Goal: Information Seeking & Learning: Find specific fact

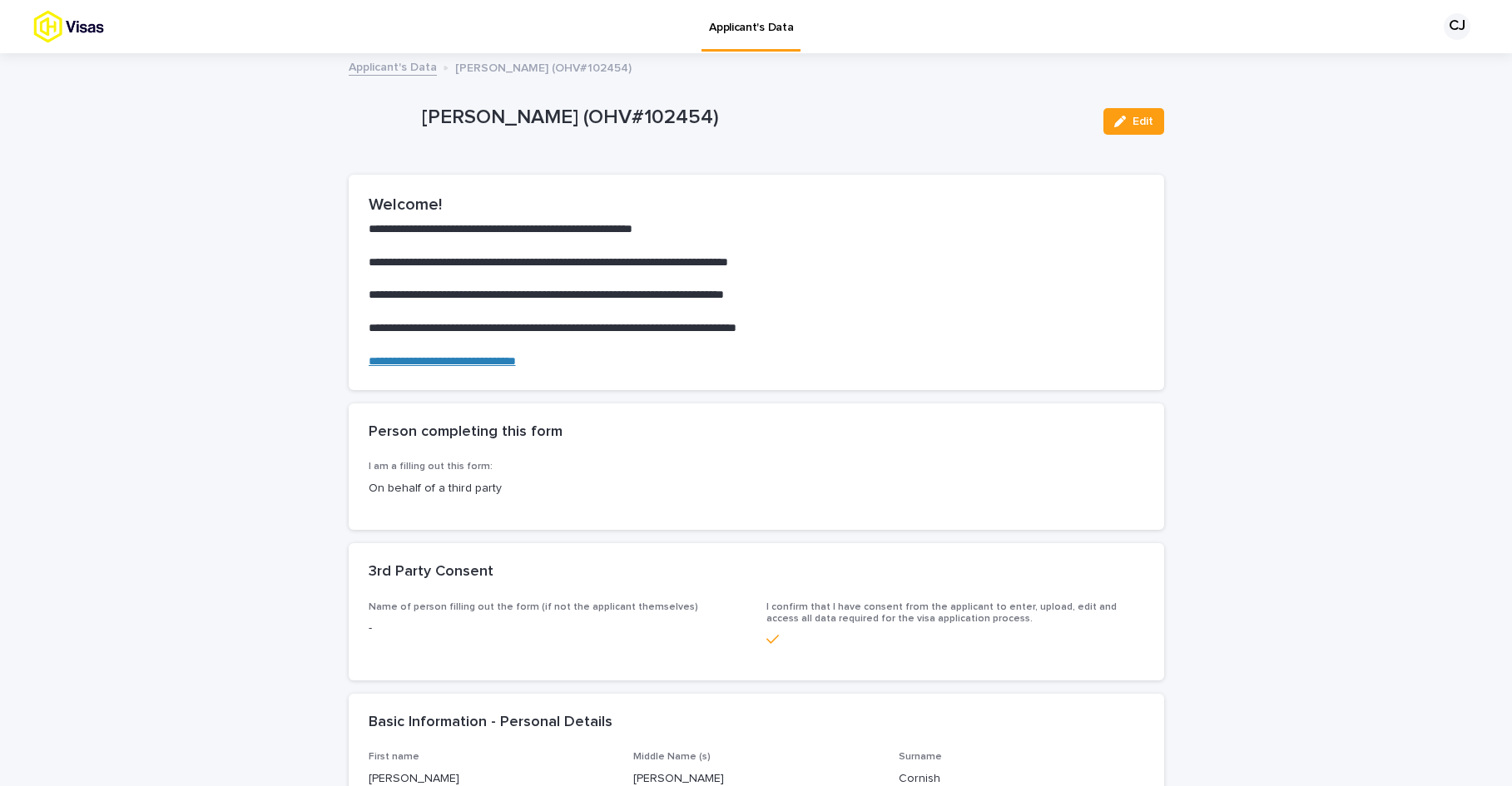
click at [775, 33] on p "Applicant's Data" at bounding box center [750, 17] width 84 height 35
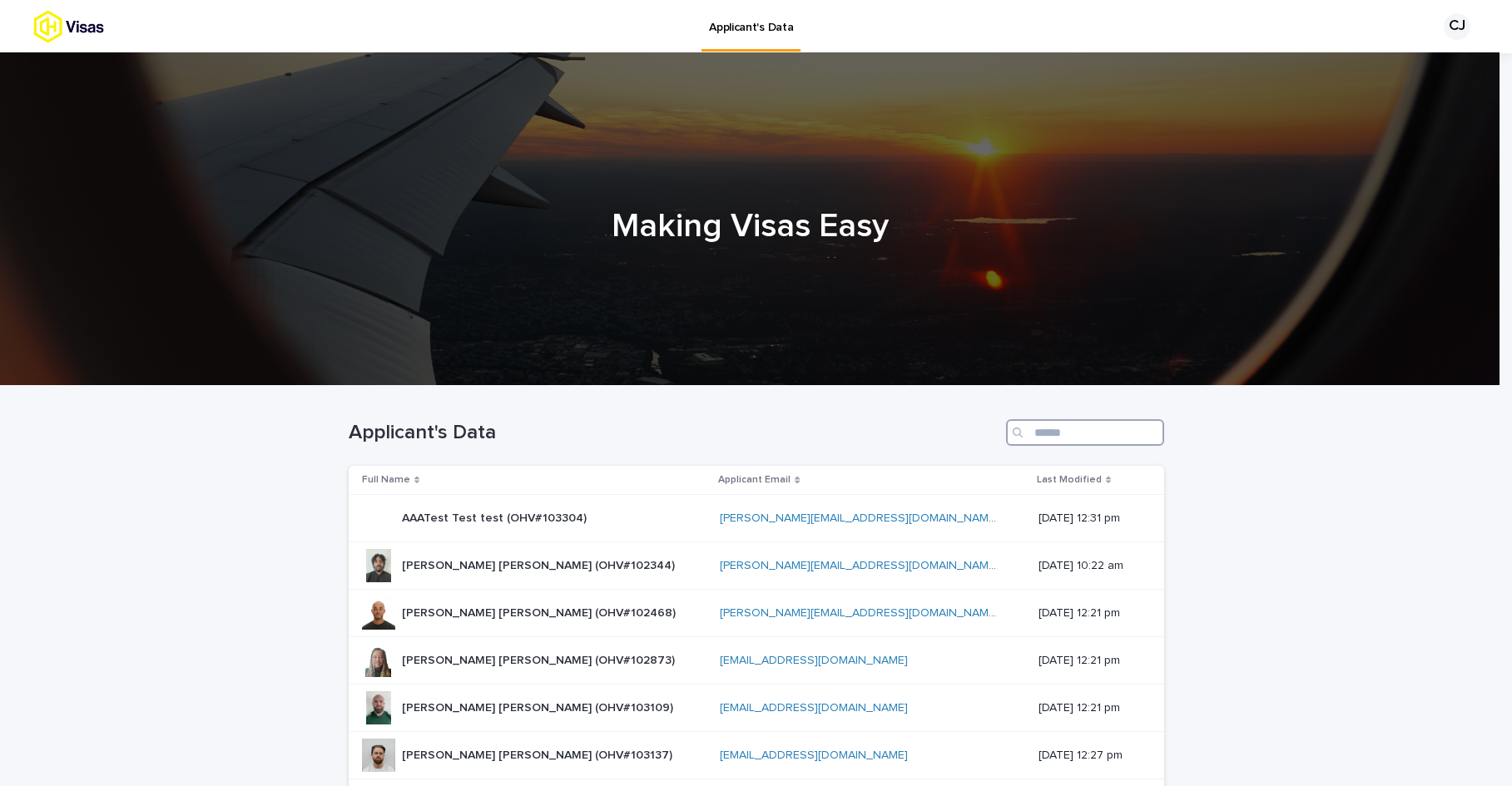
click at [1039, 433] on input "Search" at bounding box center [1085, 432] width 158 height 26
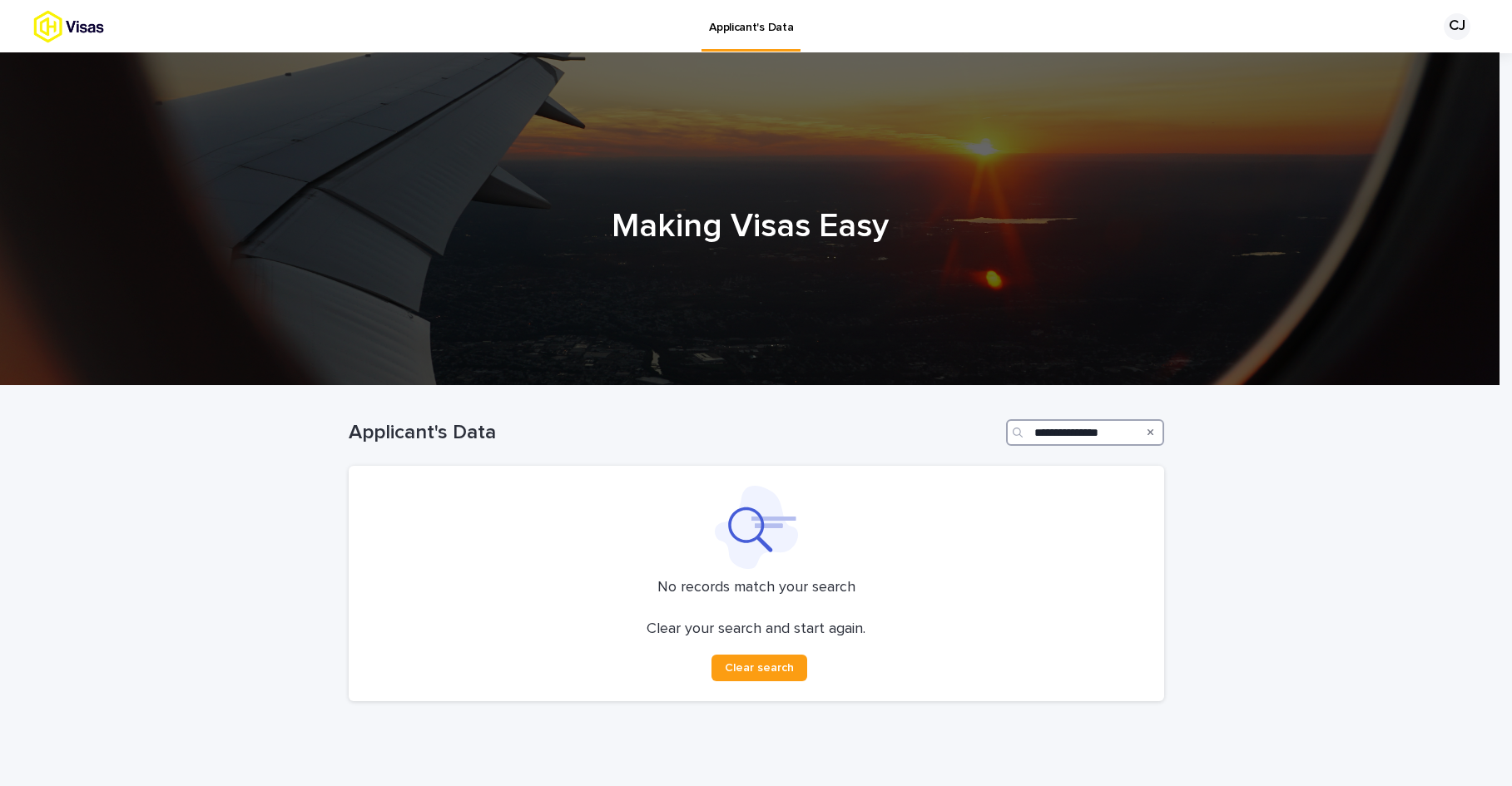
click at [1110, 435] on input "**********" at bounding box center [1085, 432] width 158 height 26
drag, startPoint x: 1075, startPoint y: 434, endPoint x: 1016, endPoint y: 433, distance: 59.0
click at [1016, 433] on div "**********" at bounding box center [1085, 432] width 158 height 26
drag, startPoint x: 1095, startPoint y: 433, endPoint x: 1021, endPoint y: 434, distance: 74.0
click at [1021, 434] on div "******" at bounding box center [1085, 432] width 158 height 26
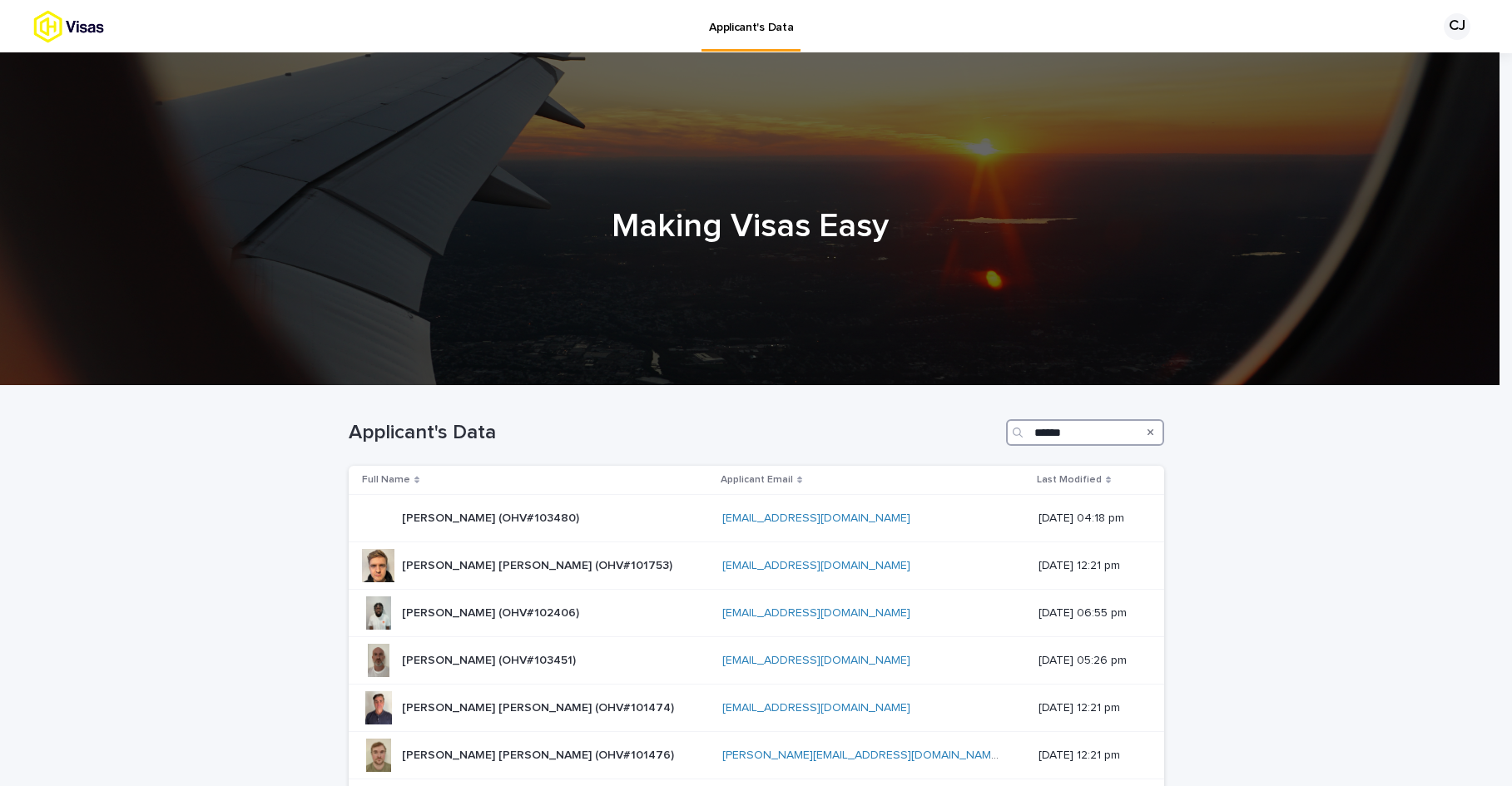
drag, startPoint x: 1070, startPoint y: 429, endPoint x: 1029, endPoint y: 428, distance: 41.0
click at [1029, 428] on input "******" at bounding box center [1085, 432] width 158 height 26
paste input "*********"
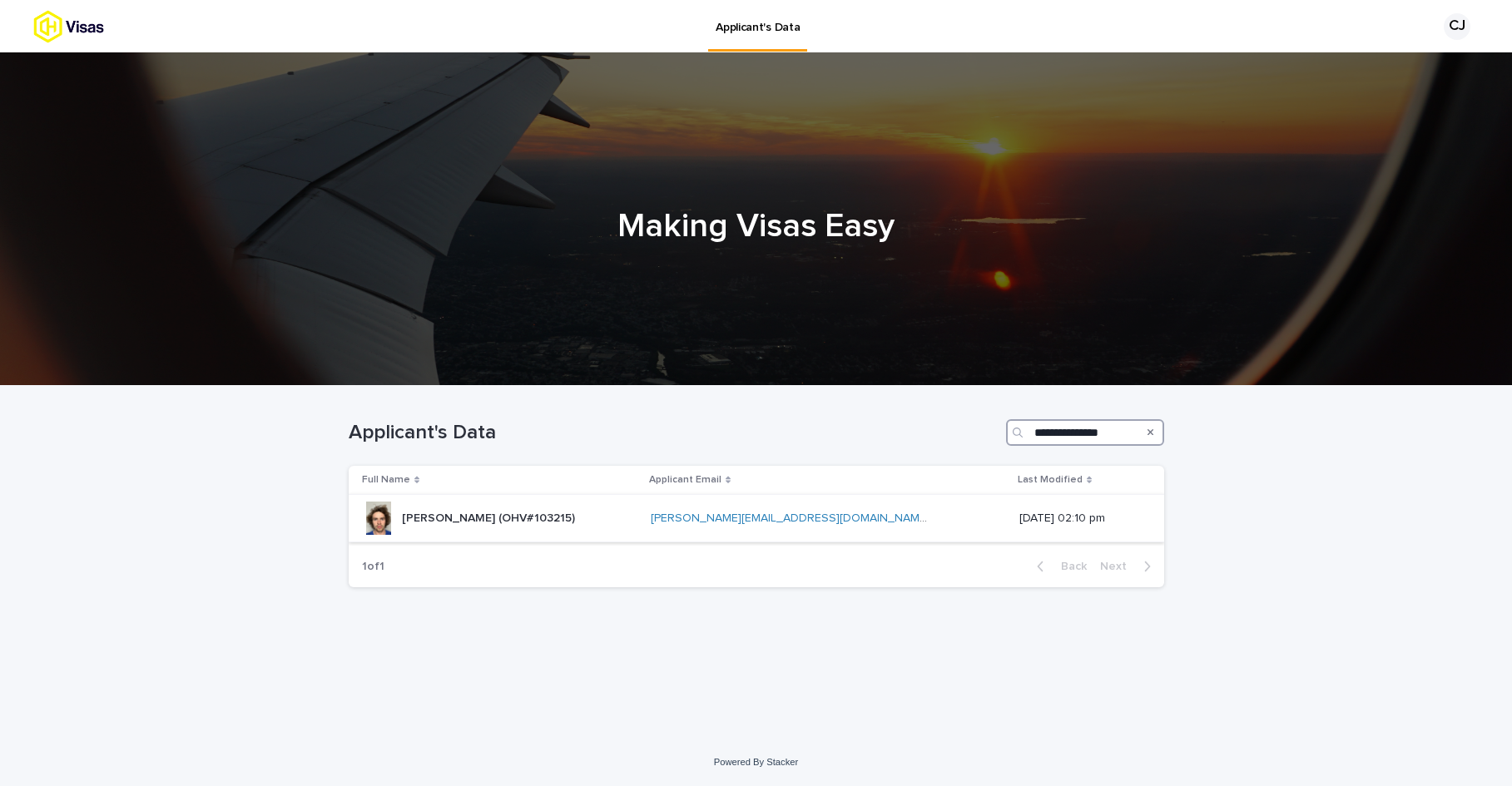
type input "**********"
click at [500, 516] on p "[PERSON_NAME] (OHV#103215)" at bounding box center [490, 517] width 176 height 18
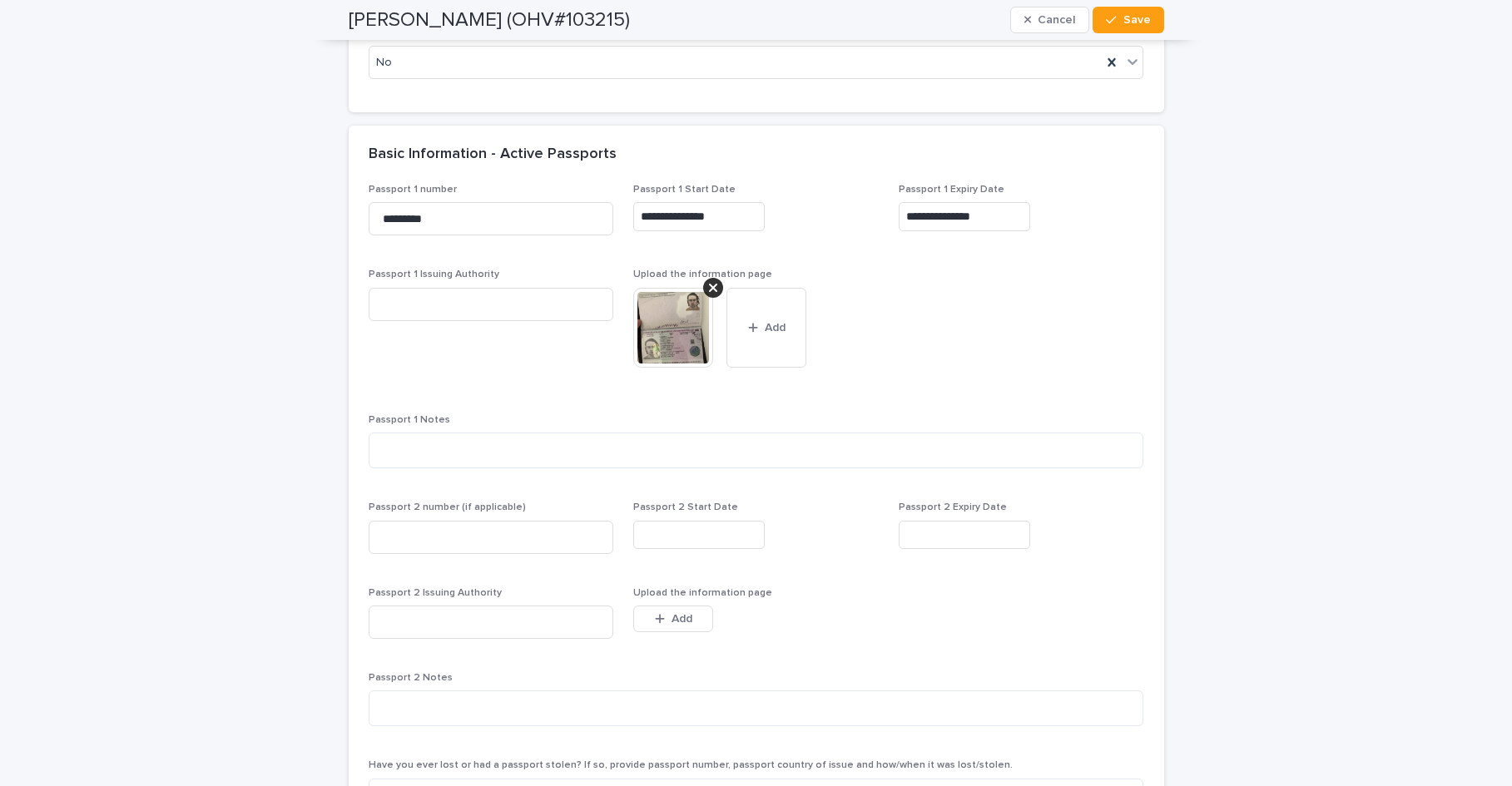
scroll to position [1428, 0]
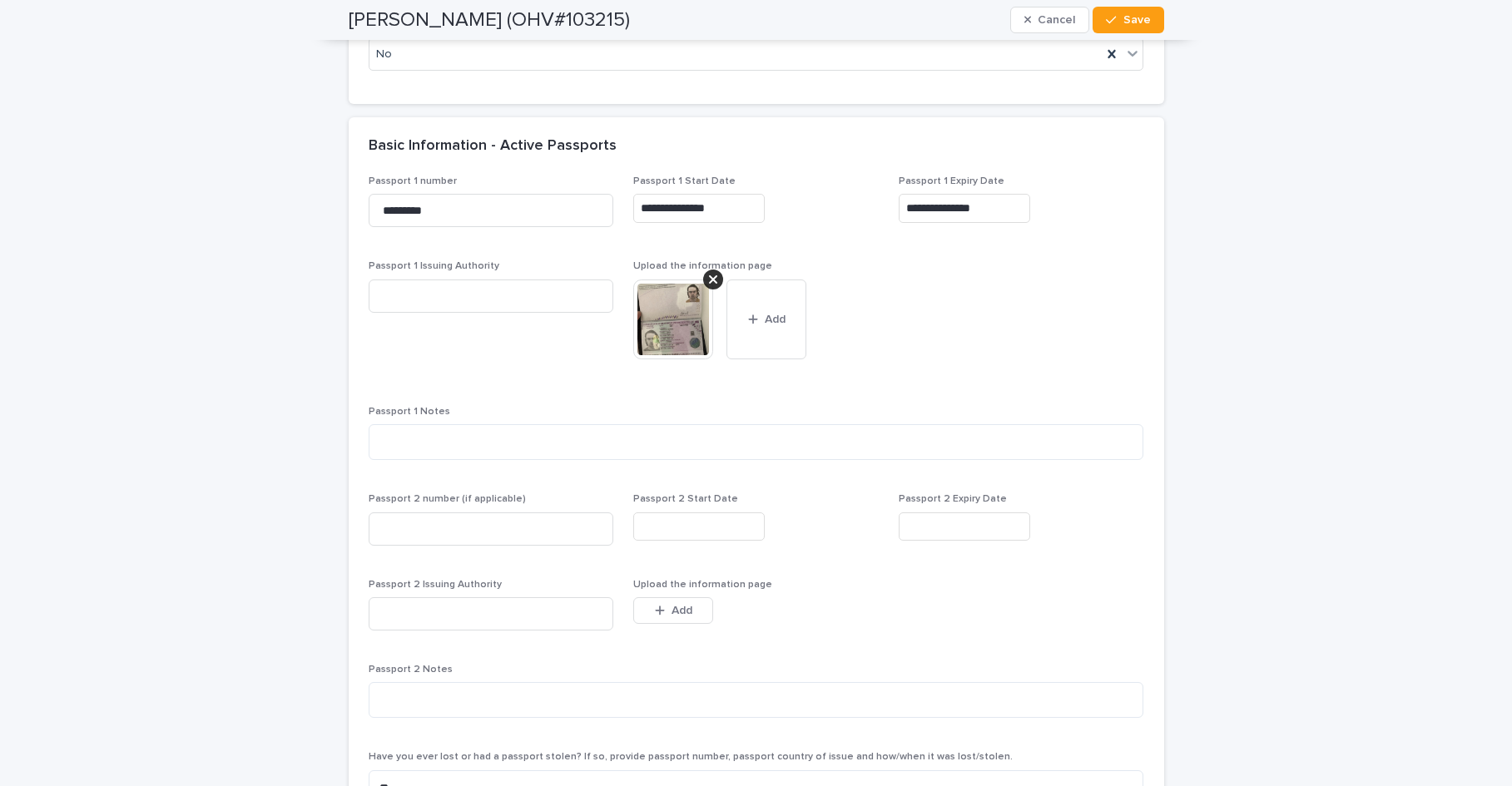
click at [684, 318] on img at bounding box center [673, 319] width 80 height 80
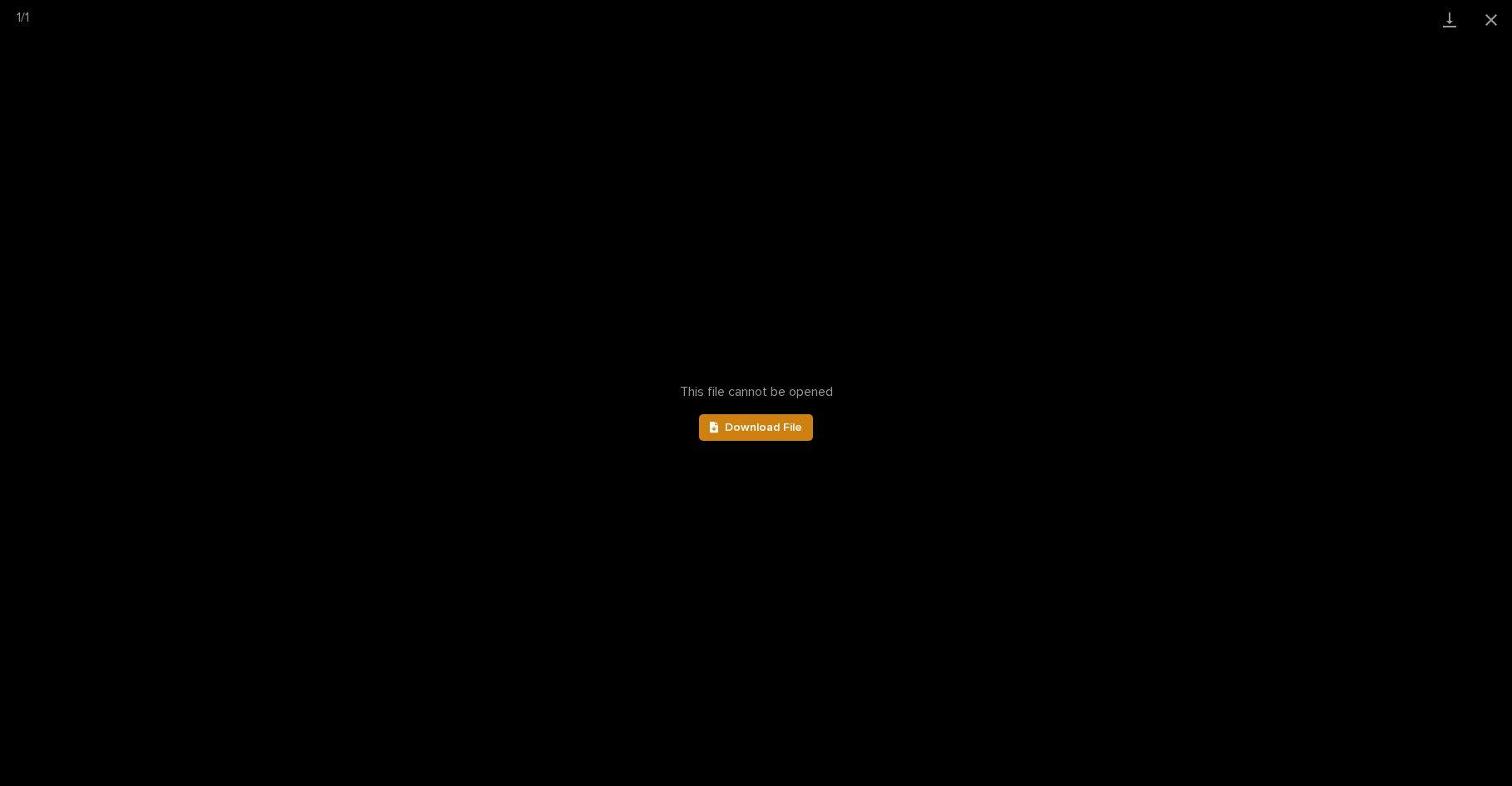
click at [764, 425] on span "Download File" at bounding box center [764, 427] width 77 height 11
click at [1493, 22] on button "Close gallery" at bounding box center [1491, 20] width 41 height 40
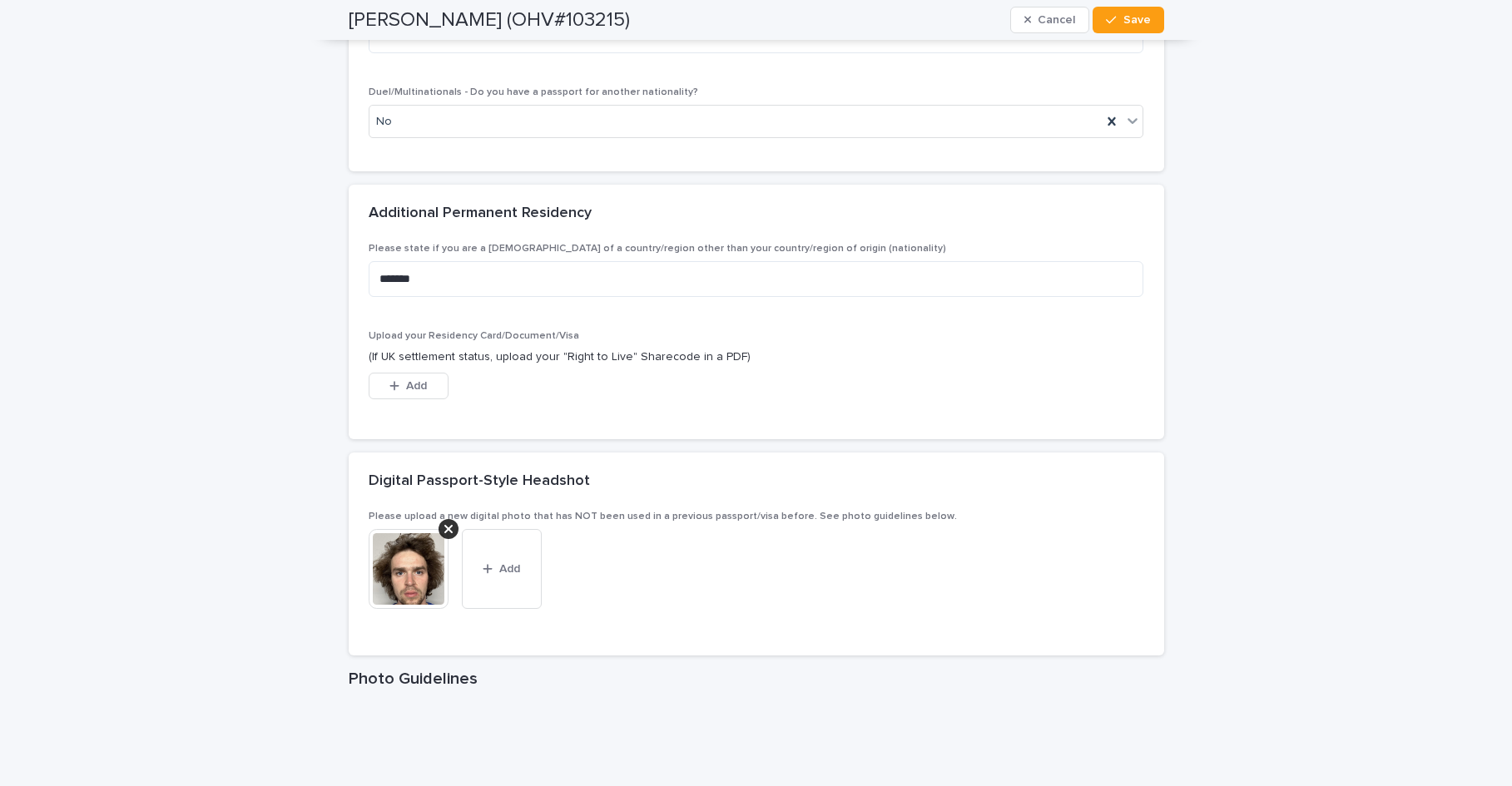
scroll to position [2190, 0]
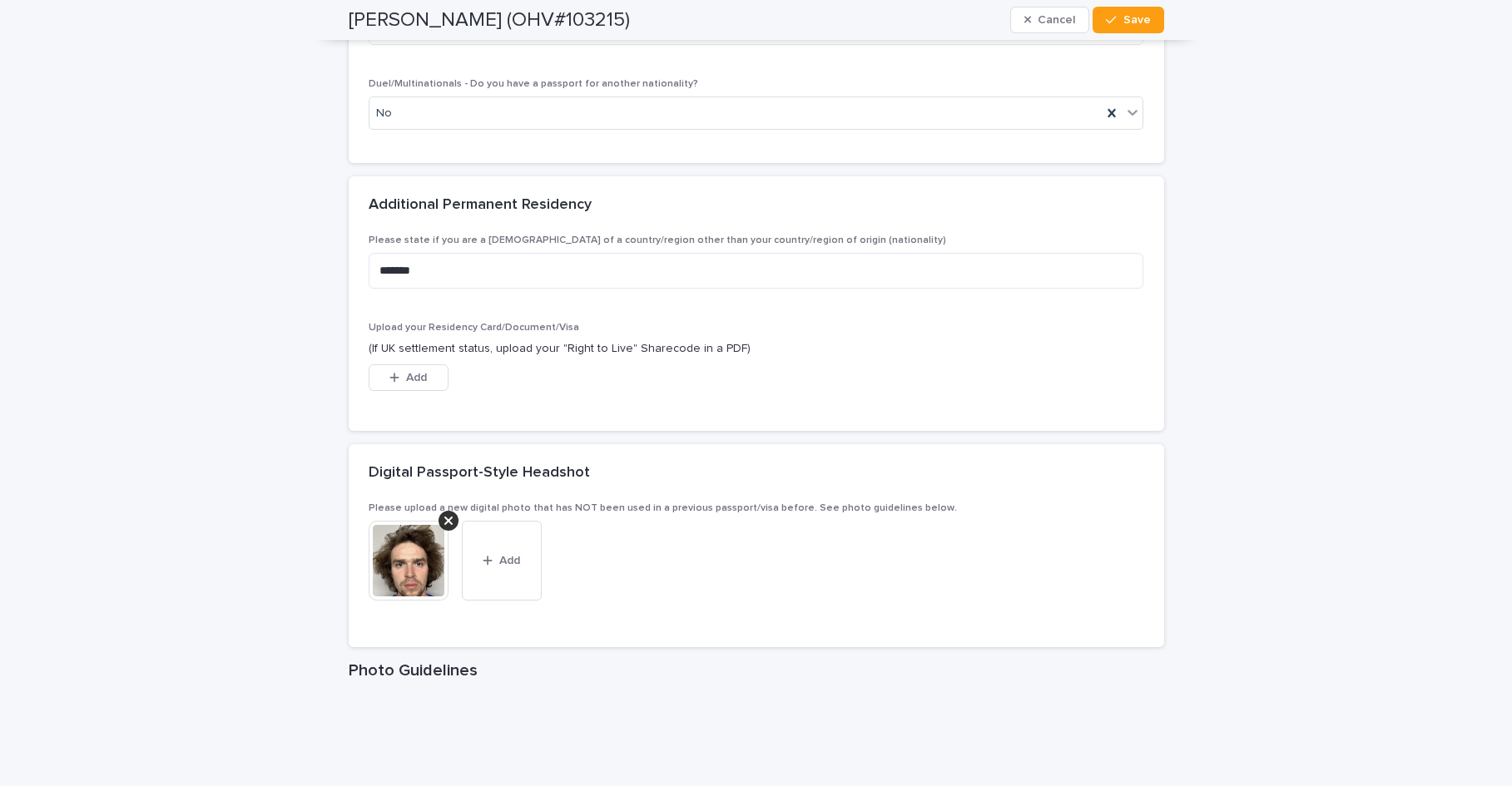
click at [393, 552] on img at bounding box center [408, 560] width 80 height 80
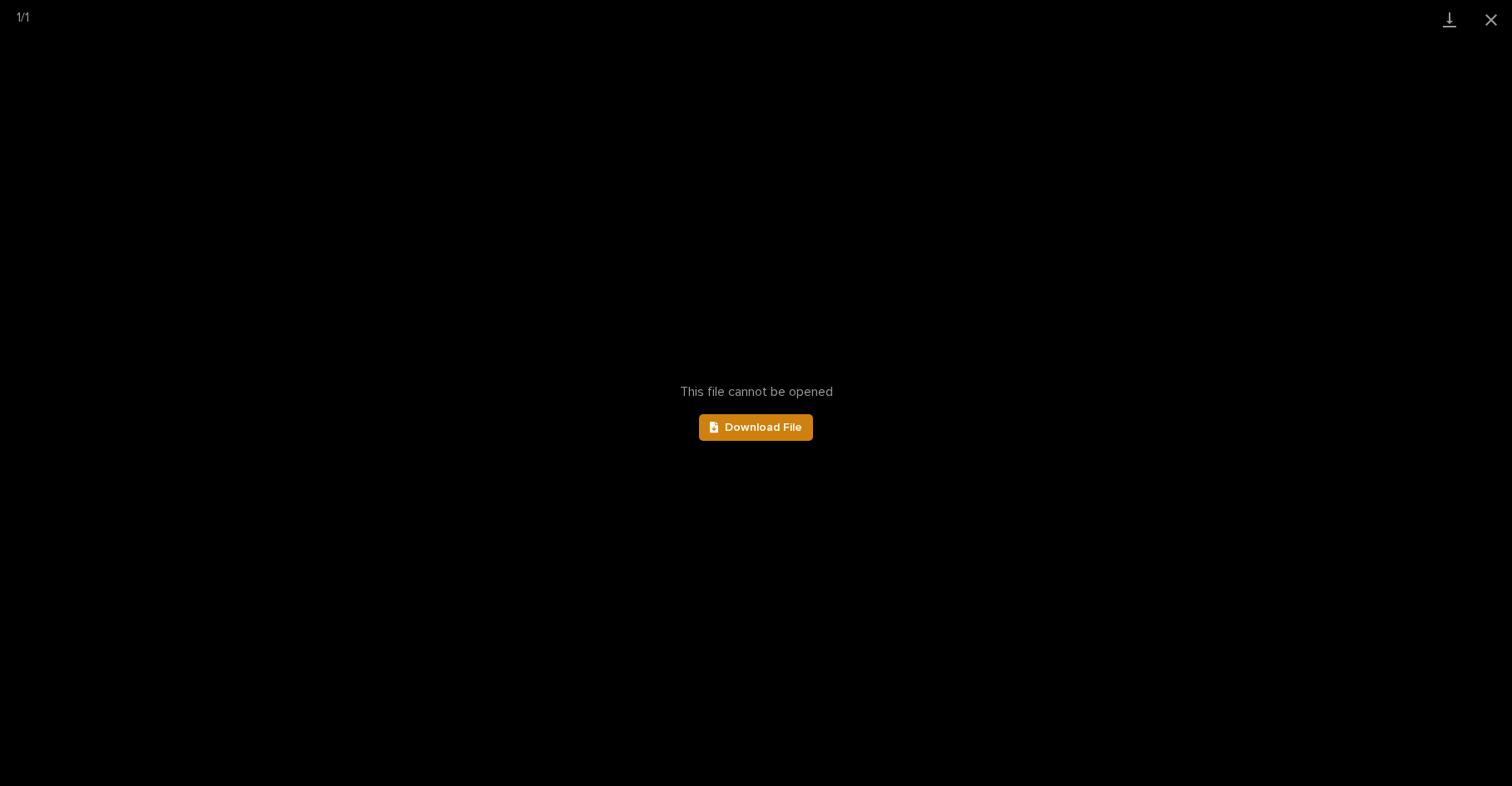
click at [760, 430] on span "Download File" at bounding box center [764, 427] width 77 height 11
click at [1494, 22] on button "Close gallery" at bounding box center [1491, 20] width 41 height 40
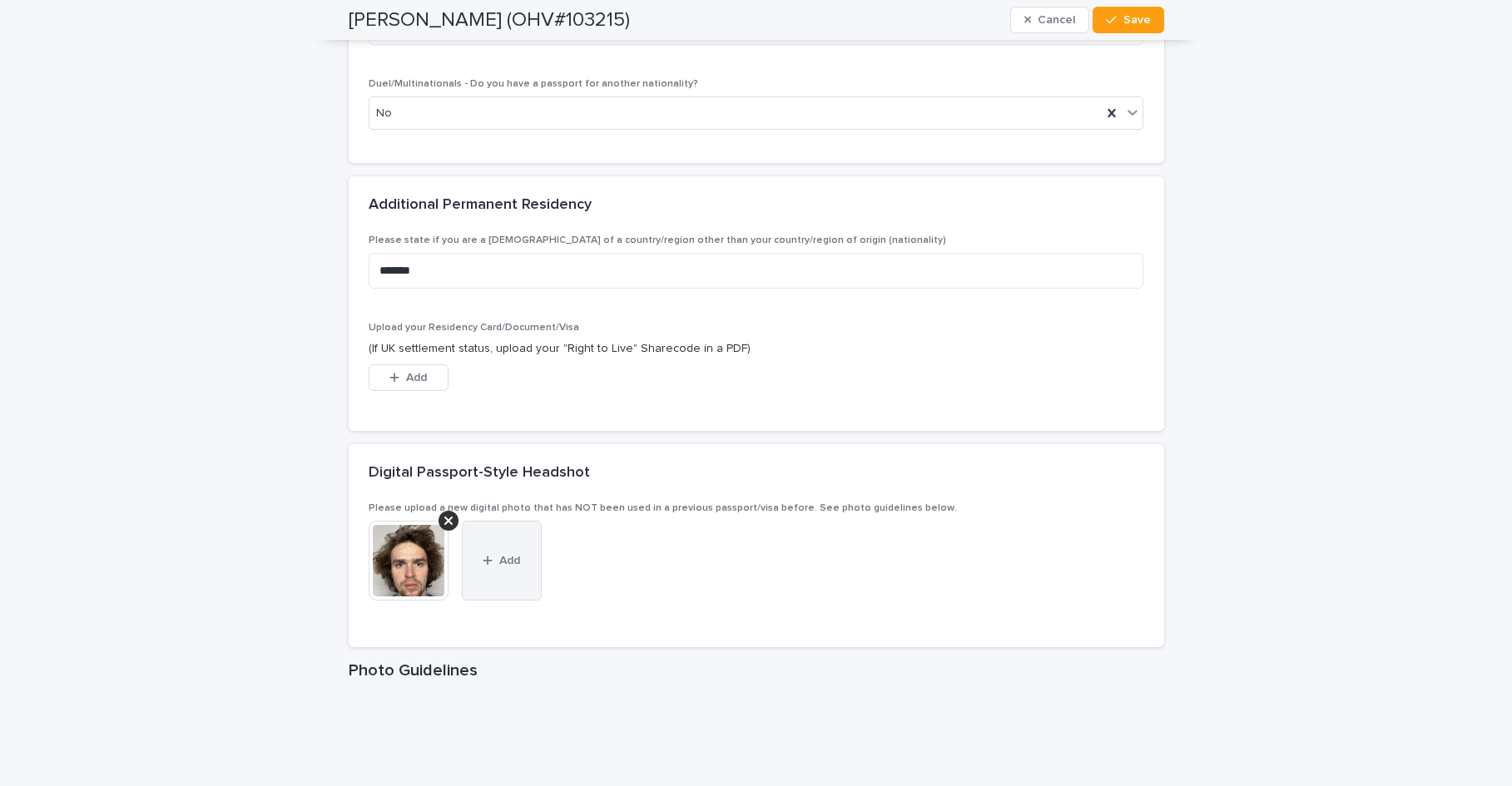
click at [488, 565] on div "button" at bounding box center [491, 560] width 17 height 11
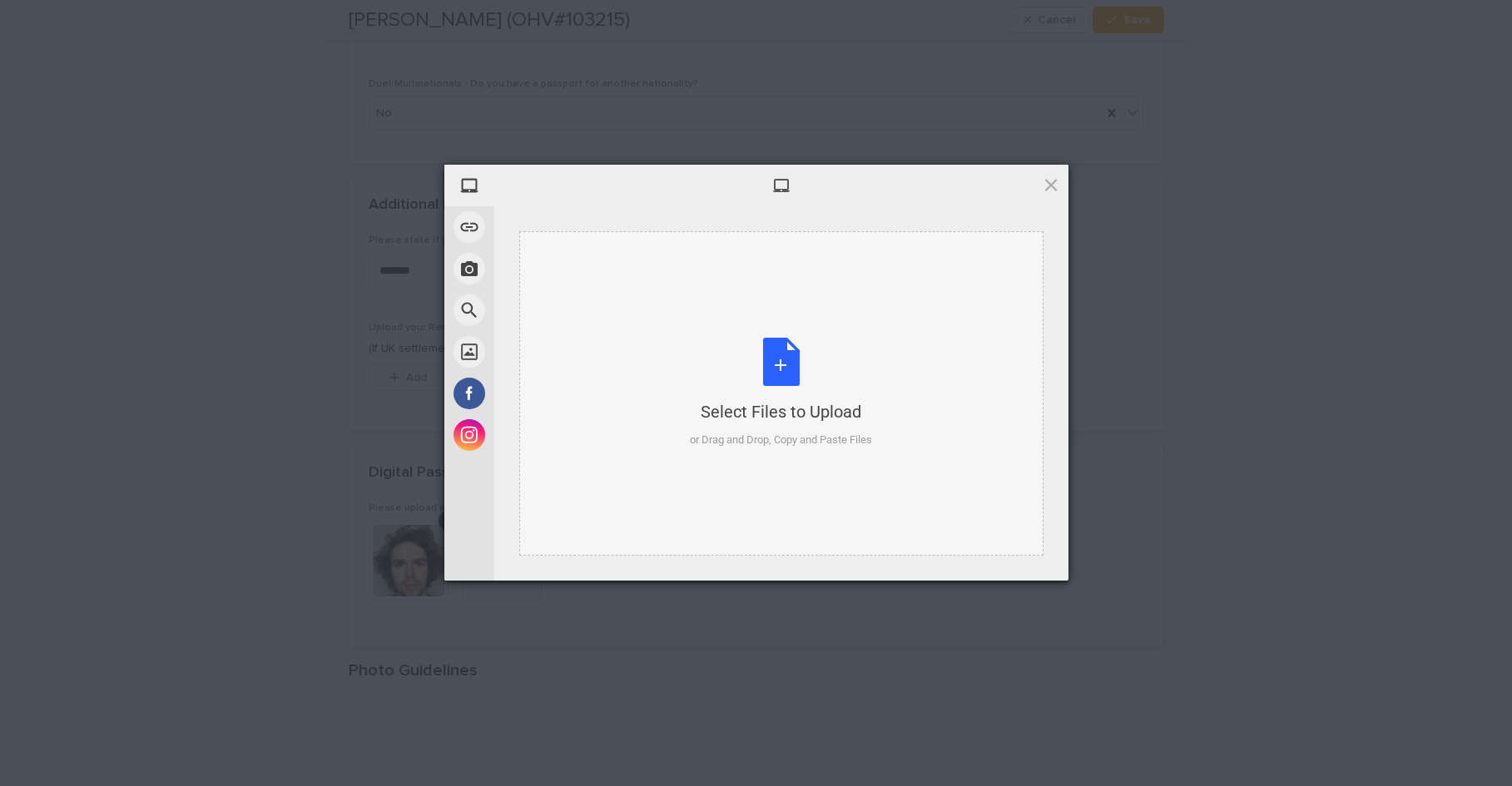
click at [787, 390] on div "Select Files to Upload or Drag and Drop, Copy and Paste Files" at bounding box center [781, 393] width 183 height 111
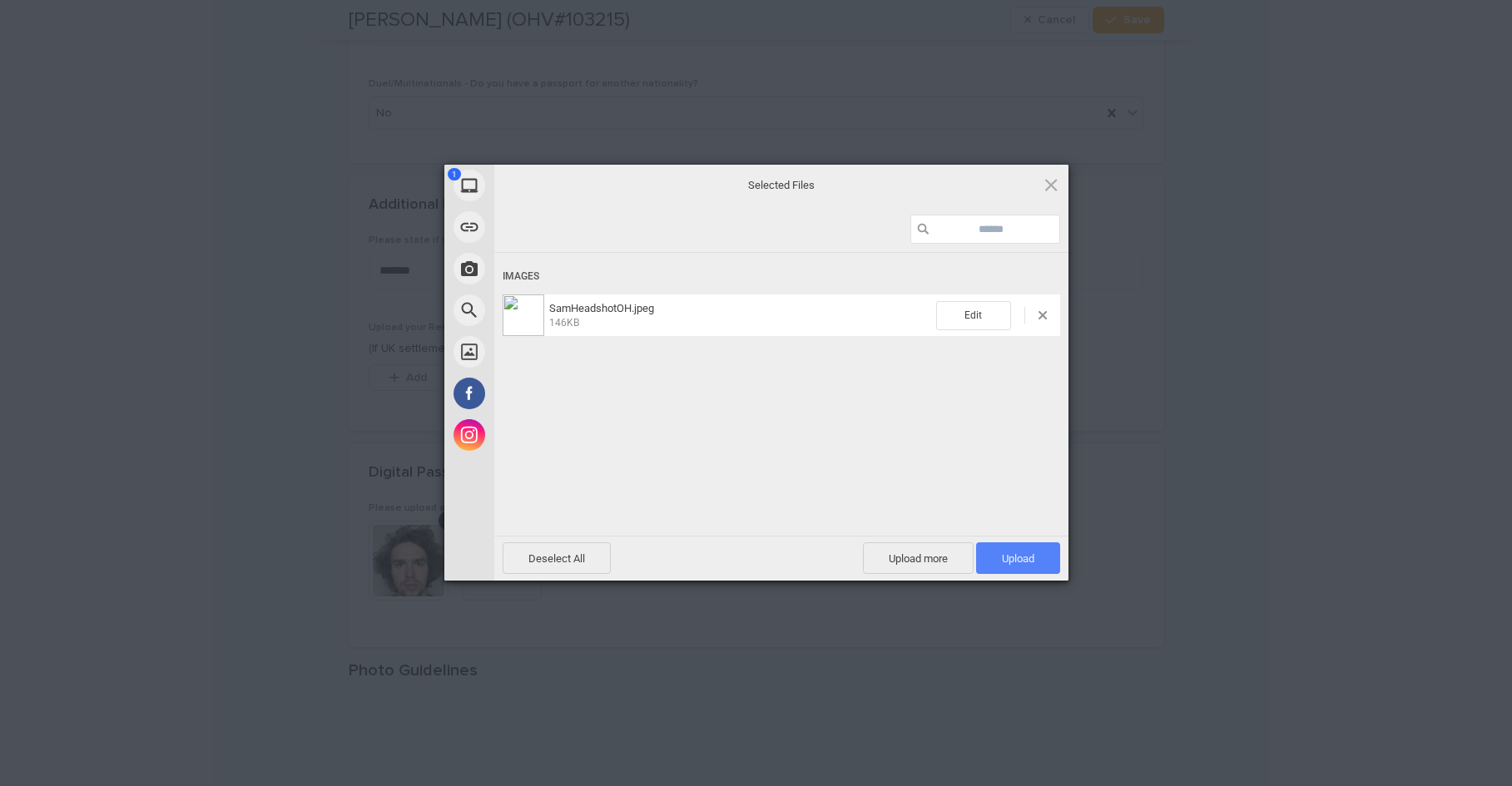
click at [1033, 559] on span "Upload 1" at bounding box center [1018, 558] width 32 height 12
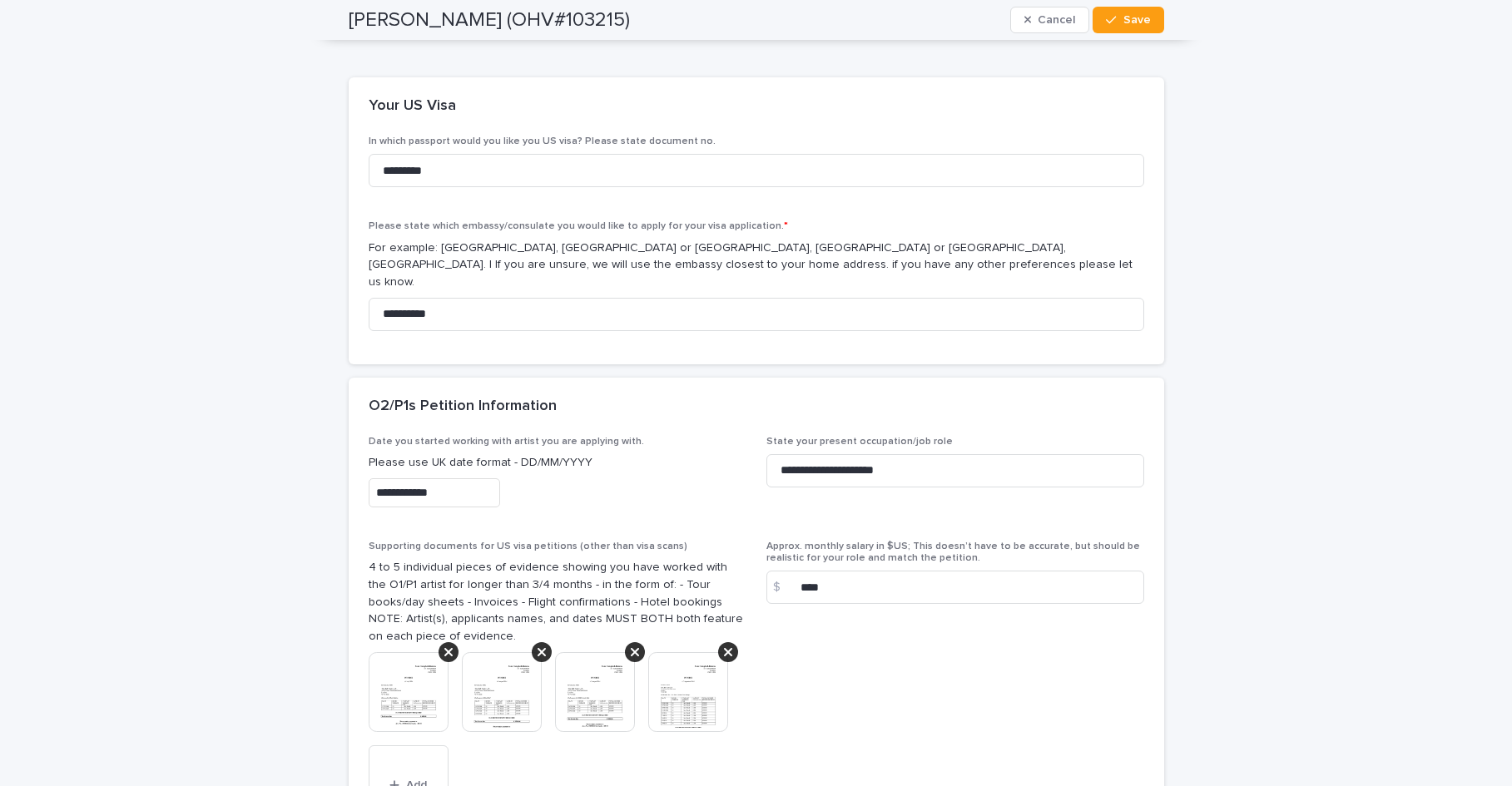
scroll to position [3223, 0]
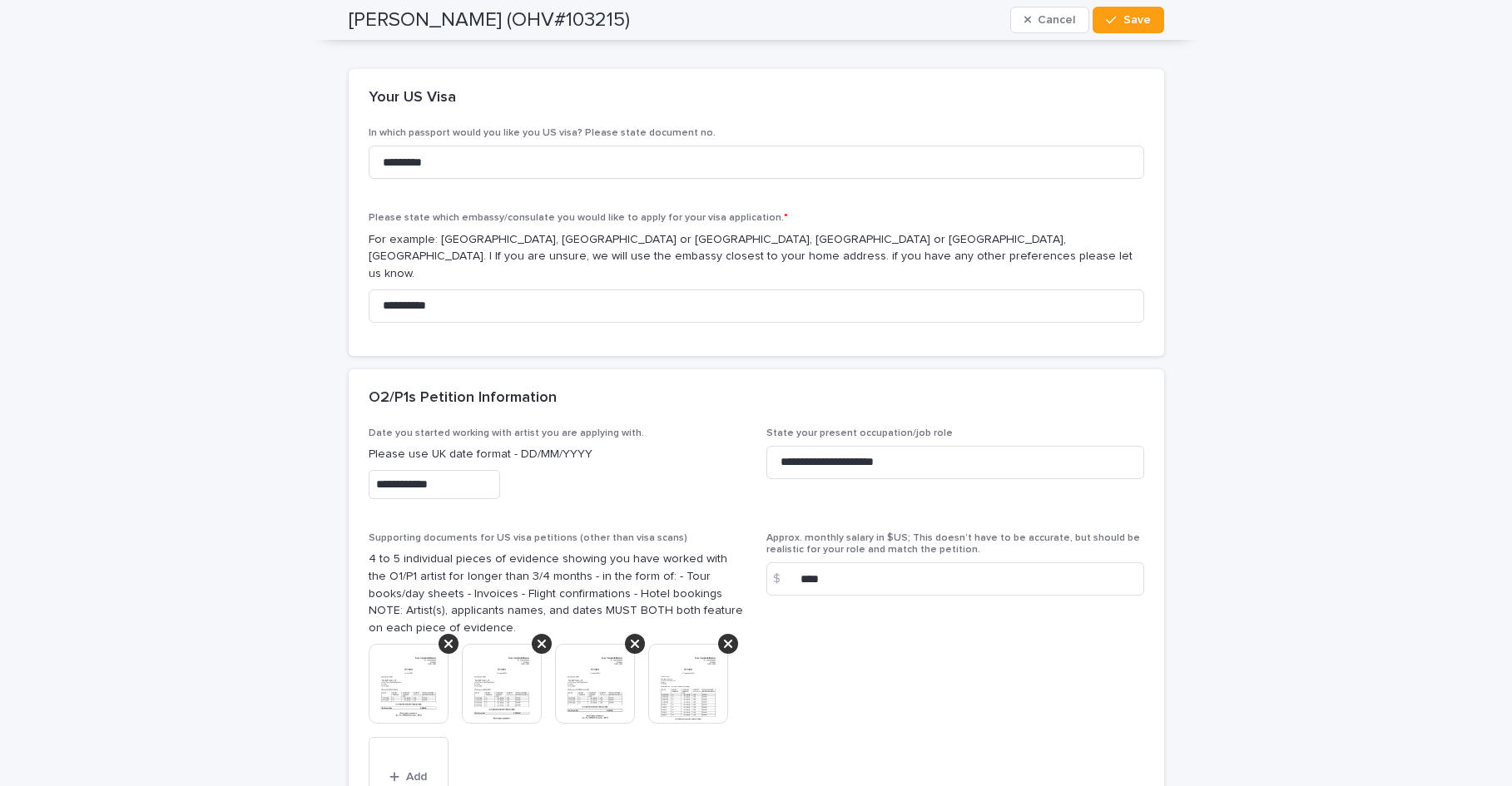
click at [411, 661] on img at bounding box center [408, 683] width 80 height 80
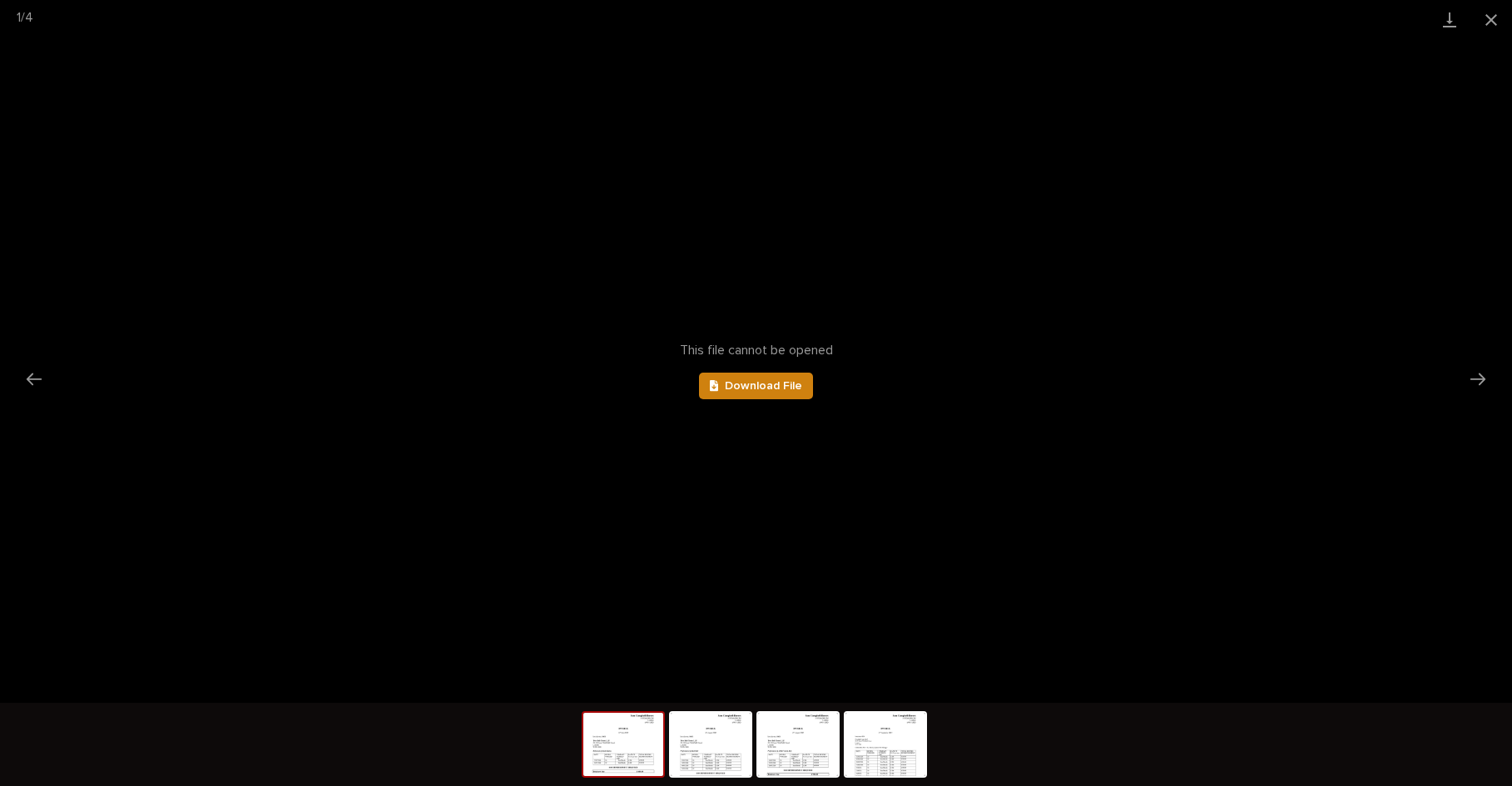
click at [749, 385] on span "Download File" at bounding box center [764, 386] width 77 height 11
click at [1490, 23] on button "Close gallery" at bounding box center [1491, 20] width 41 height 40
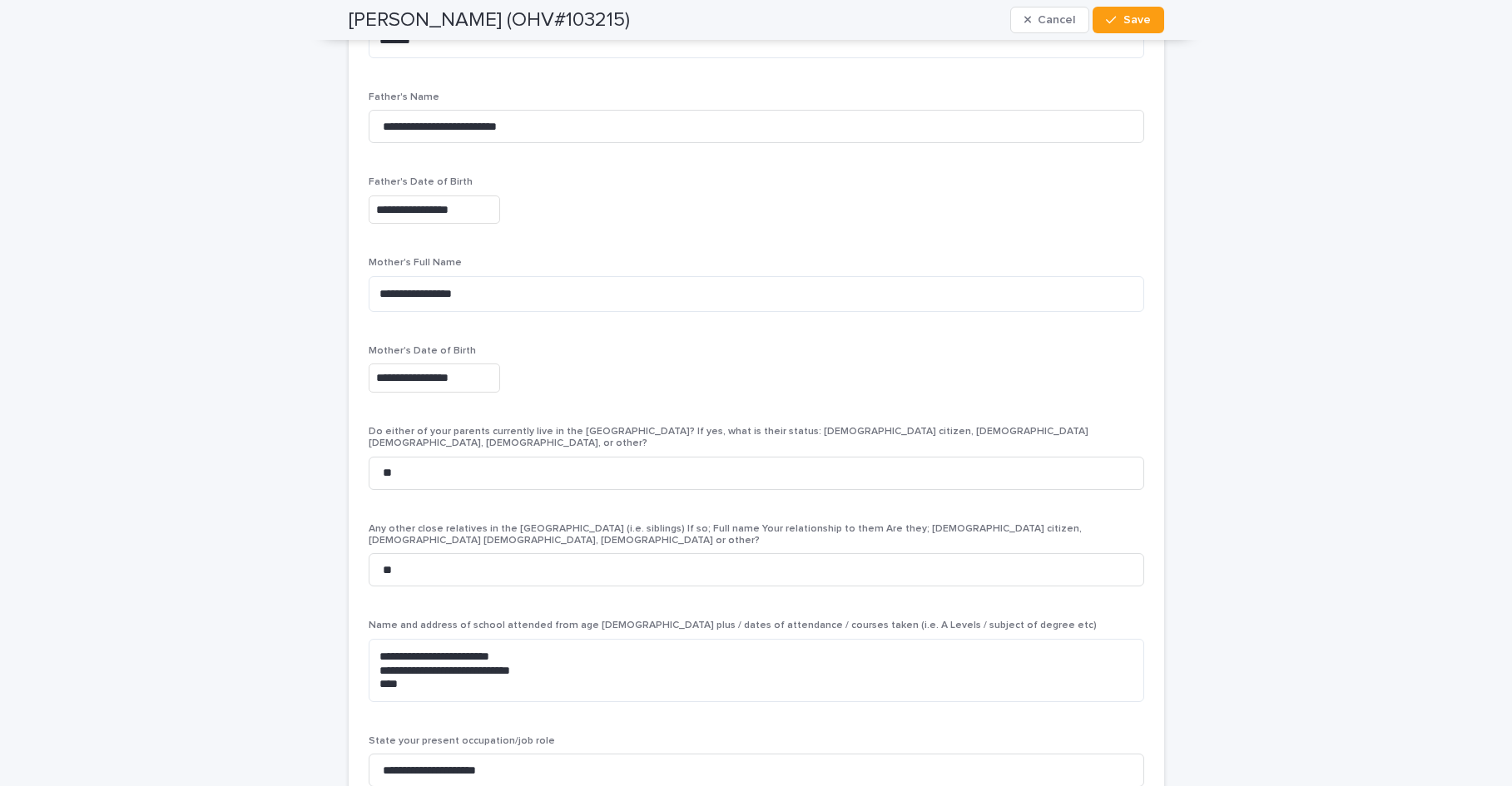
scroll to position [4839, 0]
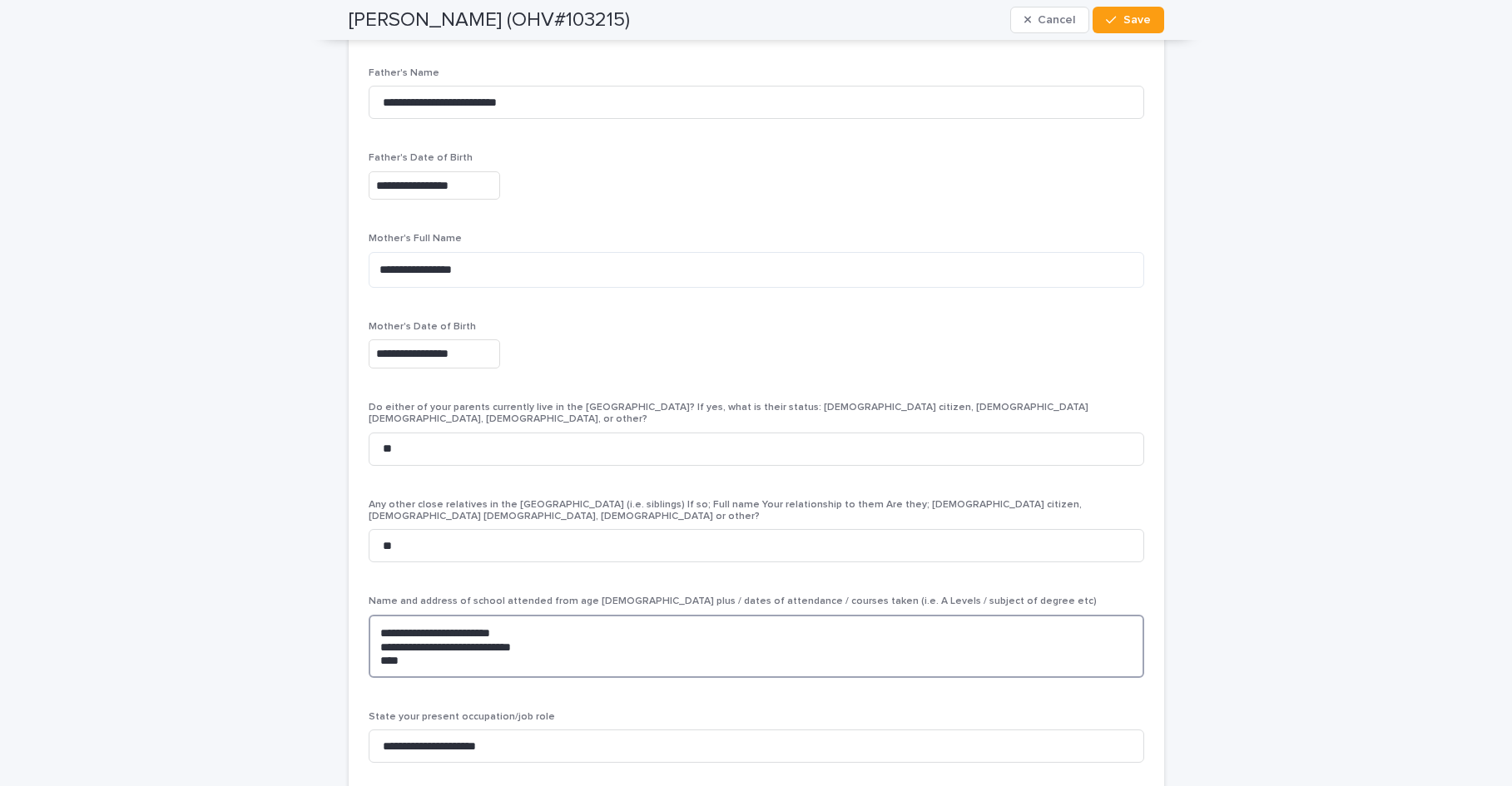
click at [456, 615] on textarea "**********" at bounding box center [756, 646] width 776 height 63
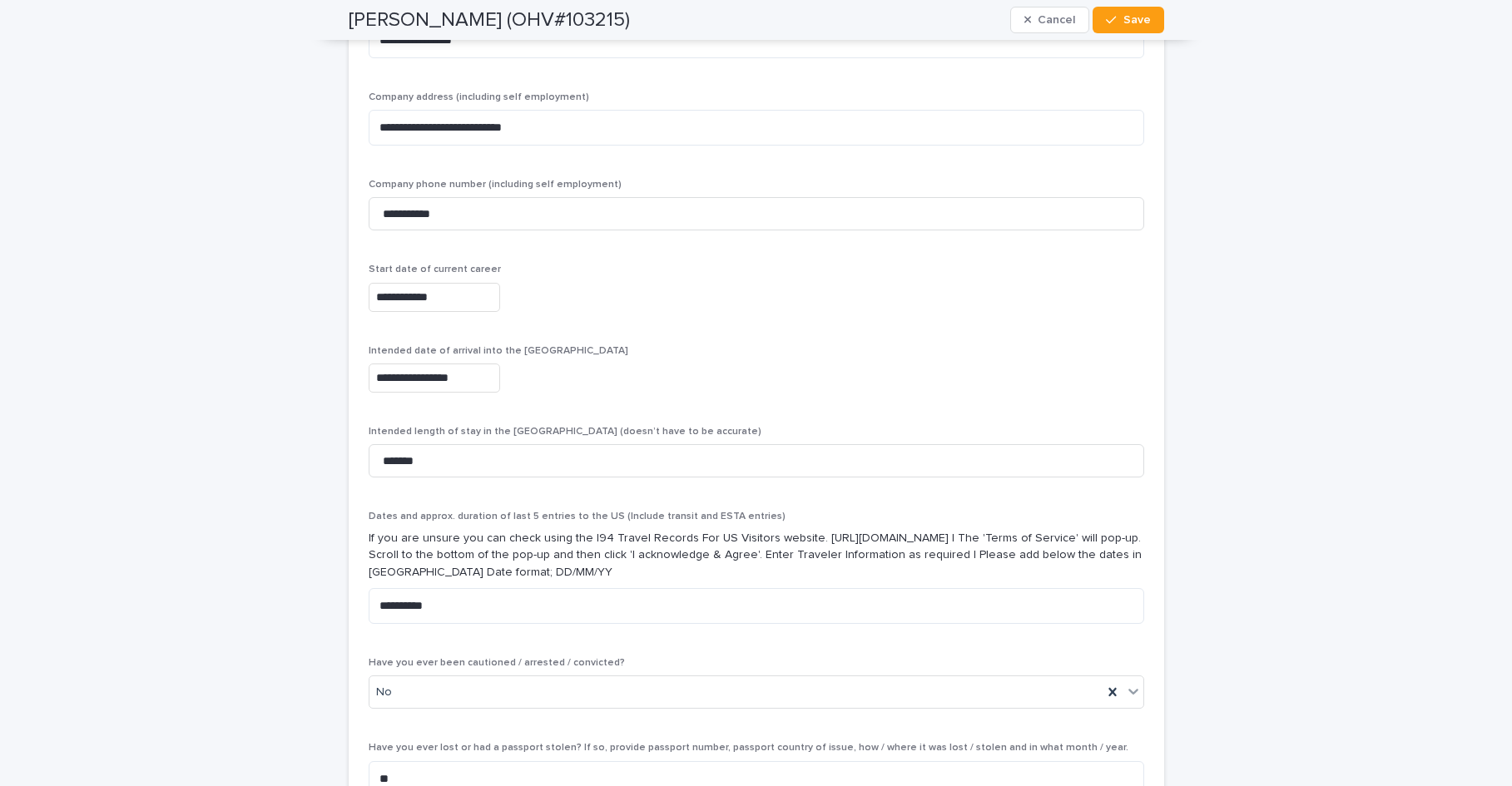
scroll to position [5673, 0]
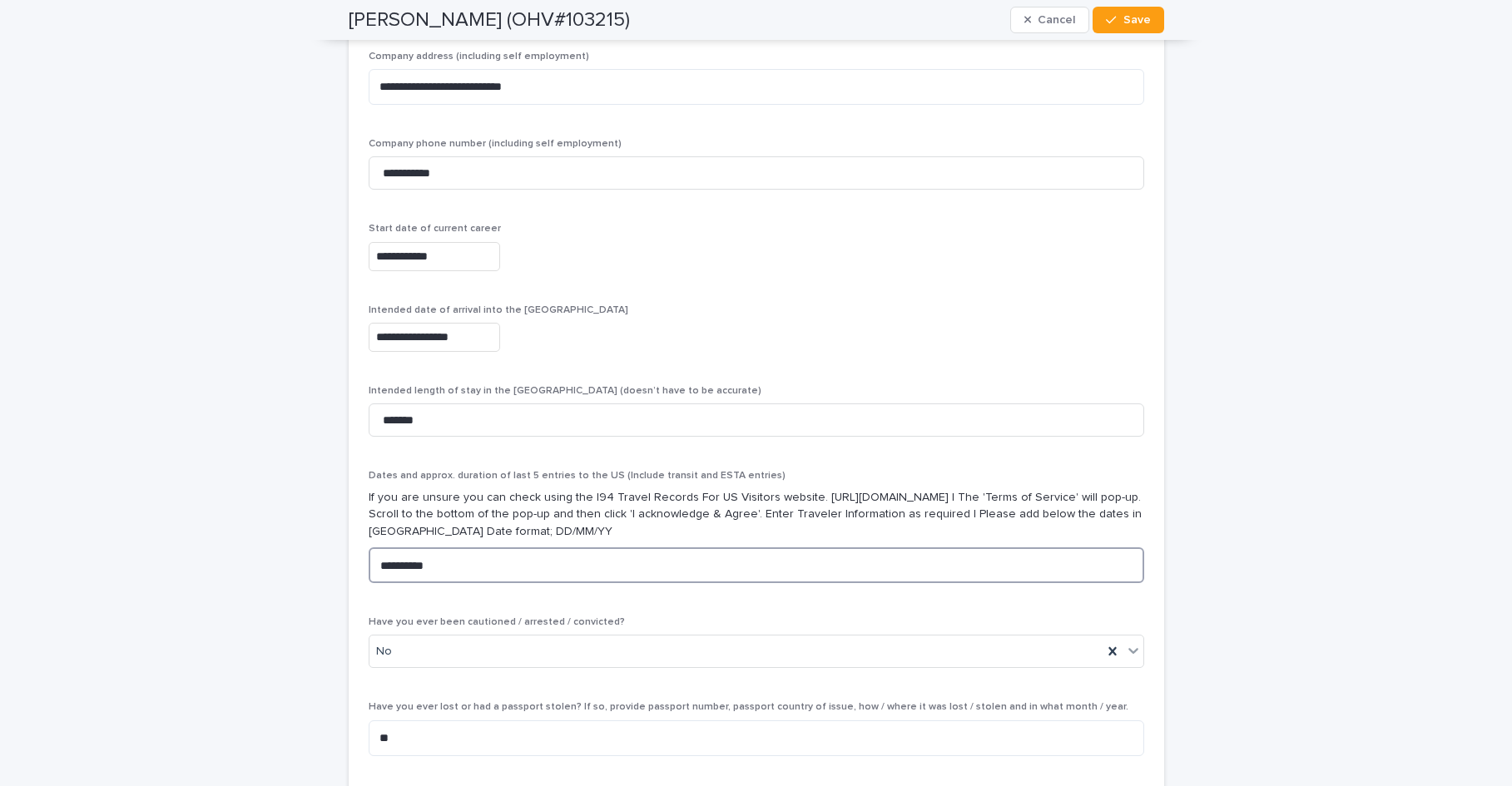
drag, startPoint x: 385, startPoint y: 523, endPoint x: 374, endPoint y: 524, distance: 11.0
click at [374, 547] on textarea "**********" at bounding box center [756, 565] width 776 height 36
click at [442, 547] on textarea "**********" at bounding box center [756, 565] width 776 height 36
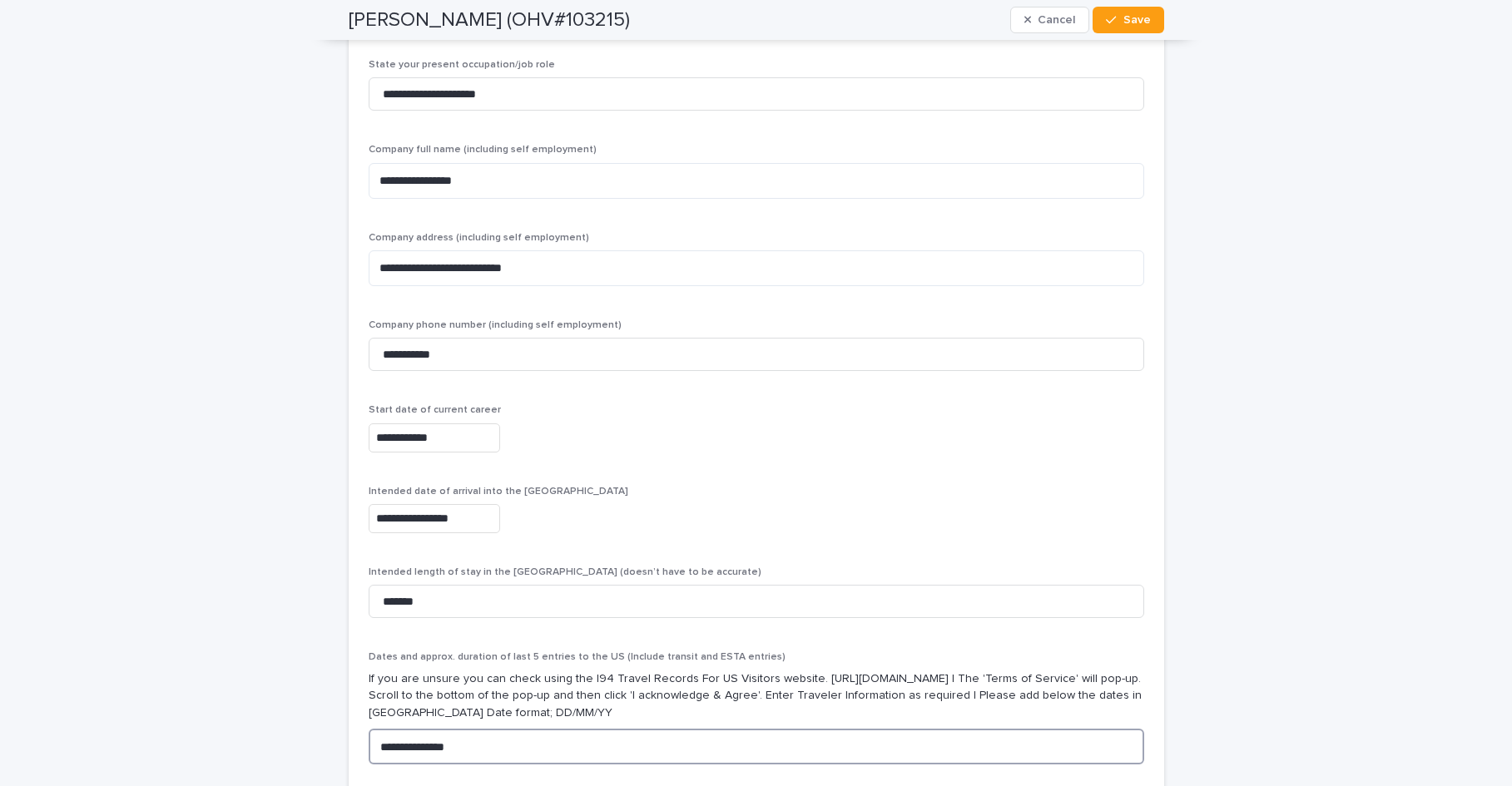
scroll to position [5476, 0]
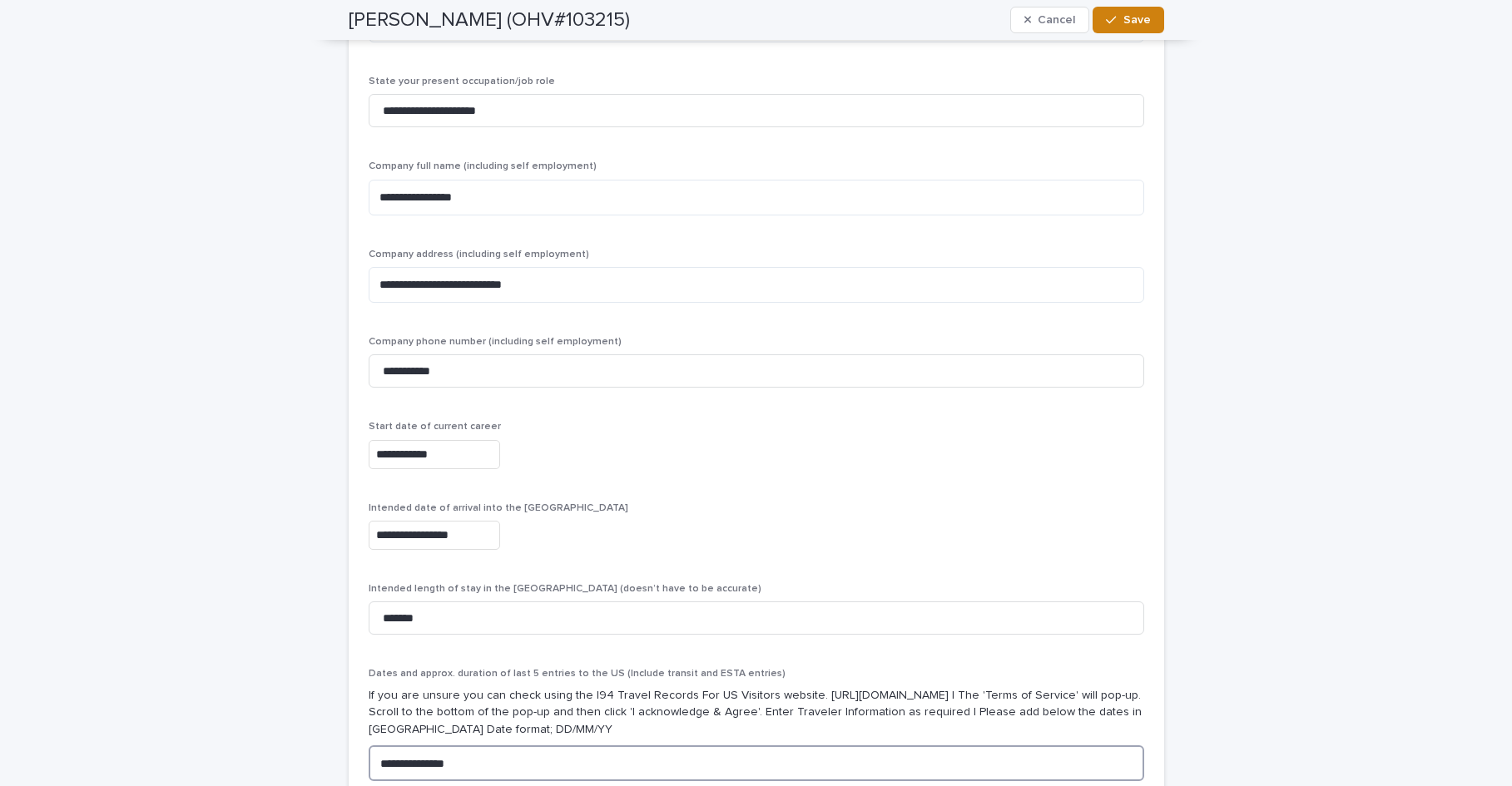
type textarea "**********"
click at [1133, 21] on span "Save" at bounding box center [1136, 20] width 27 height 11
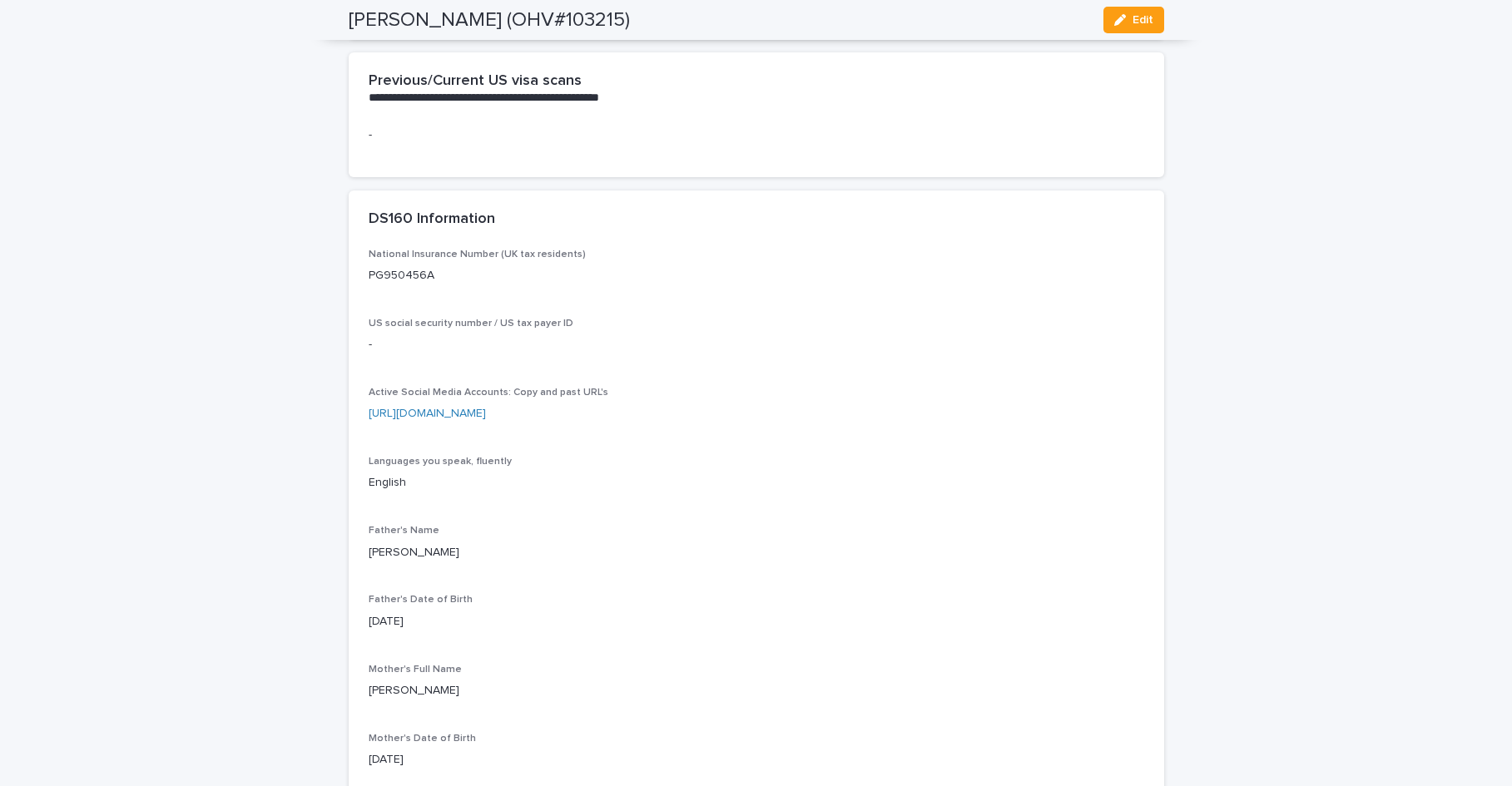
scroll to position [3377, 0]
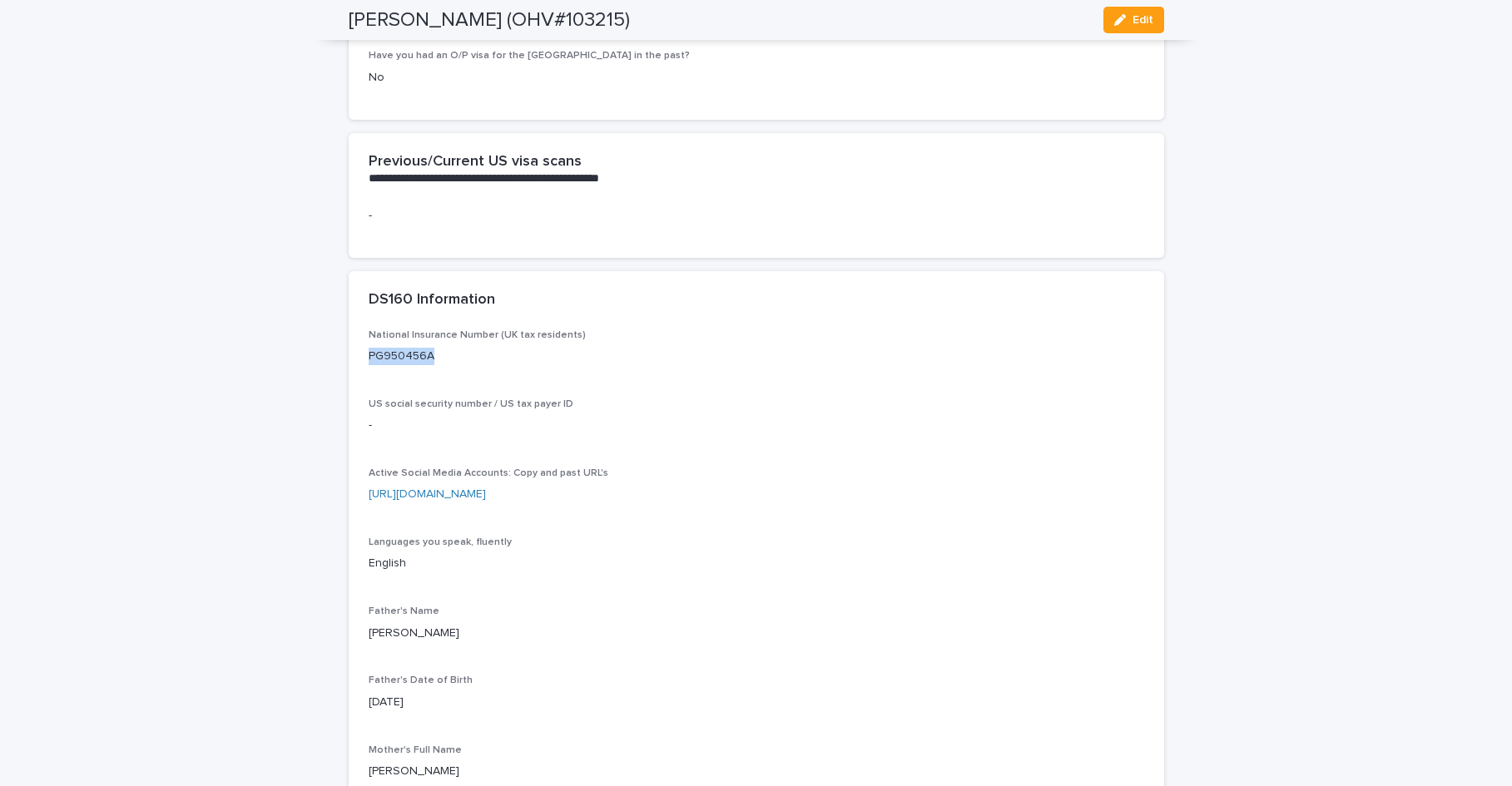
drag, startPoint x: 428, startPoint y: 406, endPoint x: 362, endPoint y: 408, distance: 66.0
click at [368, 365] on p "PG950456A" at bounding box center [756, 356] width 776 height 18
copy p "PG950456A"
drag, startPoint x: 555, startPoint y: 547, endPoint x: 357, endPoint y: 540, distance: 198.1
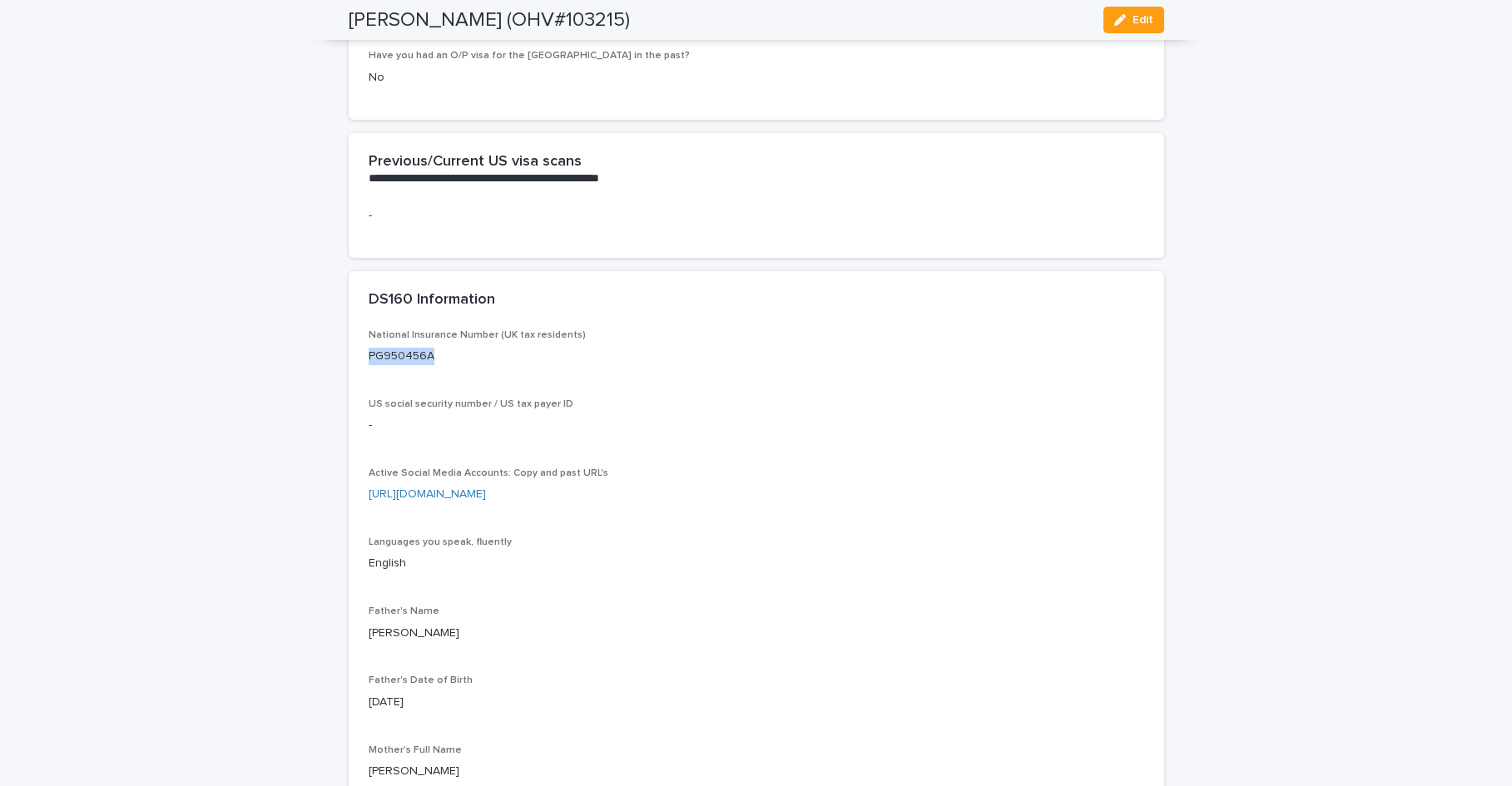
copy link "[URL][DOMAIN_NAME]"
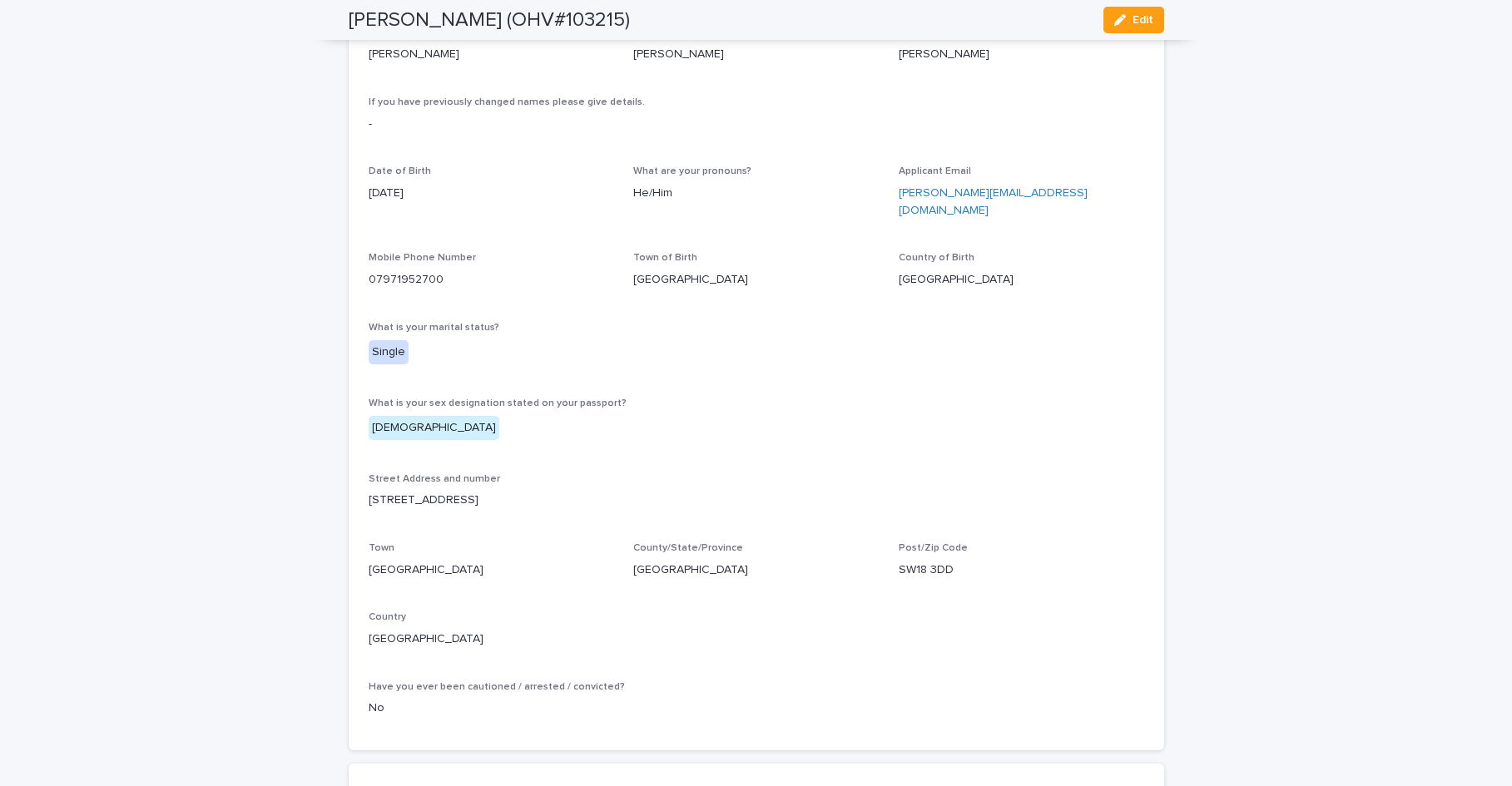
scroll to position [568, 0]
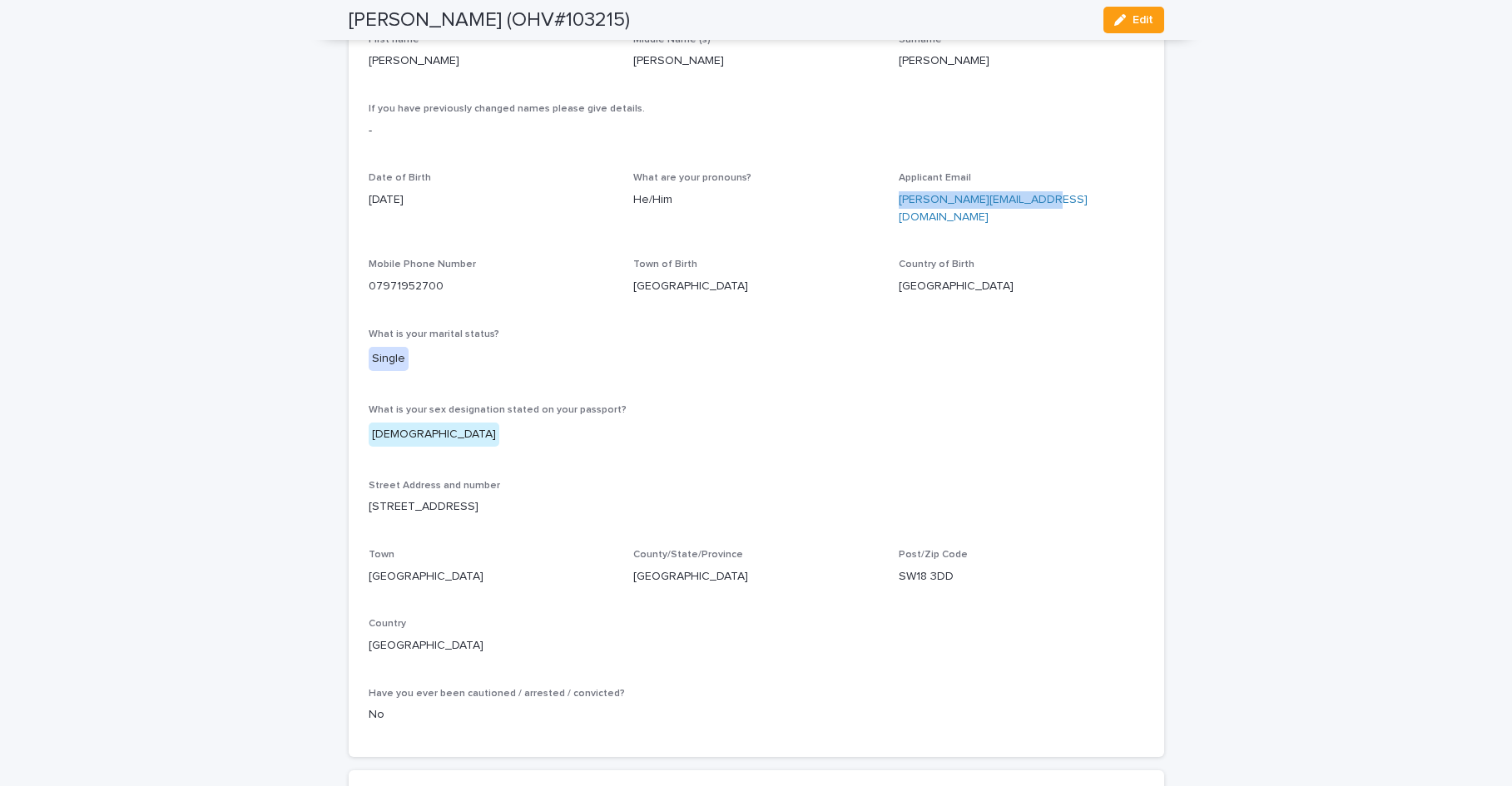
drag, startPoint x: 1070, startPoint y: 199, endPoint x: 891, endPoint y: 203, distance: 179.0
click at [891, 203] on div "First name [PERSON_NAME] Name (s) [PERSON_NAME] [PERSON_NAME] If you have previ…" at bounding box center [756, 385] width 776 height 703
copy link "[PERSON_NAME][EMAIL_ADDRESS][DOMAIN_NAME]"
drag, startPoint x: 439, startPoint y: 268, endPoint x: 359, endPoint y: 270, distance: 80.0
click at [359, 270] on div "First name [PERSON_NAME] Name (s) [PERSON_NAME] [PERSON_NAME] If you have previ…" at bounding box center [756, 395] width 815 height 723
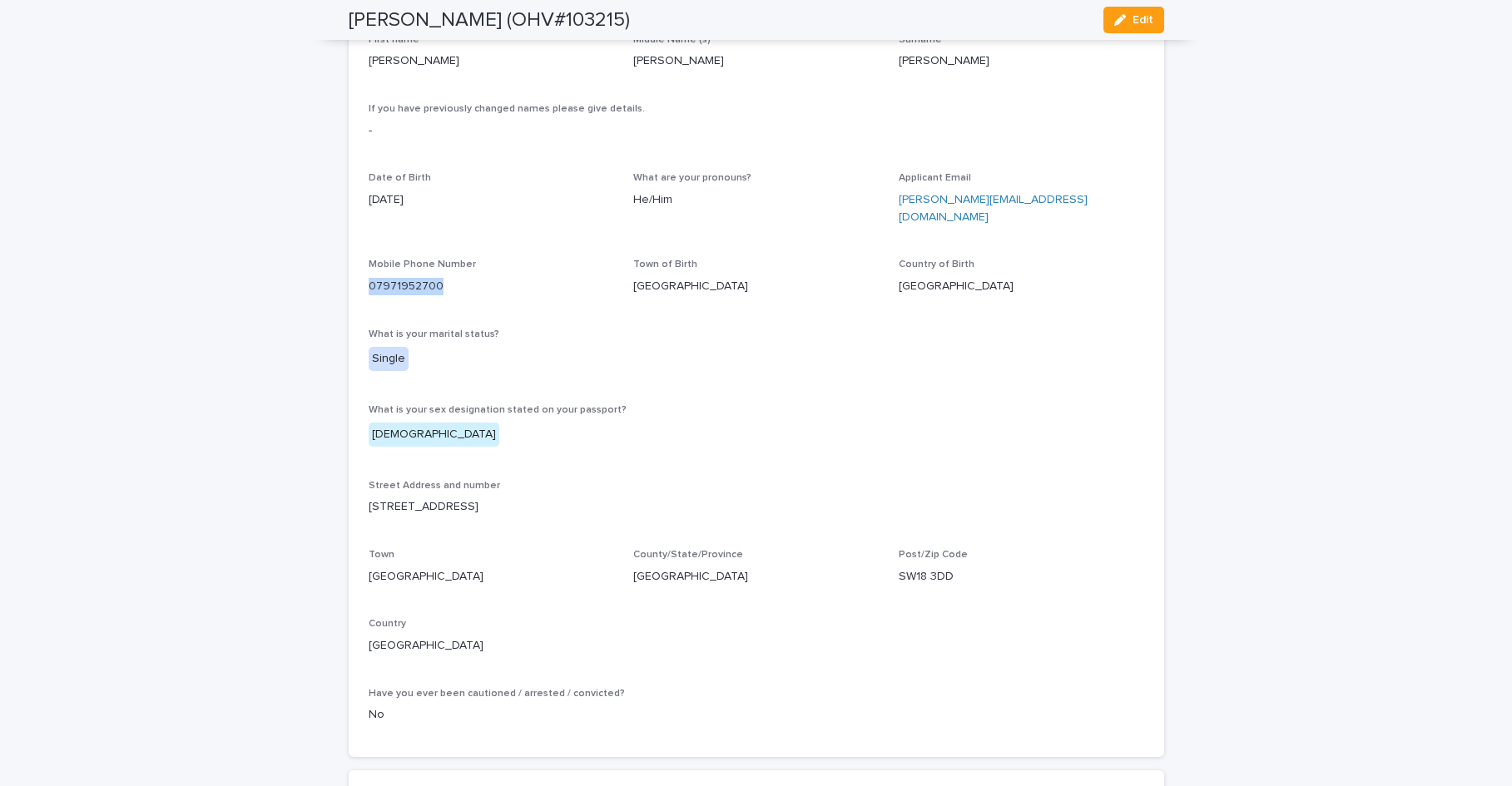
copy link "07971952700"
drag, startPoint x: 467, startPoint y: 489, endPoint x: 362, endPoint y: 489, distance: 105.0
click at [368, 498] on p "[STREET_ADDRESS]" at bounding box center [756, 506] width 776 height 18
copy p "[STREET_ADDRESS]"
drag, startPoint x: 950, startPoint y: 558, endPoint x: 893, endPoint y: 558, distance: 57.0
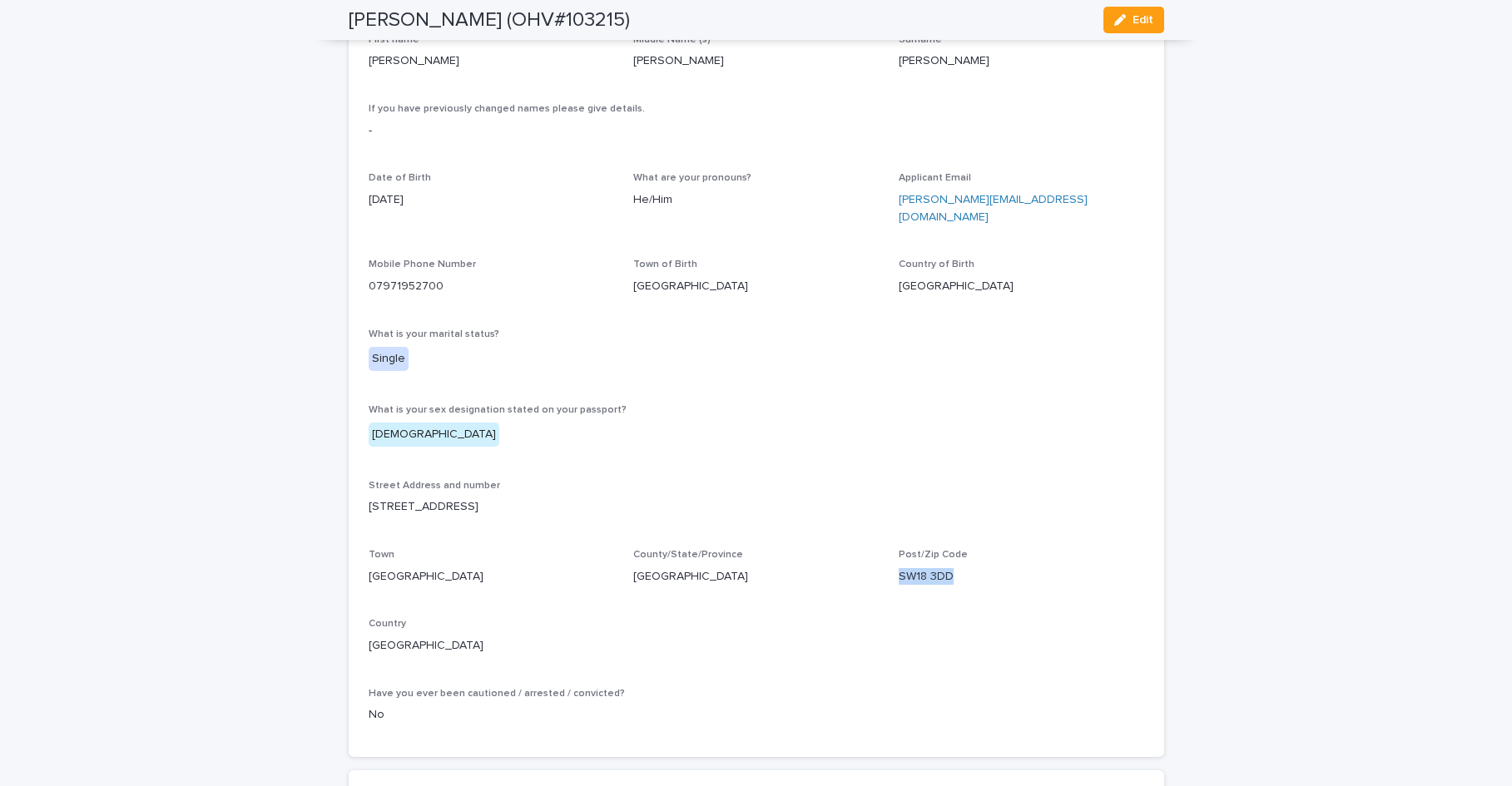
click at [898, 569] on p "SW18 3DD" at bounding box center [1021, 577] width 246 height 18
copy p "SW18 3DD"
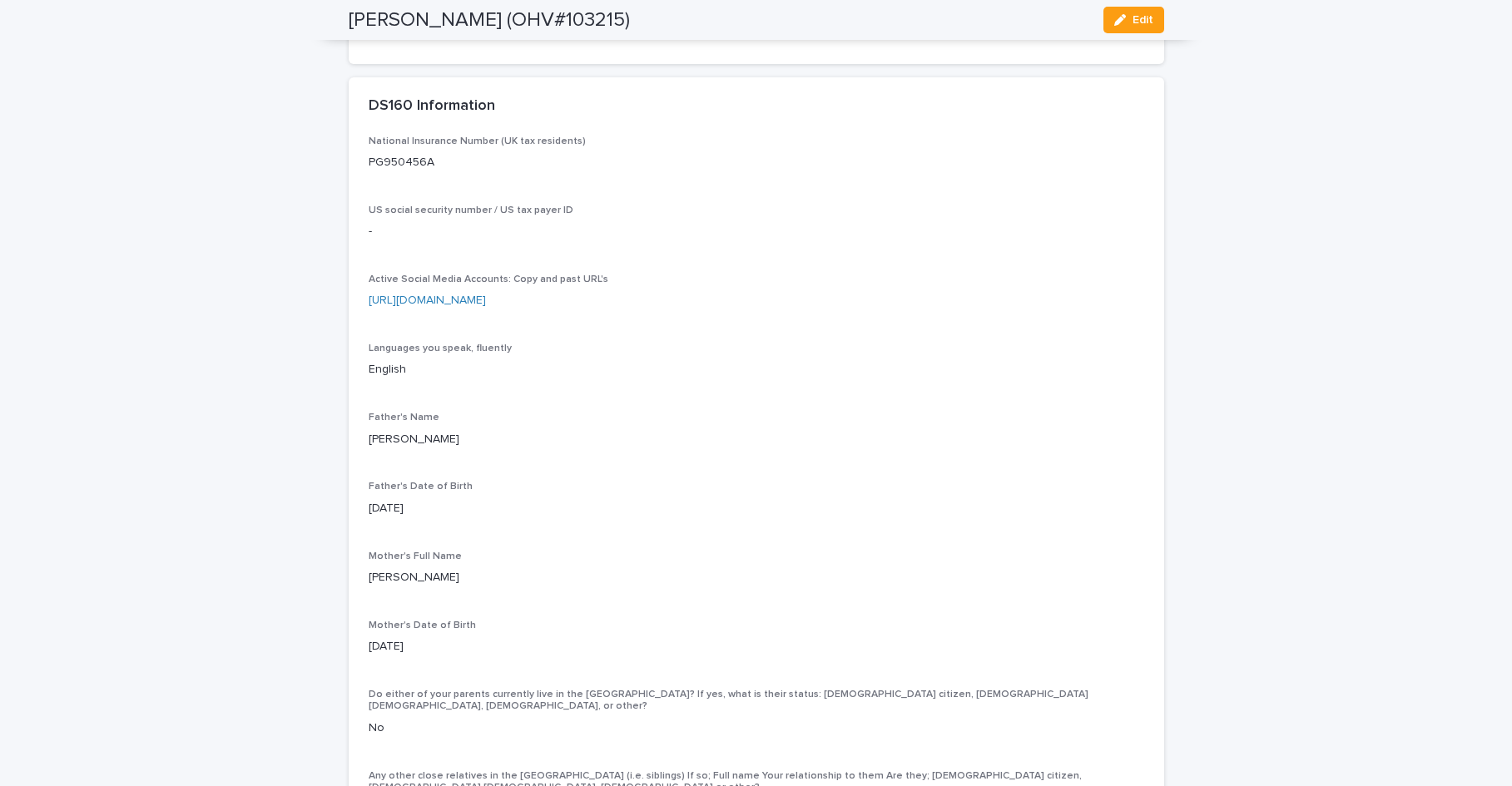
scroll to position [3672, 0]
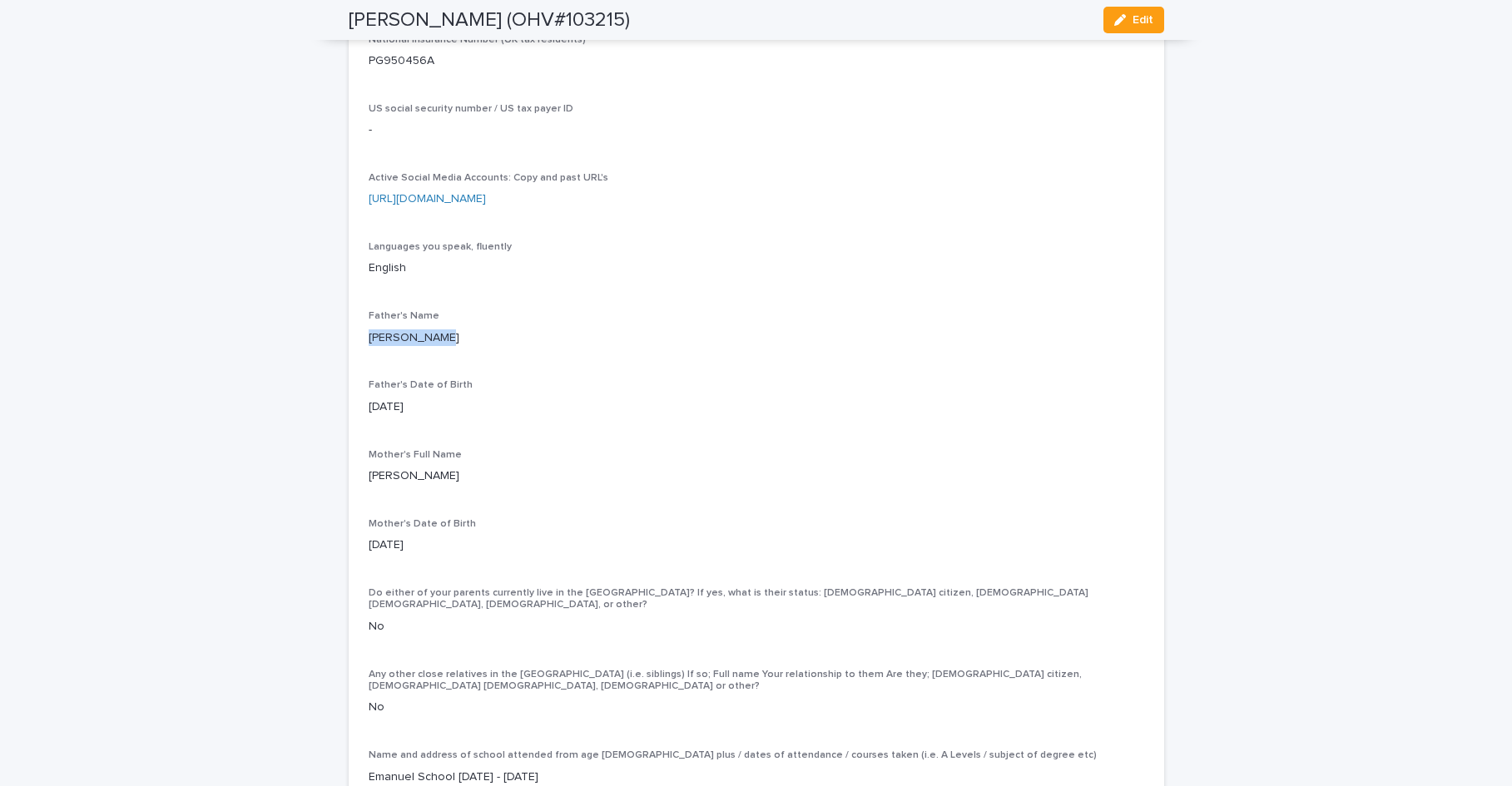
drag, startPoint x: 421, startPoint y: 390, endPoint x: 359, endPoint y: 386, distance: 62.1
copy p "[PERSON_NAME]"
drag, startPoint x: 458, startPoint y: 526, endPoint x: 362, endPoint y: 527, distance: 96.0
click at [368, 485] on p "[PERSON_NAME]" at bounding box center [756, 476] width 776 height 18
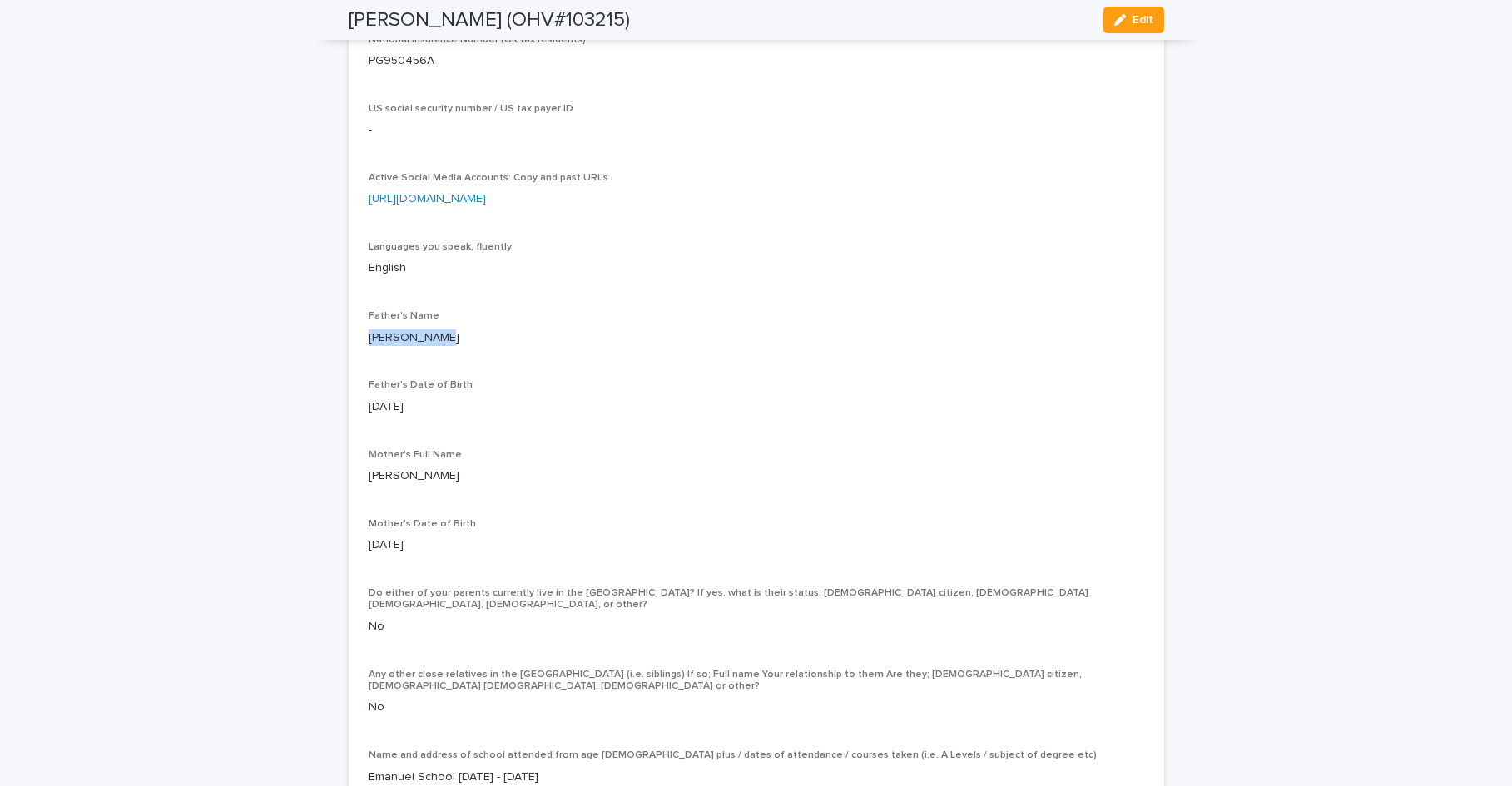
copy p "[PERSON_NAME]"
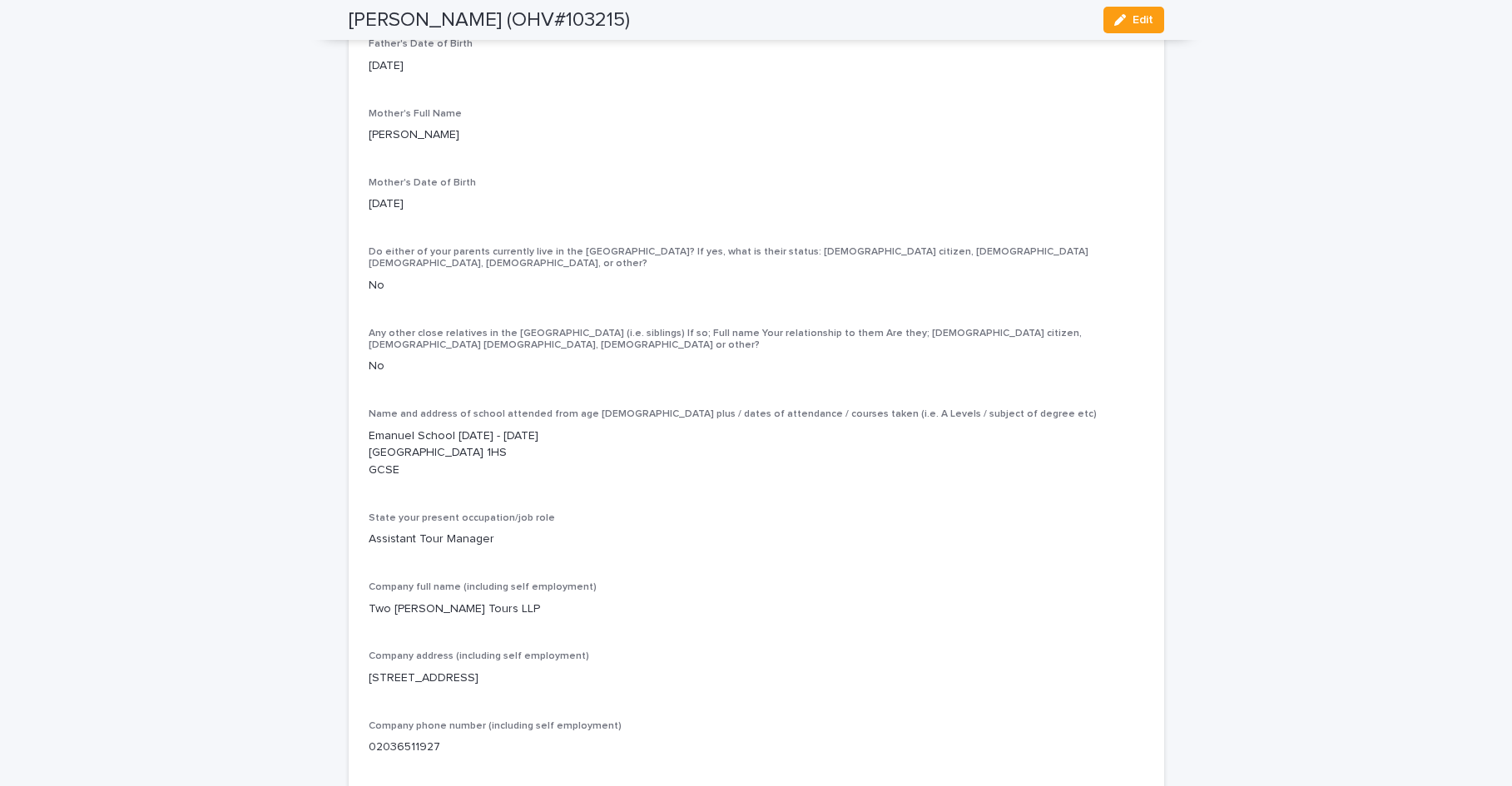
scroll to position [4020, 0]
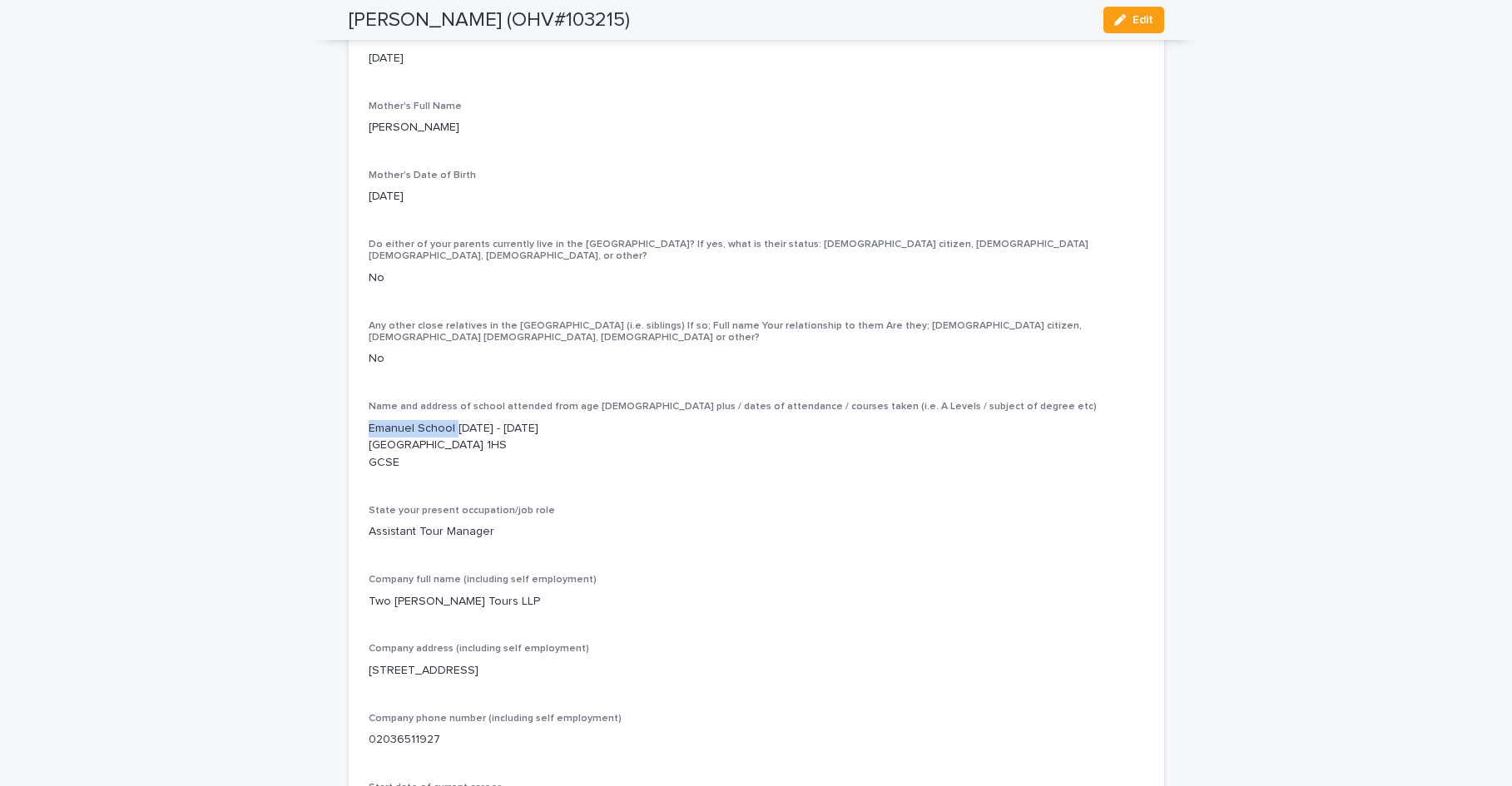
drag, startPoint x: 446, startPoint y: 457, endPoint x: 364, endPoint y: 454, distance: 82.1
click at [368, 454] on p "Emanuel School [DATE] - [DATE] [GEOGRAPHIC_DATA] 1HS GCSE" at bounding box center [756, 445] width 776 height 52
copy p "[GEOGRAPHIC_DATA]"
drag, startPoint x: 533, startPoint y: 473, endPoint x: 485, endPoint y: 472, distance: 48.0
click at [485, 472] on p "Emanuel School [DATE] - [DATE] [GEOGRAPHIC_DATA] 1HS GCSE" at bounding box center [756, 445] width 776 height 52
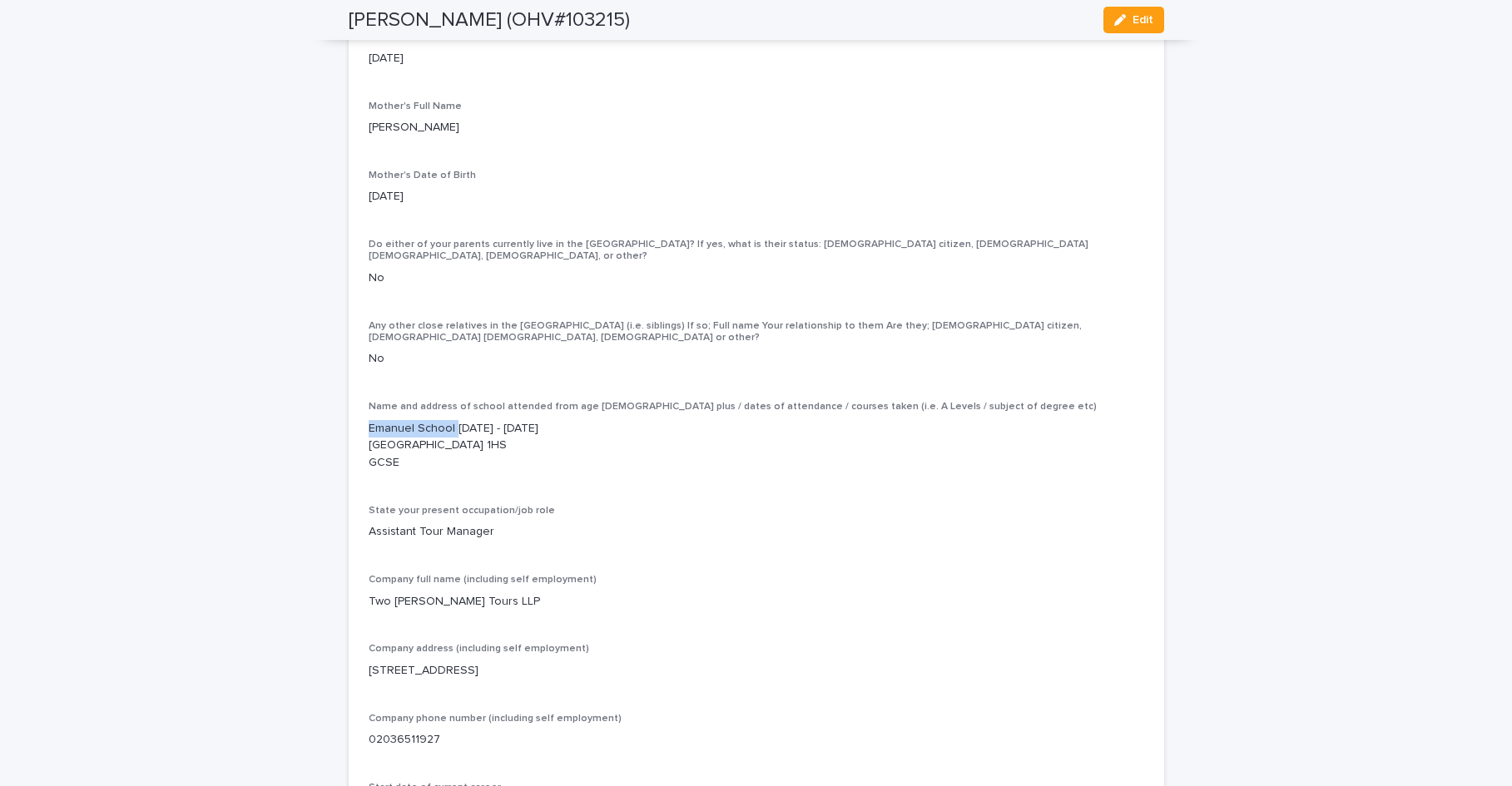
copy p "SW11 1HS"
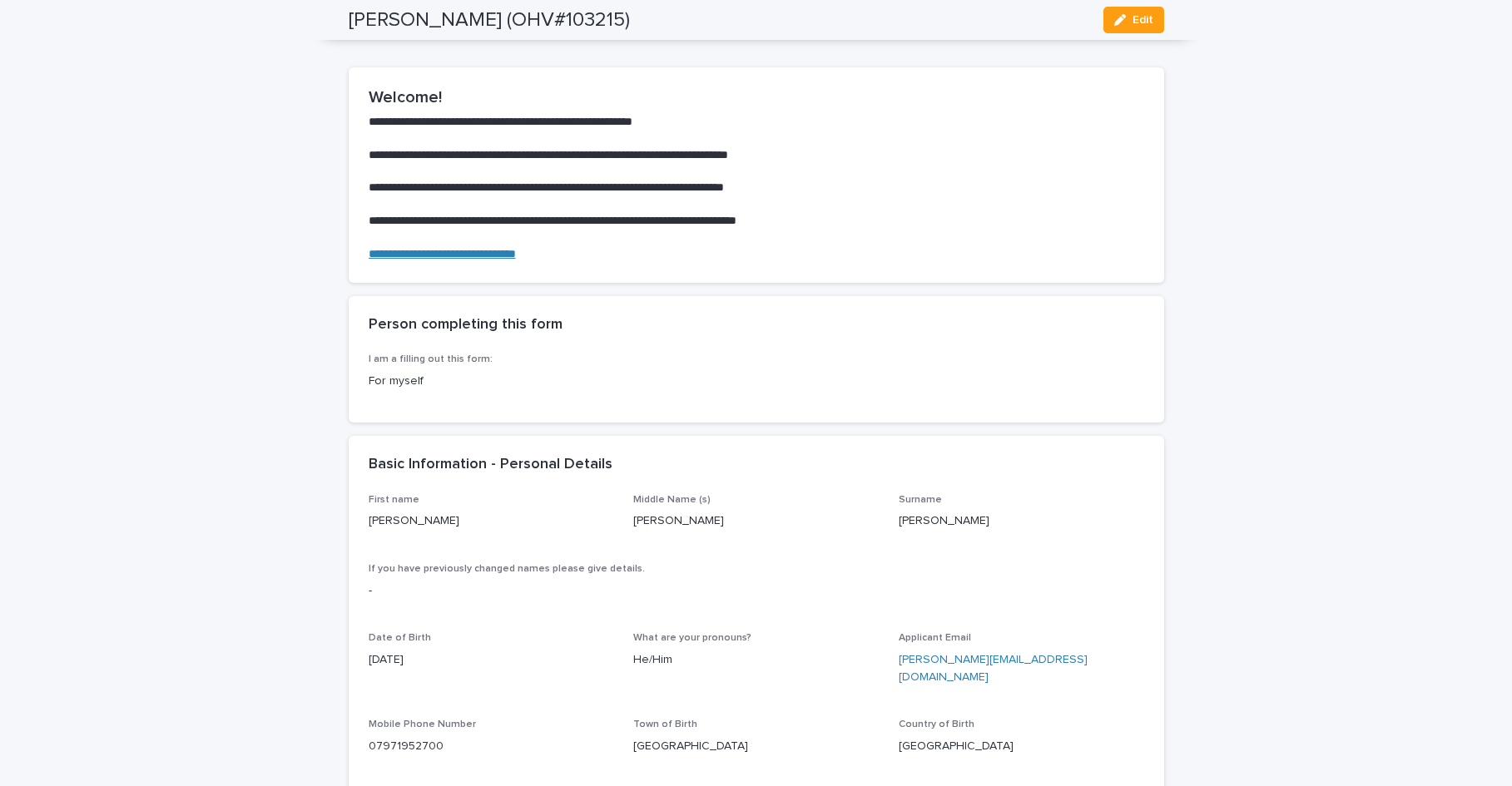
scroll to position [0, 0]
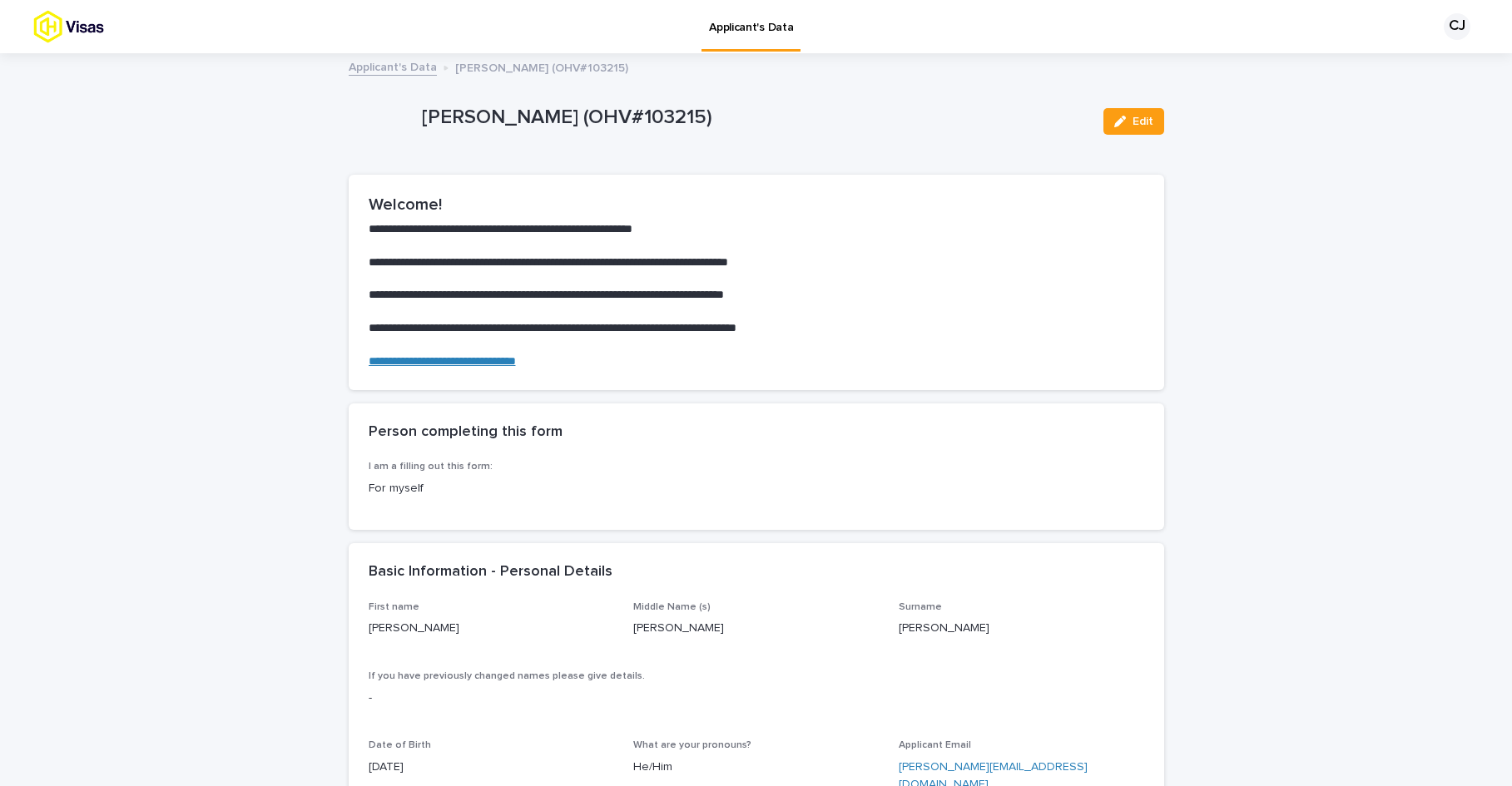
click at [729, 36] on link "Applicant's Data" at bounding box center [750, 24] width 99 height 49
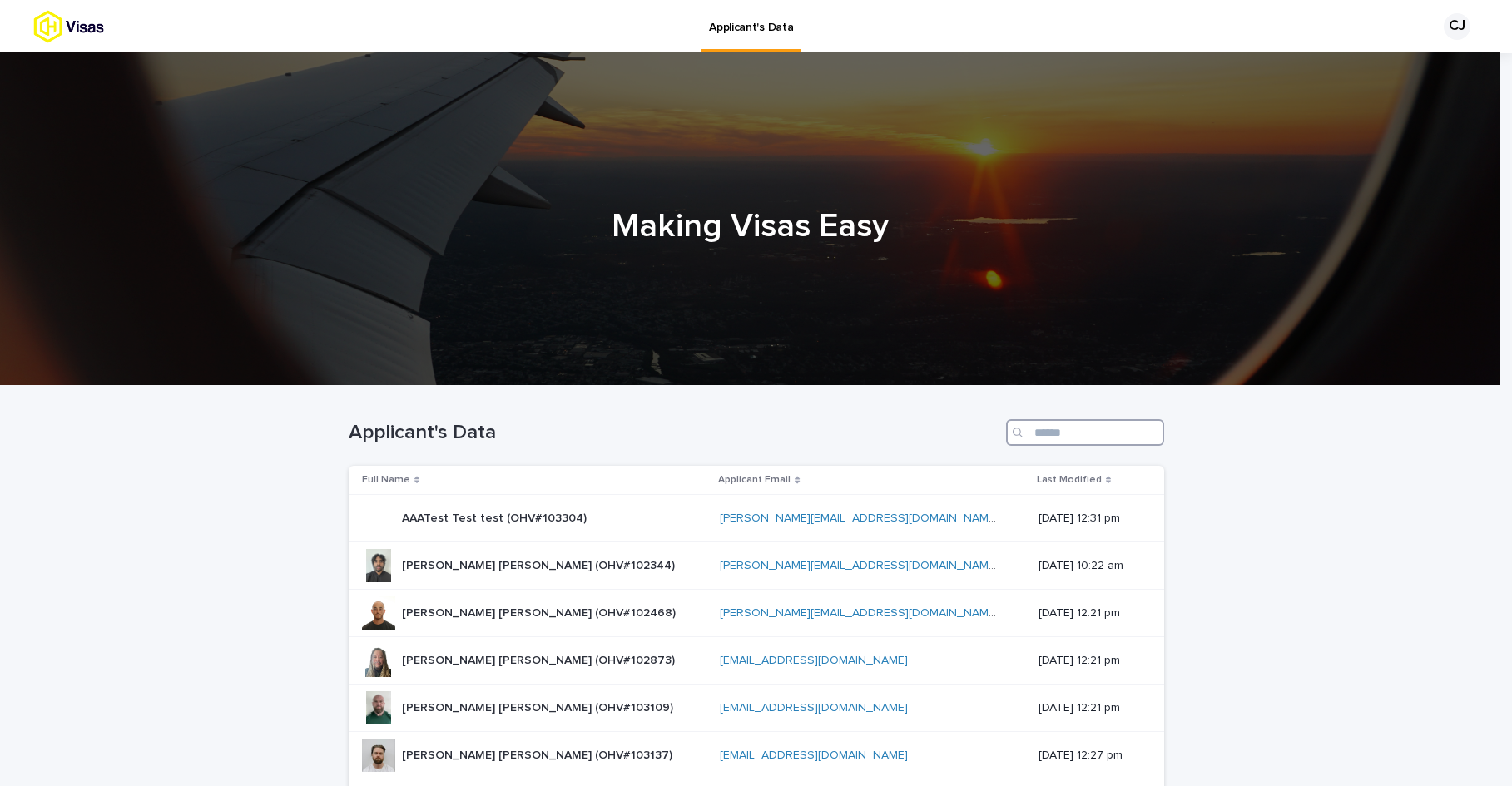
click at [1026, 437] on input "Search" at bounding box center [1085, 432] width 158 height 26
paste input "******"
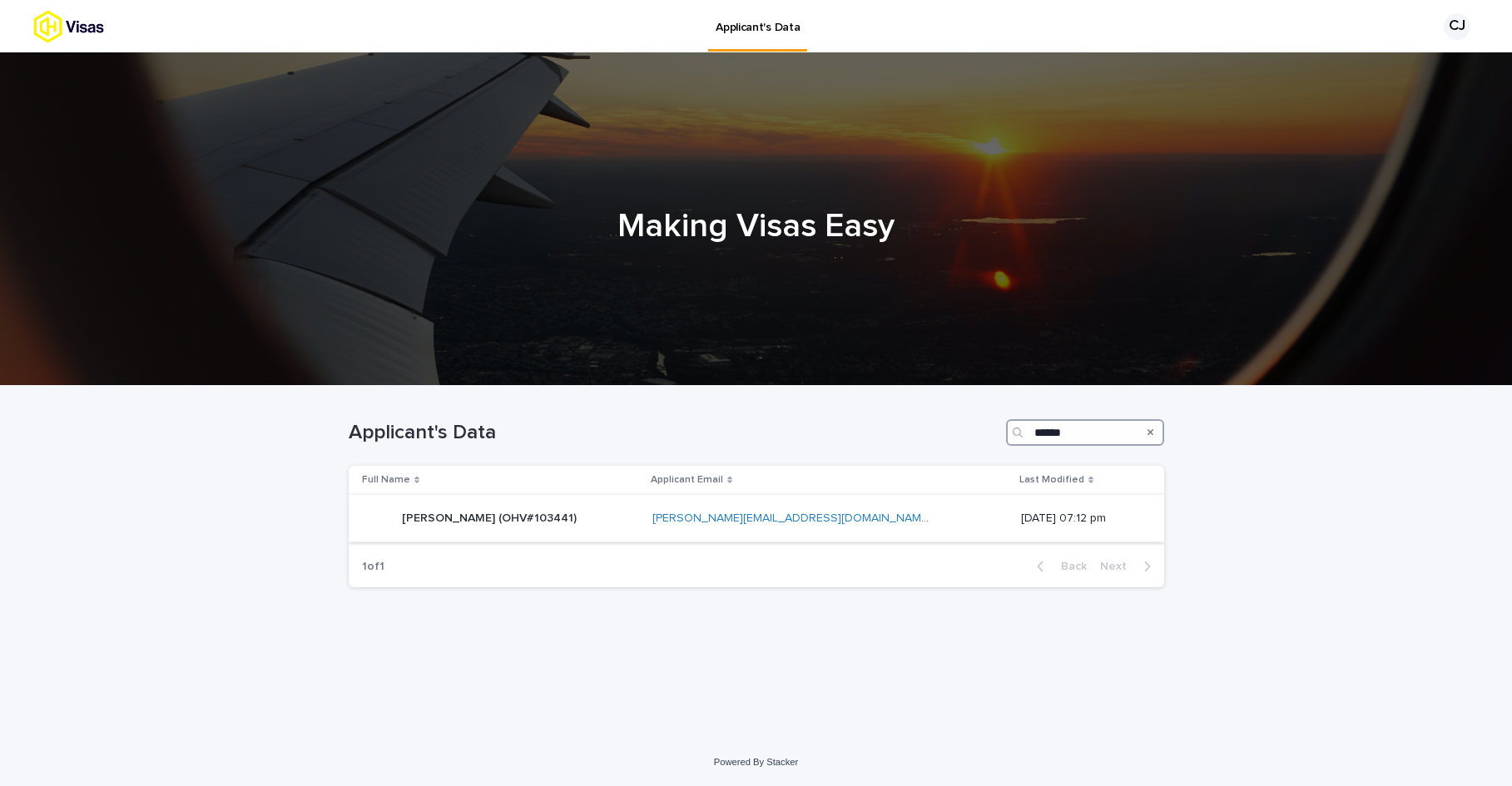
type input "******"
click at [503, 516] on p "[PERSON_NAME] (OHV#103441)" at bounding box center [491, 517] width 178 height 18
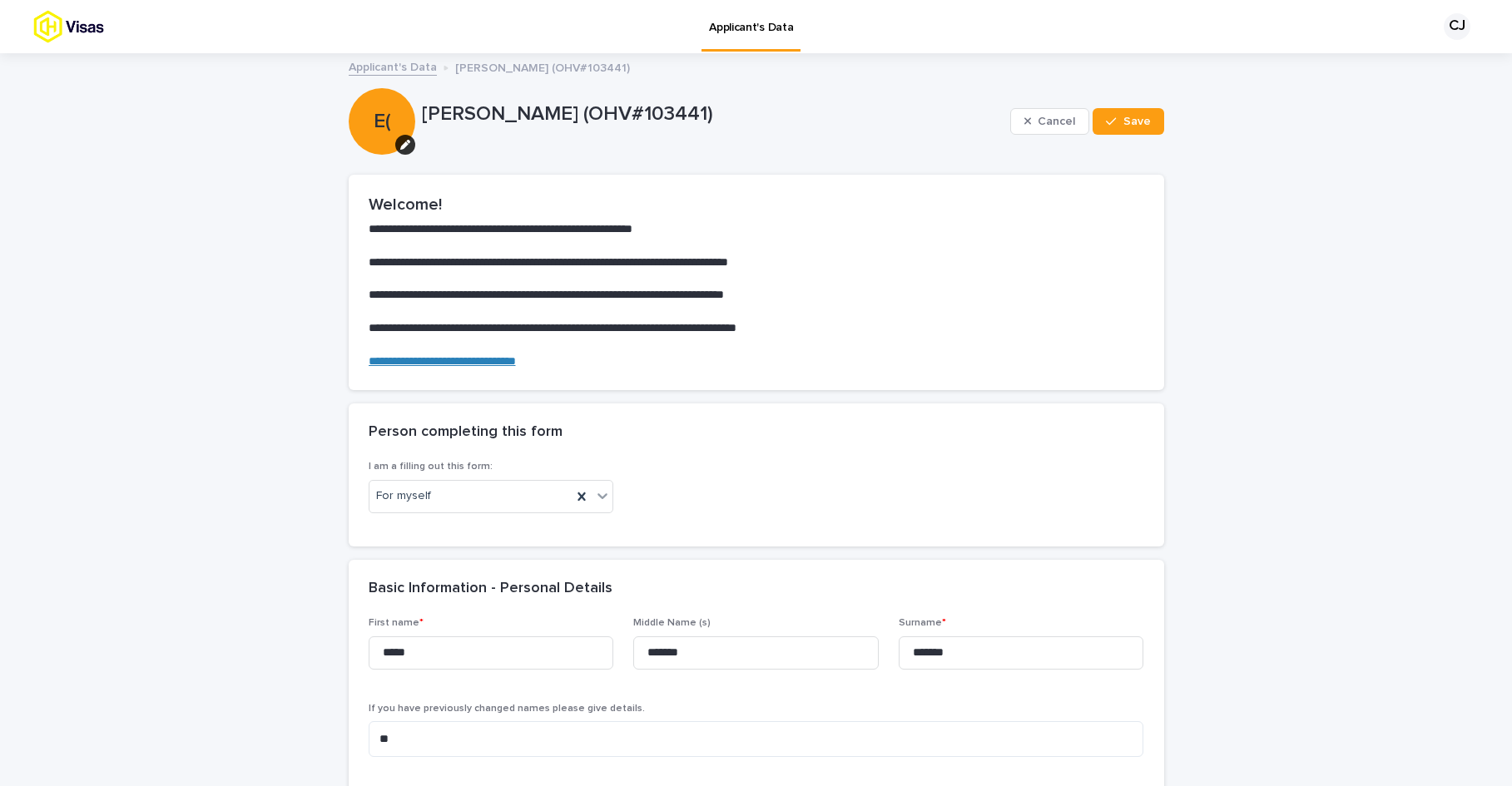
click at [725, 32] on p "Applicant's Data" at bounding box center [750, 17] width 84 height 35
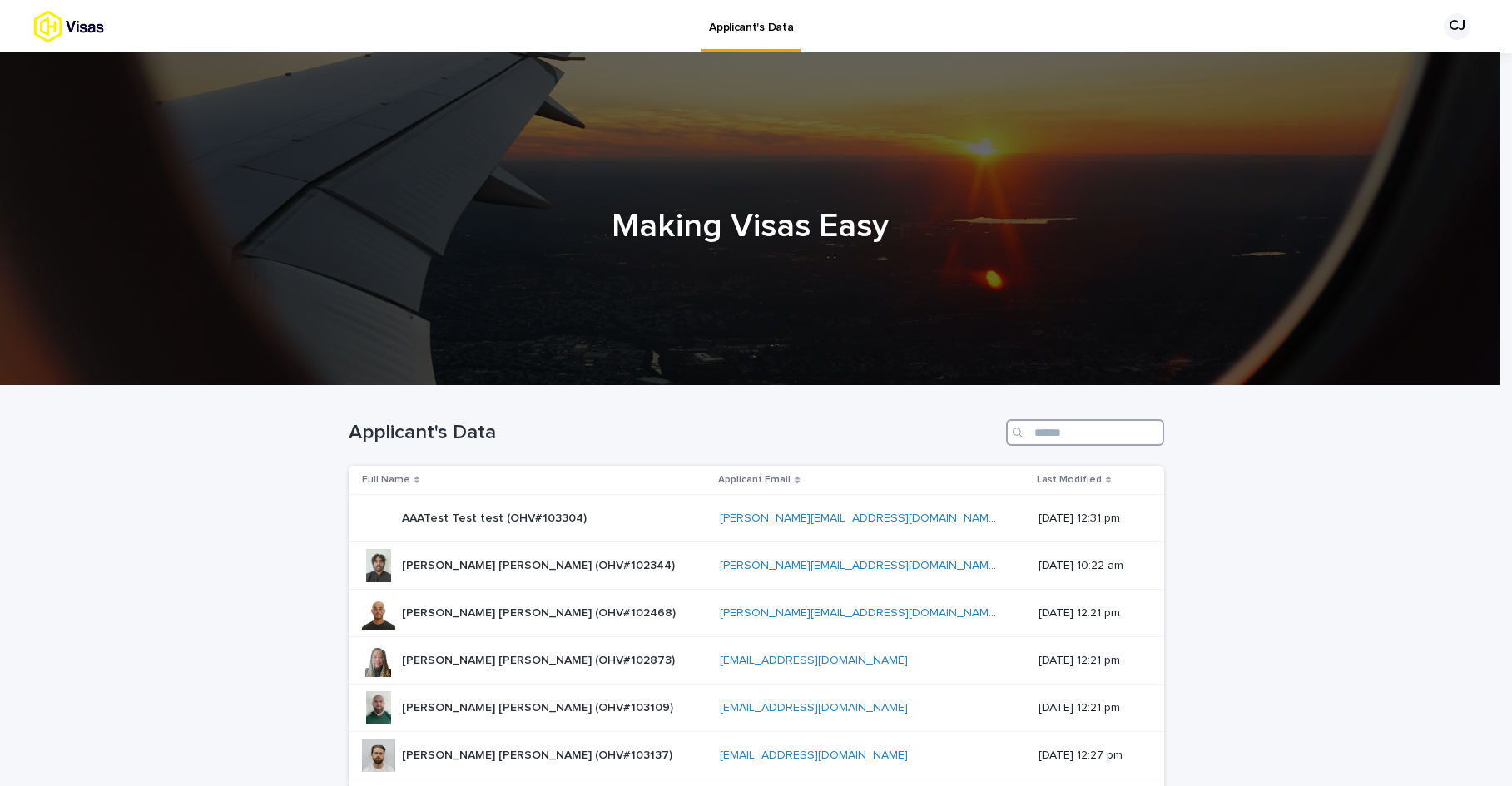
click at [1036, 433] on input "Search" at bounding box center [1085, 432] width 158 height 26
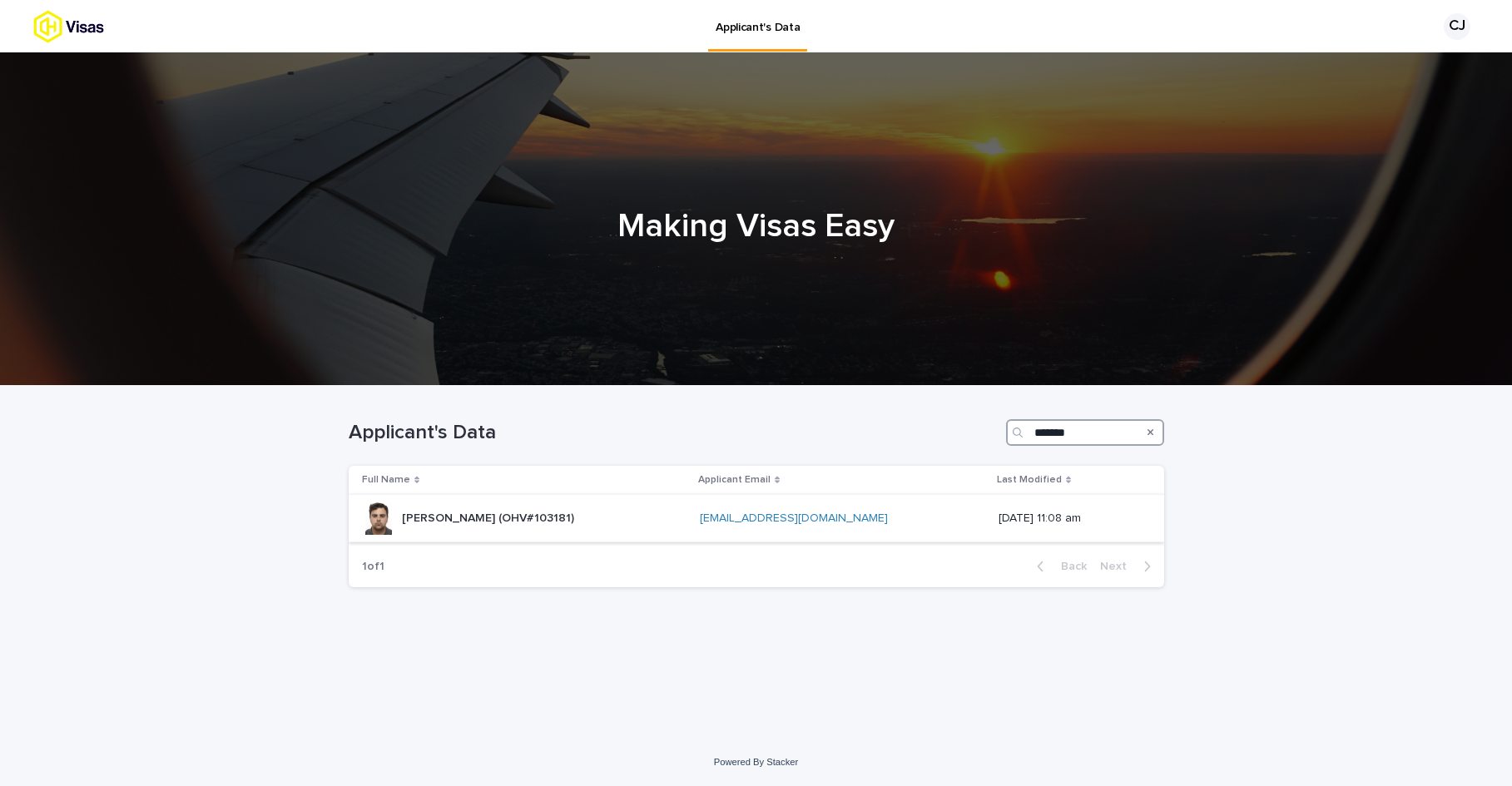
type input "*******"
click at [520, 518] on p "[PERSON_NAME] (OHV#103181)" at bounding box center [490, 517] width 175 height 18
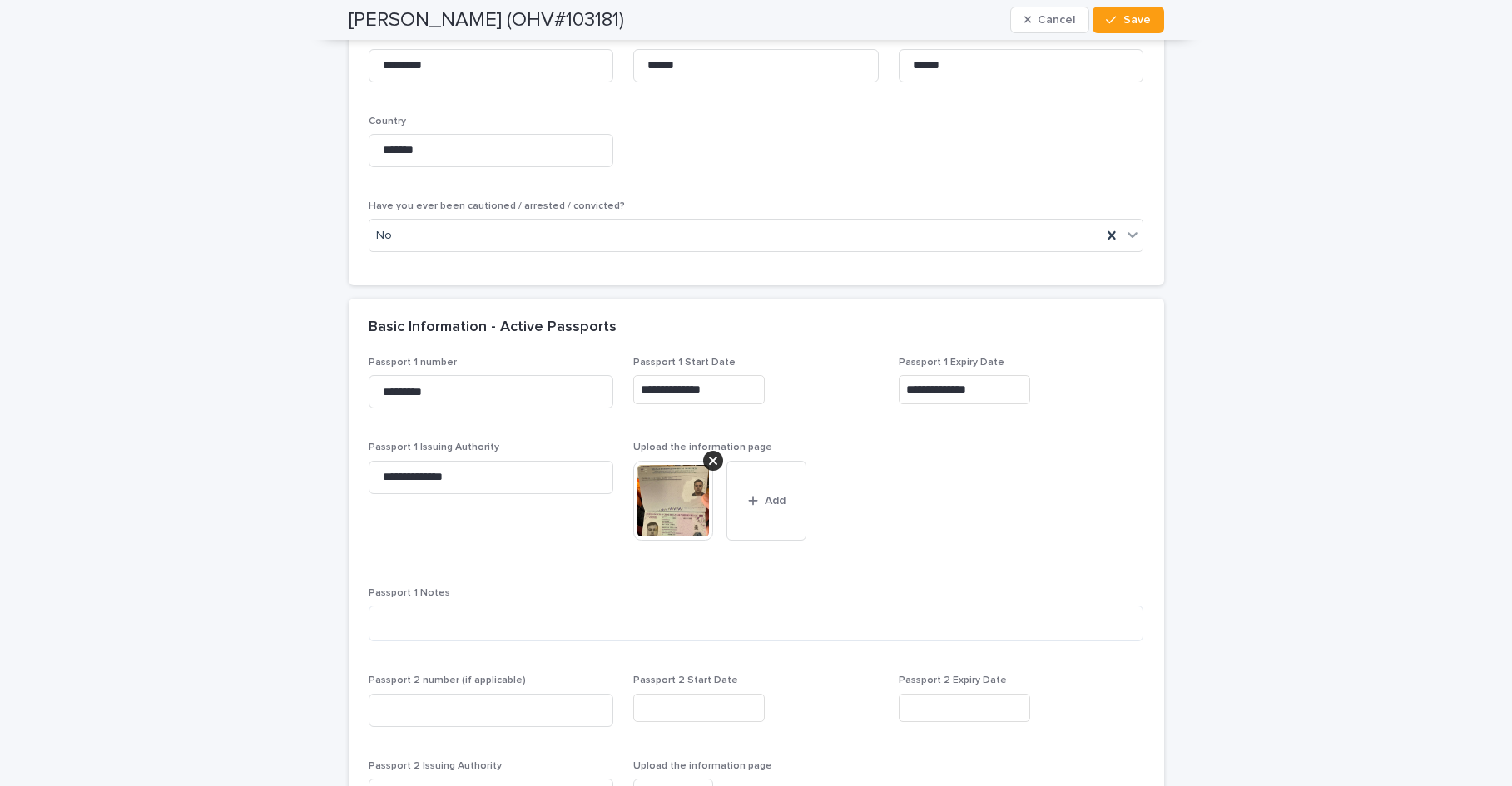
scroll to position [1232, 0]
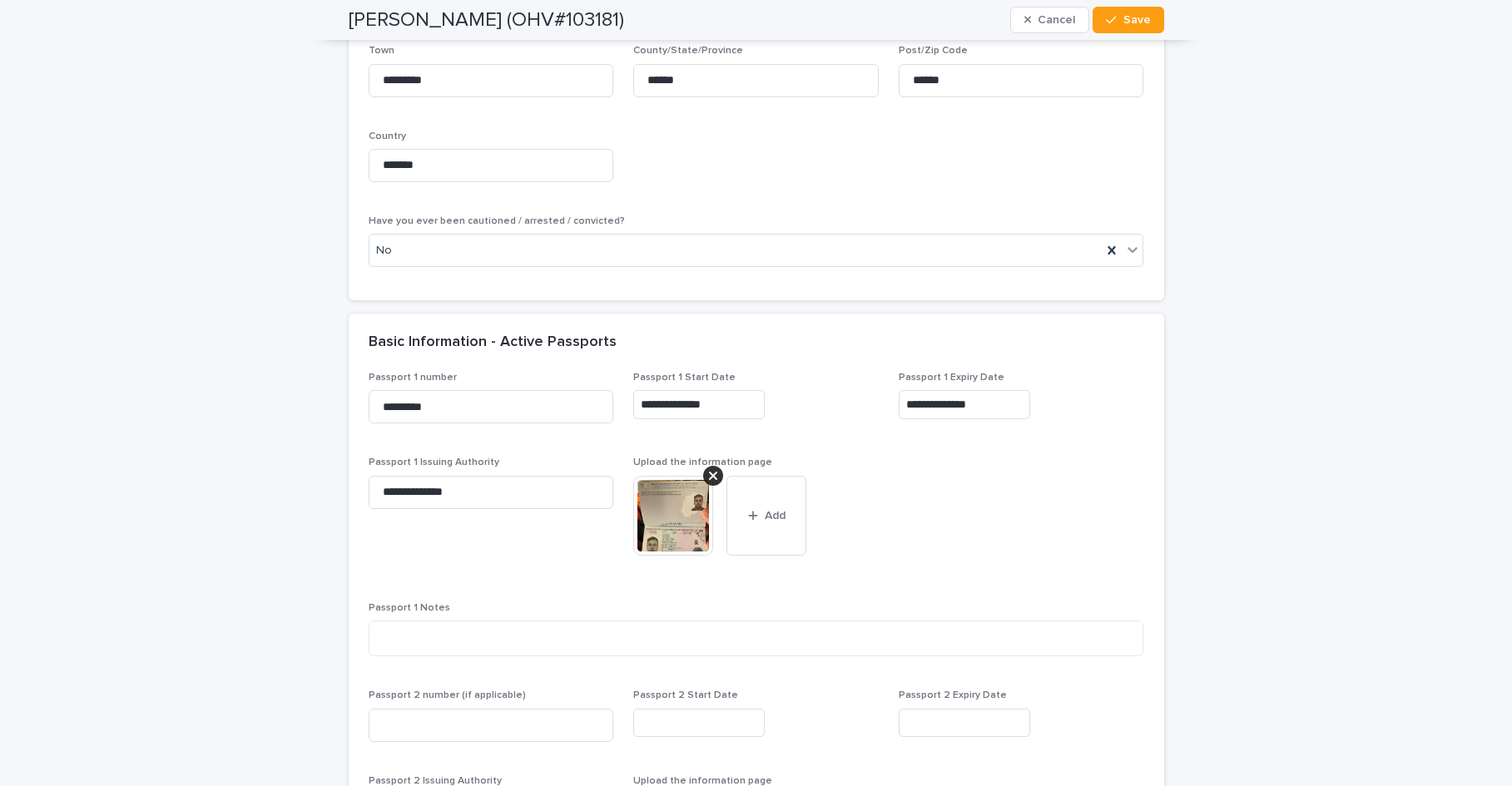
click at [686, 528] on img at bounding box center [673, 515] width 80 height 80
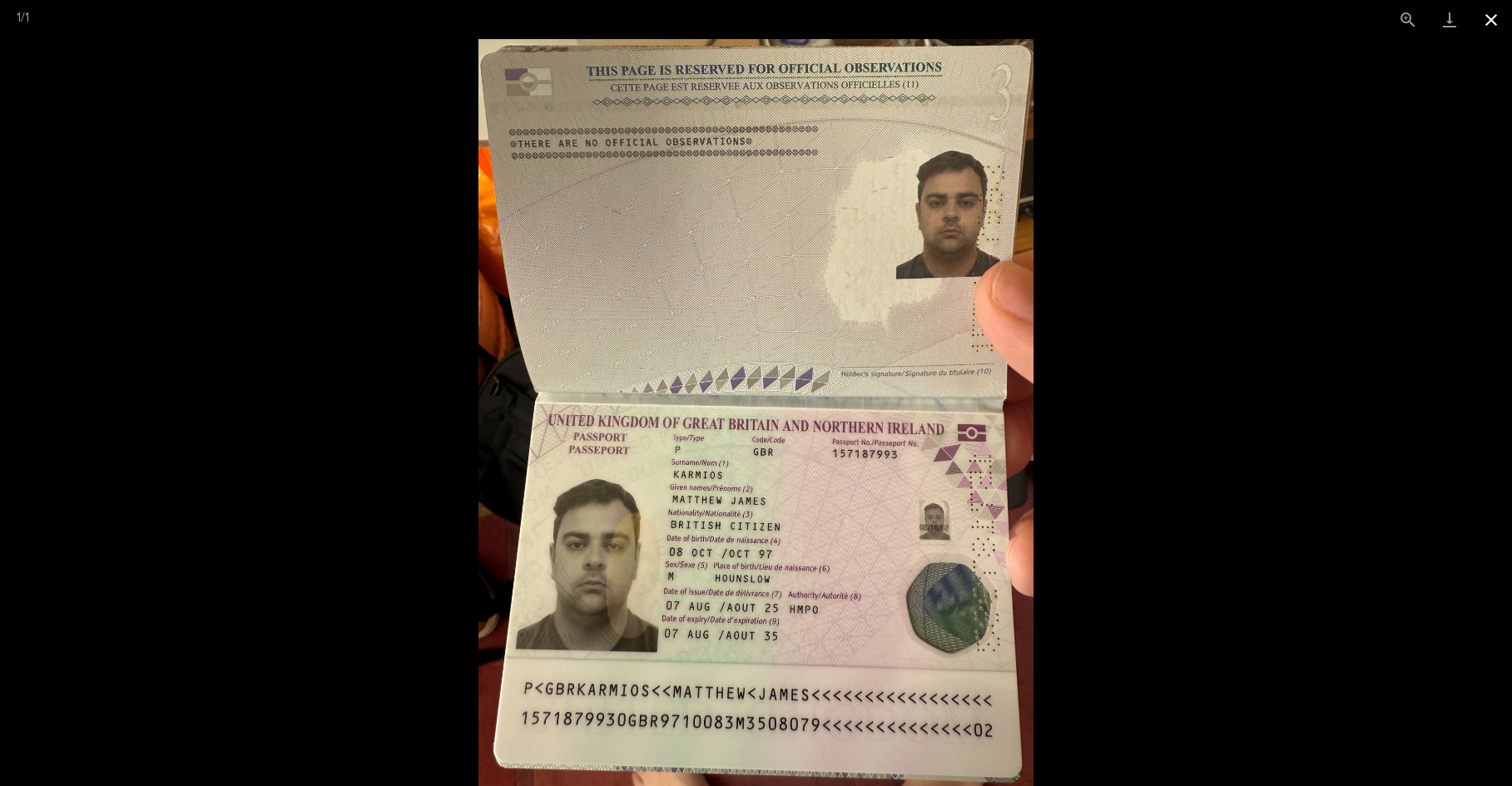
click at [1493, 24] on button "Close gallery" at bounding box center [1491, 20] width 41 height 40
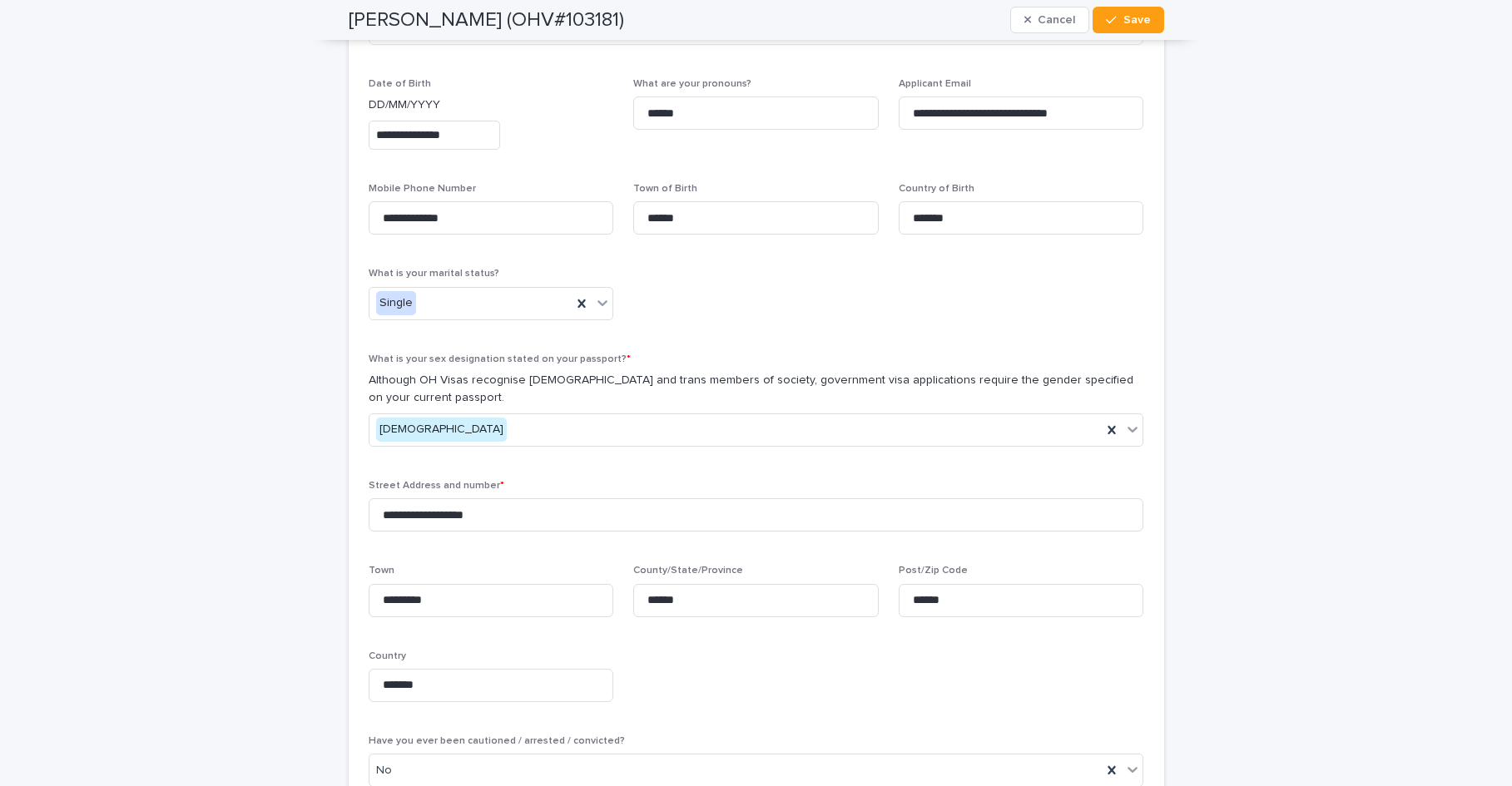
scroll to position [698, 0]
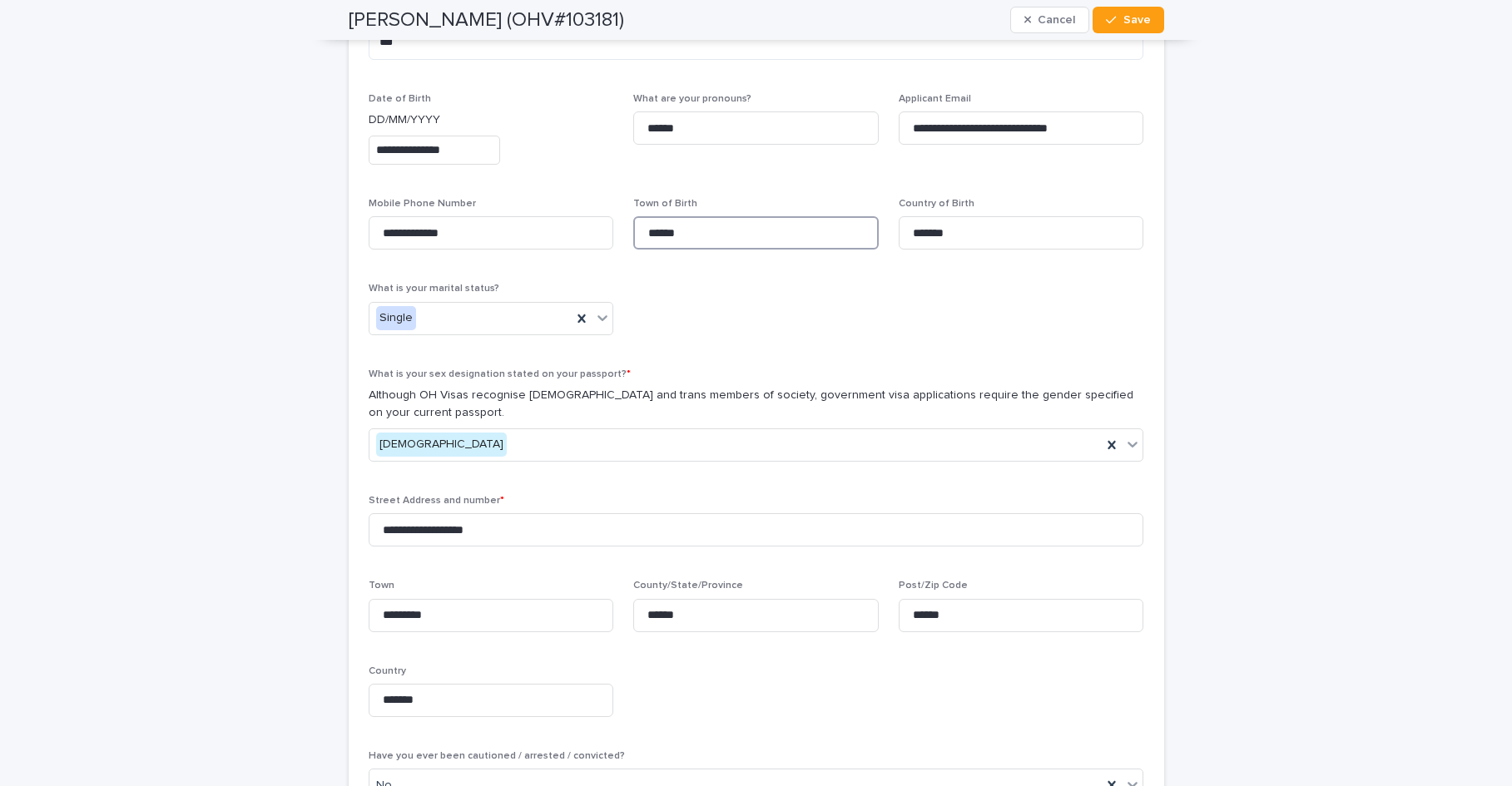
drag, startPoint x: 690, startPoint y: 240, endPoint x: 637, endPoint y: 236, distance: 53.2
click at [637, 236] on input "******" at bounding box center [756, 233] width 246 height 33
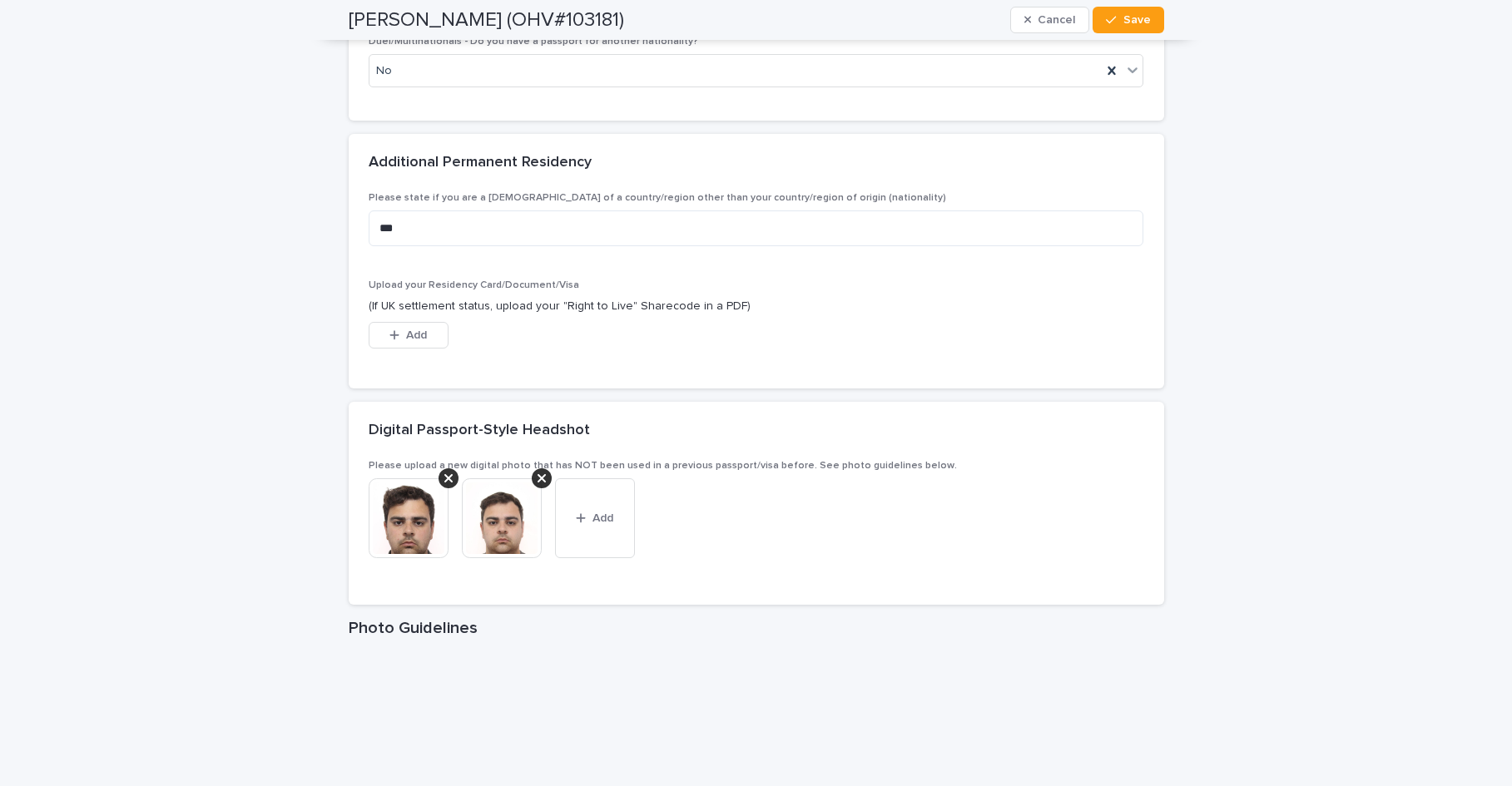
scroll to position [2314, 0]
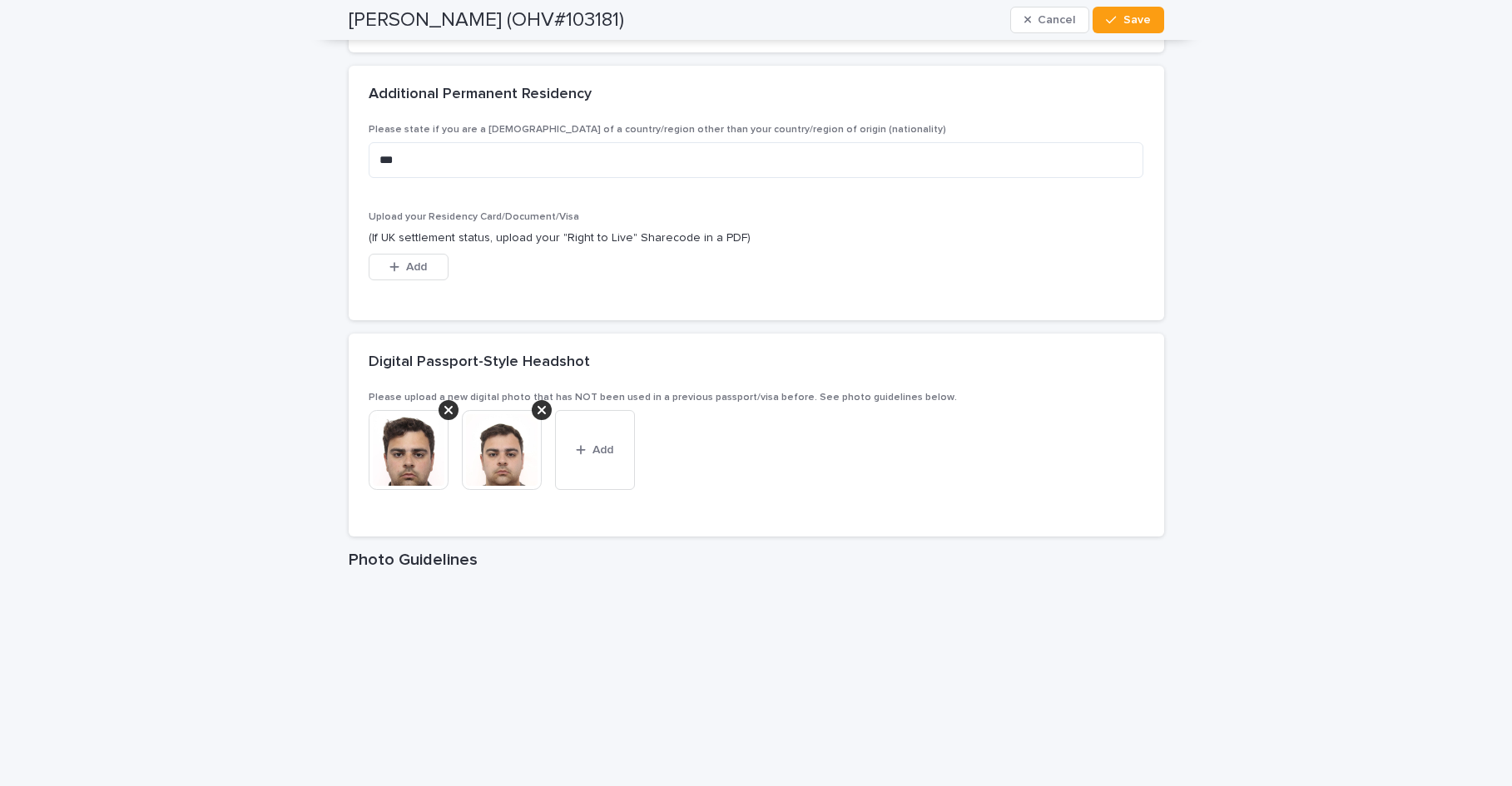
type input "********"
click at [507, 473] on img at bounding box center [501, 450] width 80 height 80
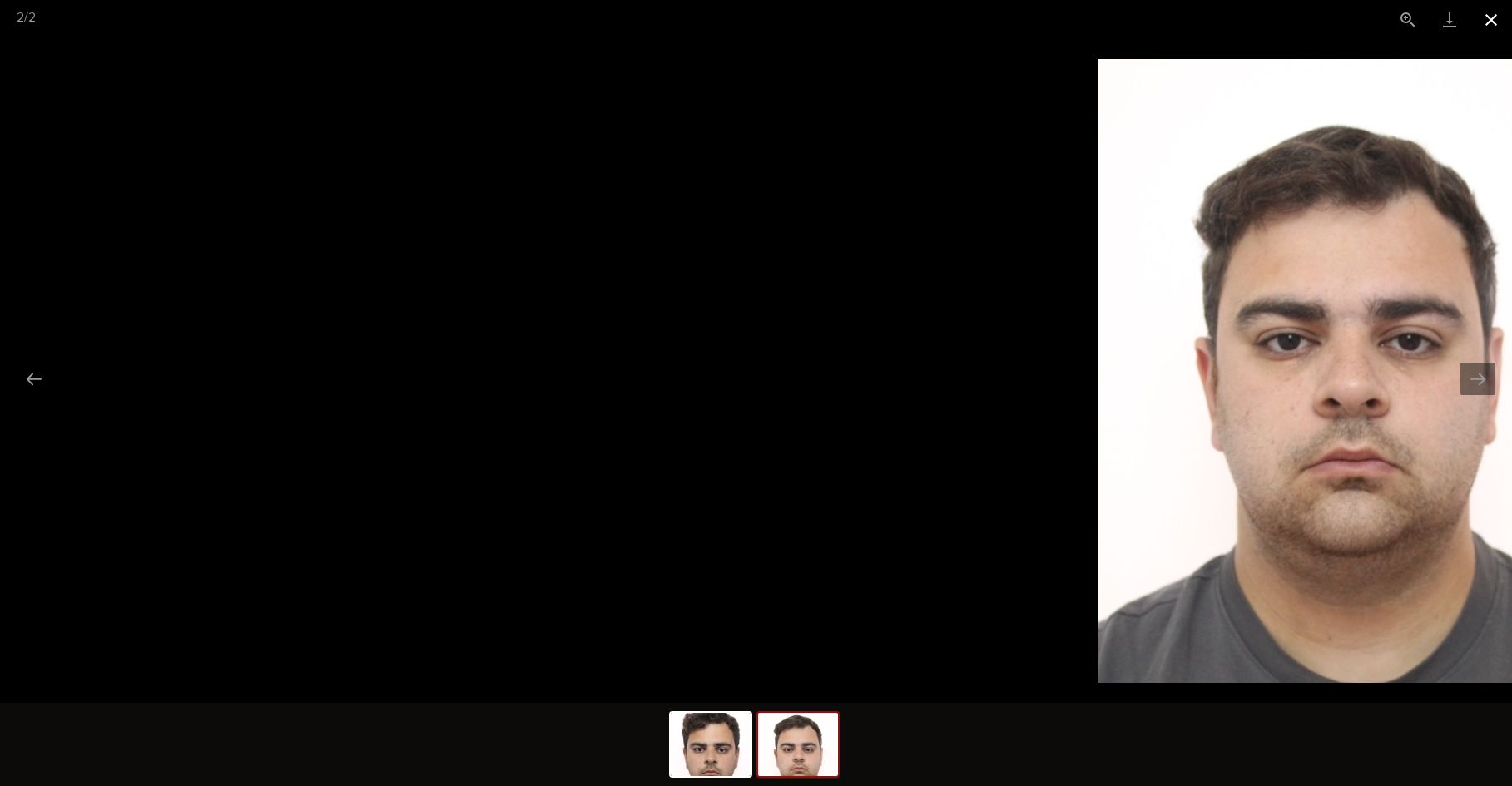
click at [1495, 18] on button "Close gallery" at bounding box center [1491, 20] width 41 height 40
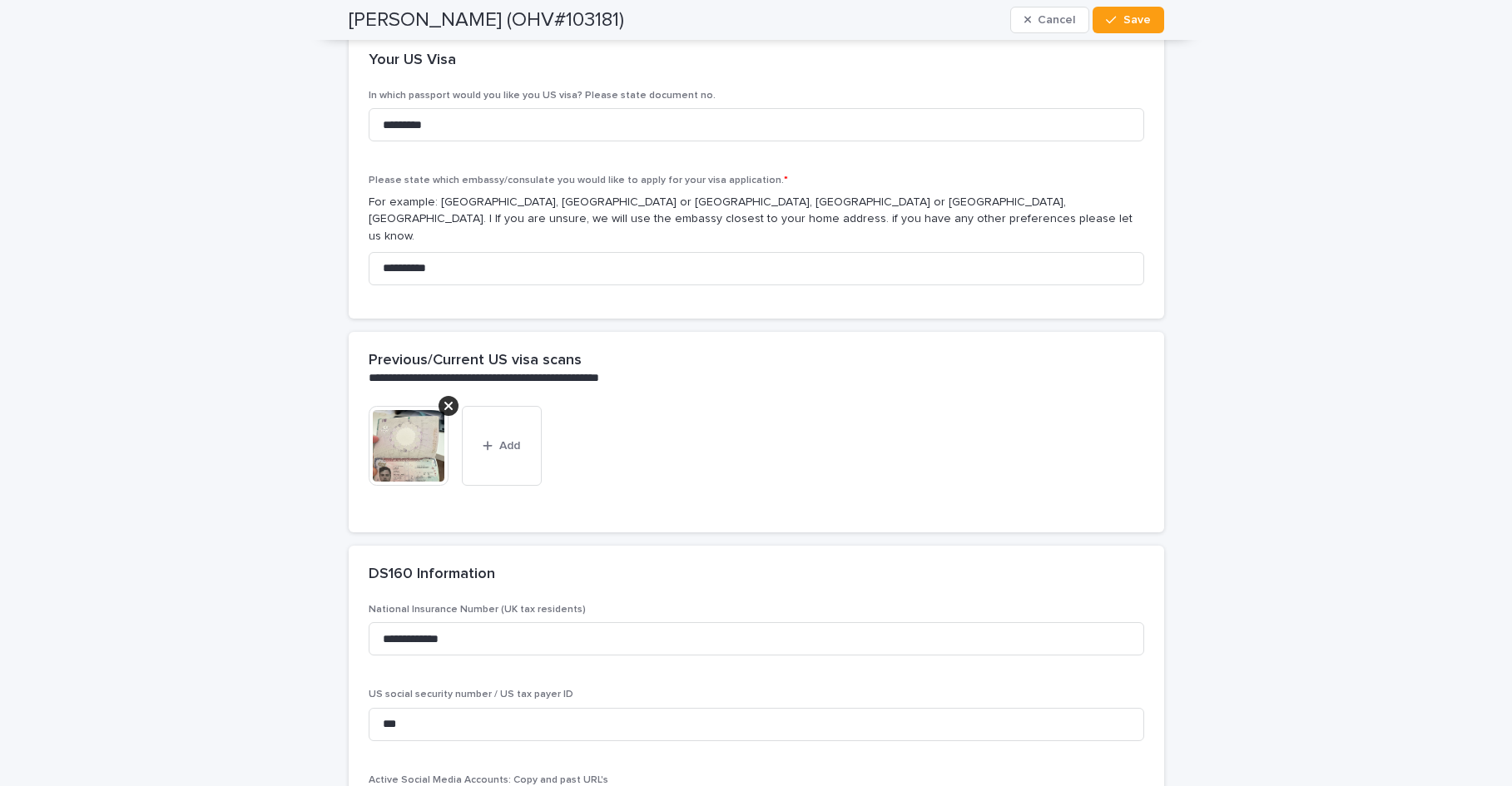
scroll to position [3290, 0]
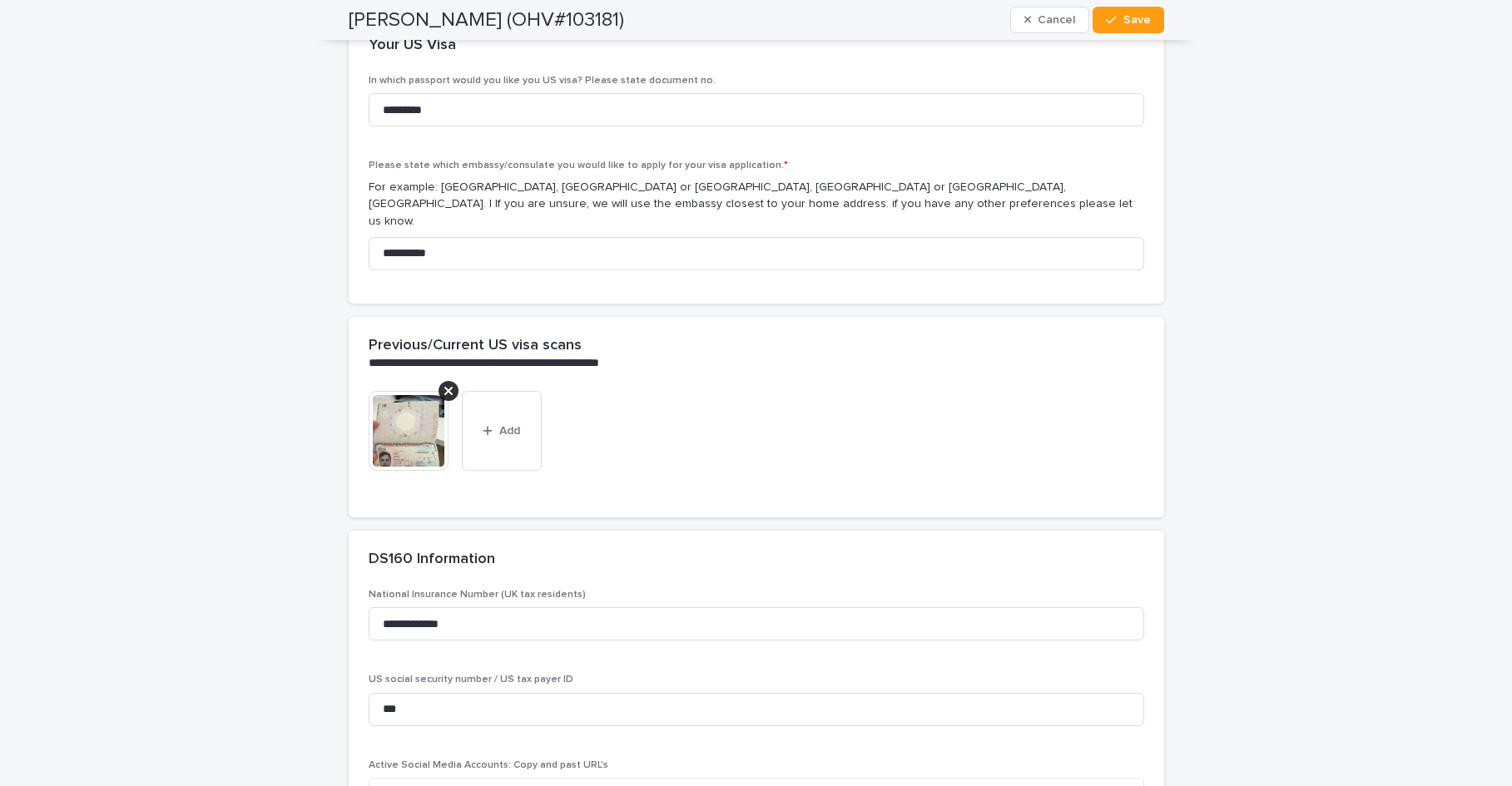
click at [416, 425] on img at bounding box center [408, 430] width 80 height 80
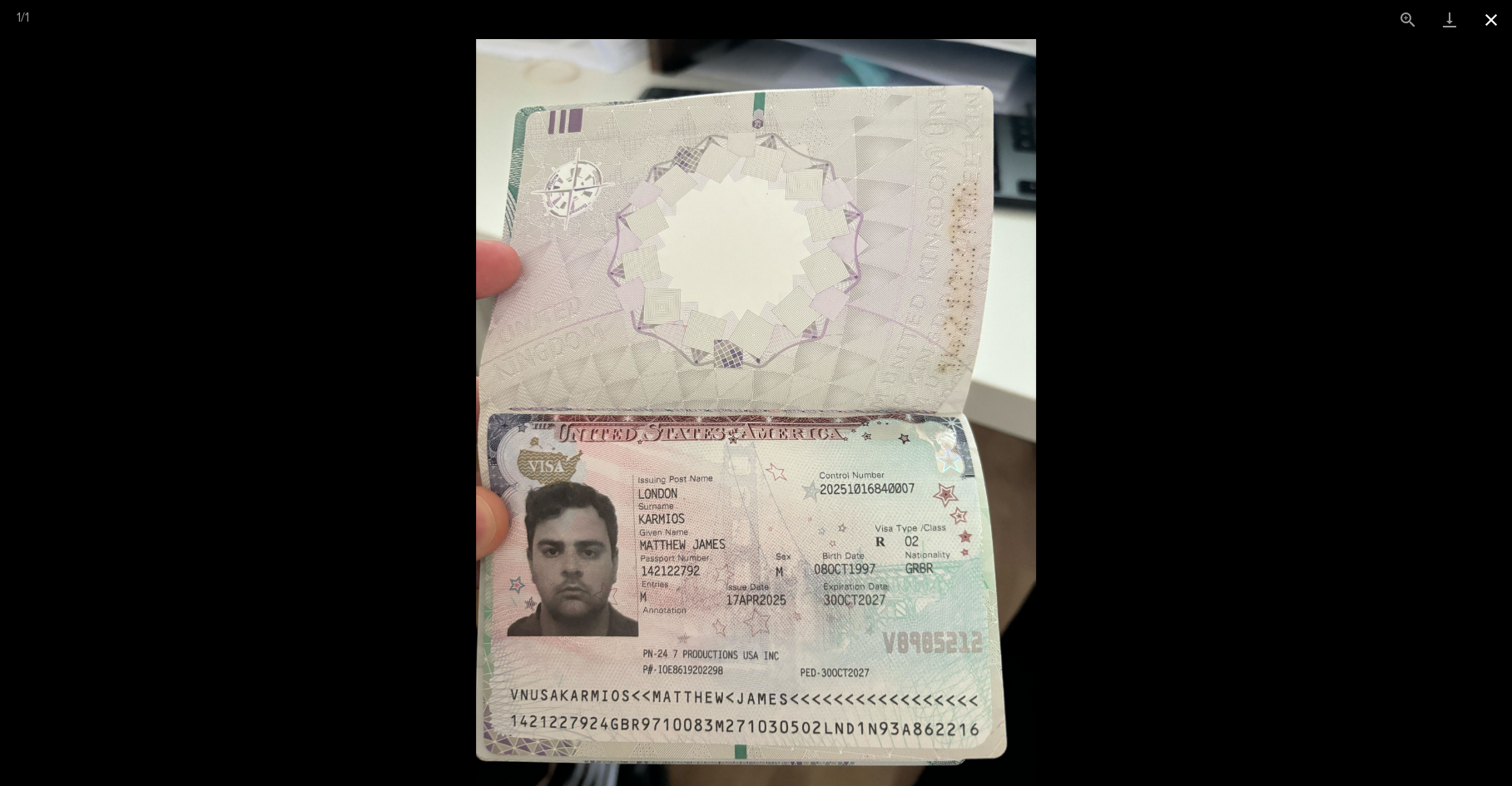
click at [1491, 24] on button "Close gallery" at bounding box center [1491, 20] width 41 height 40
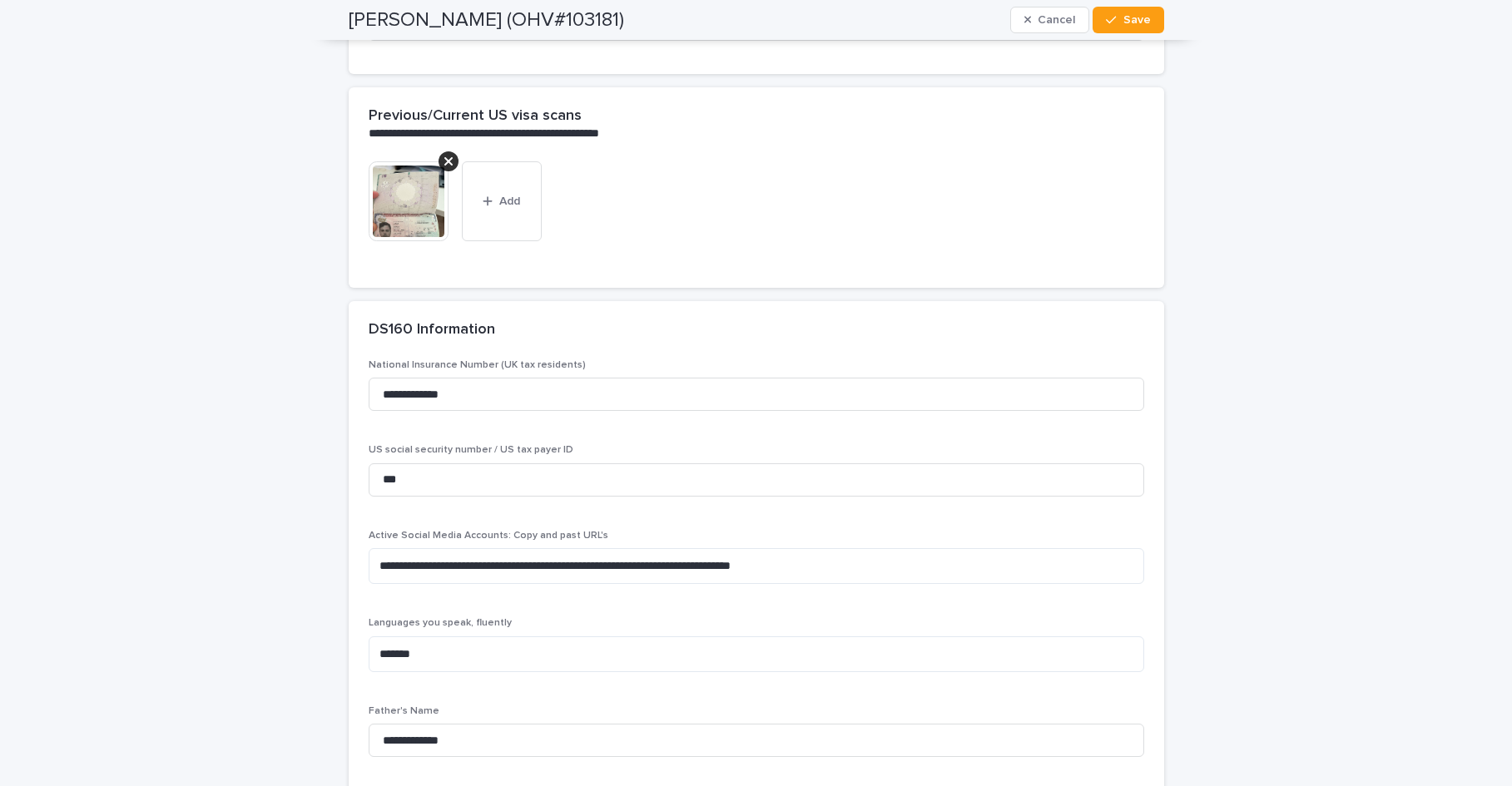
scroll to position [3527, 0]
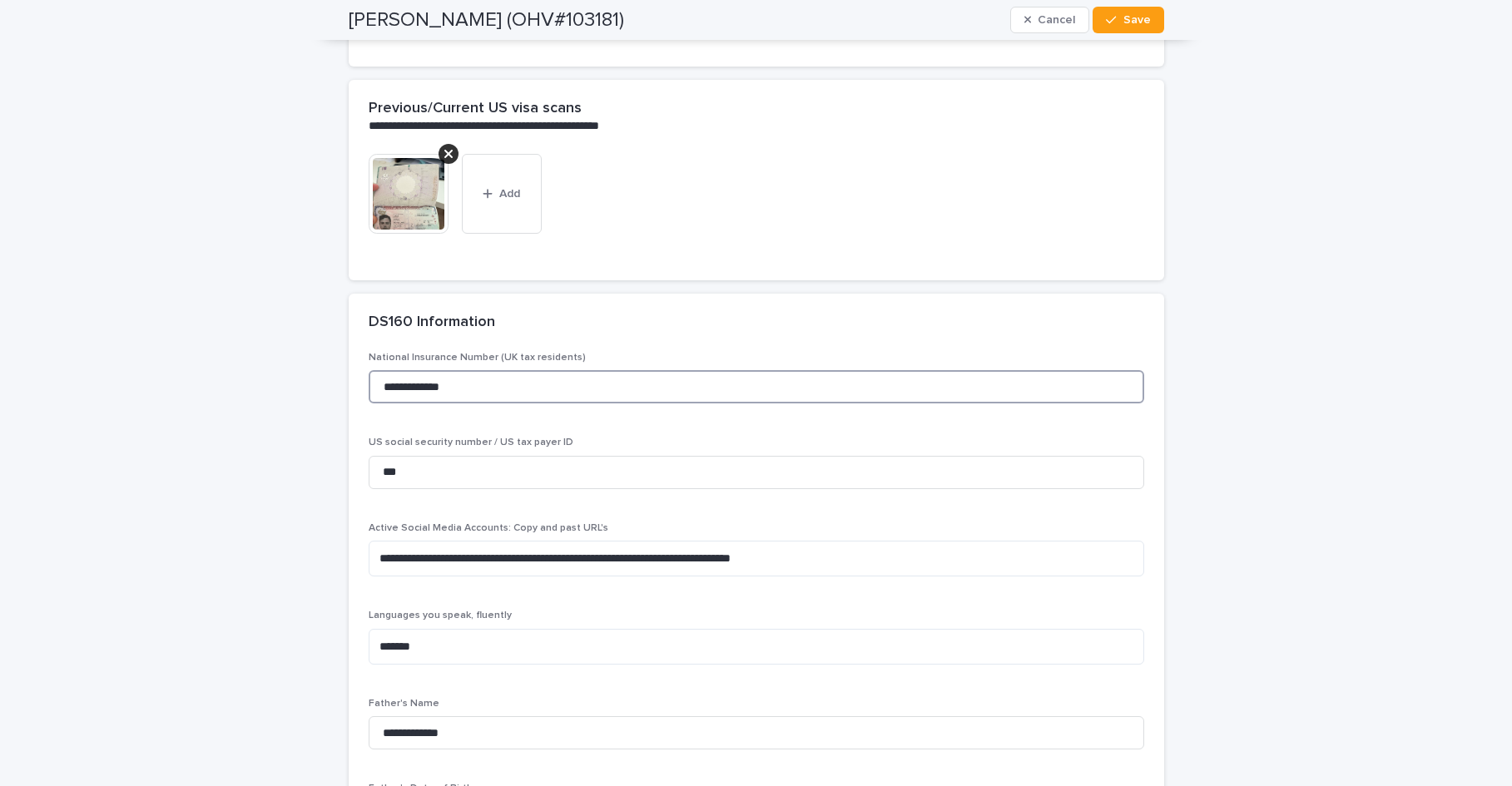
click at [447, 374] on input "**********" at bounding box center [756, 386] width 776 height 33
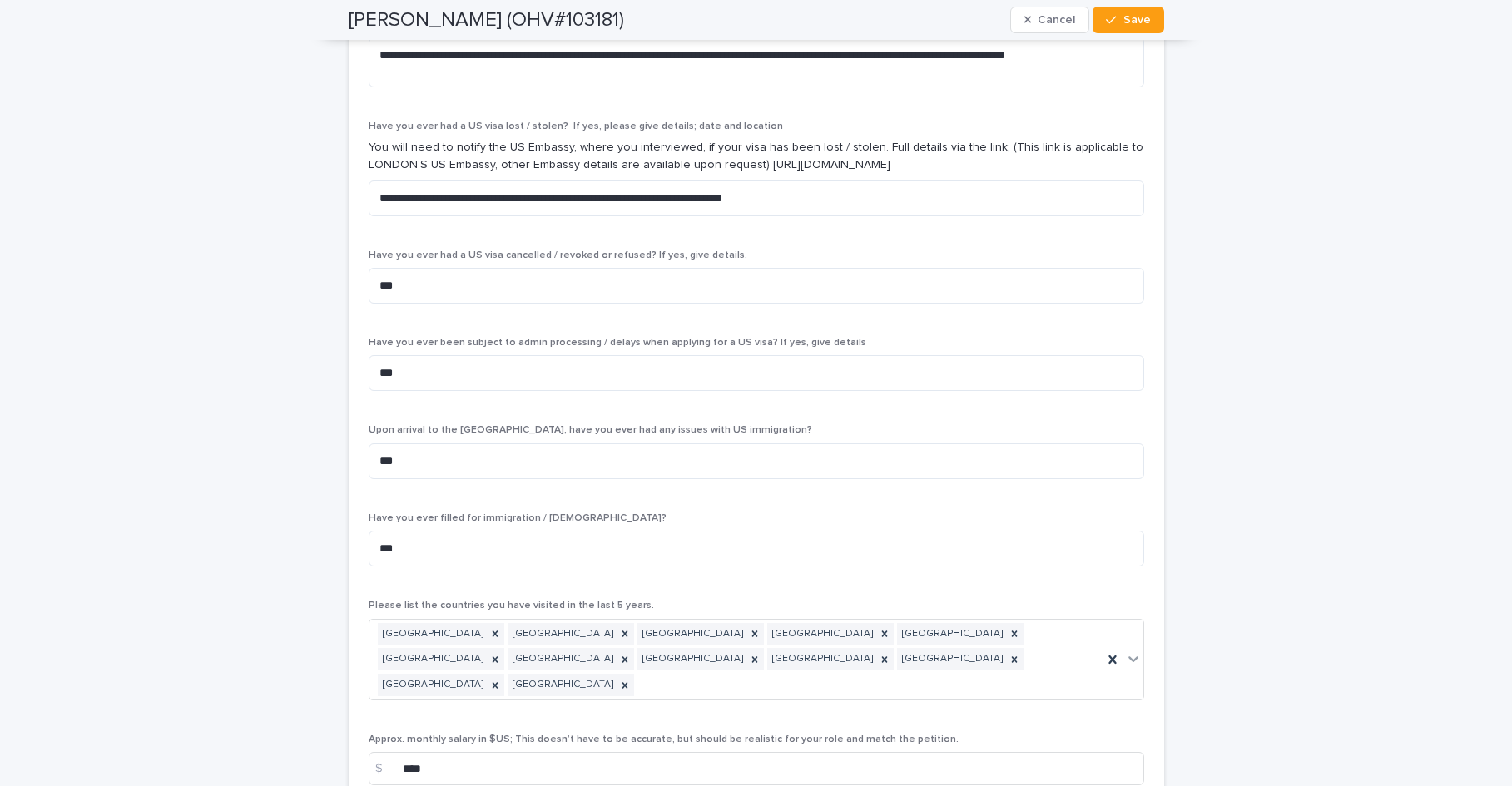
scroll to position [5726, 0]
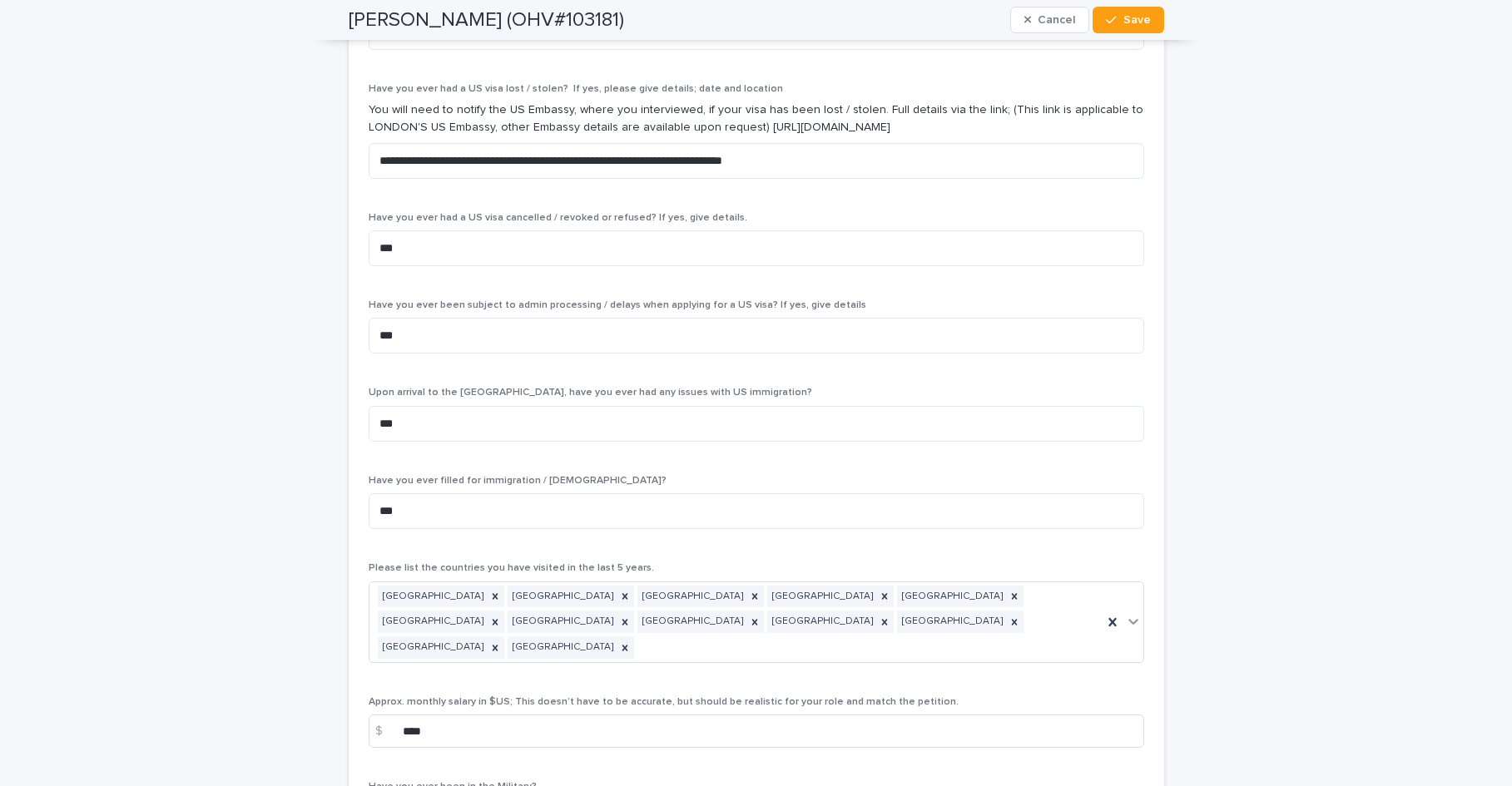
type input "*********"
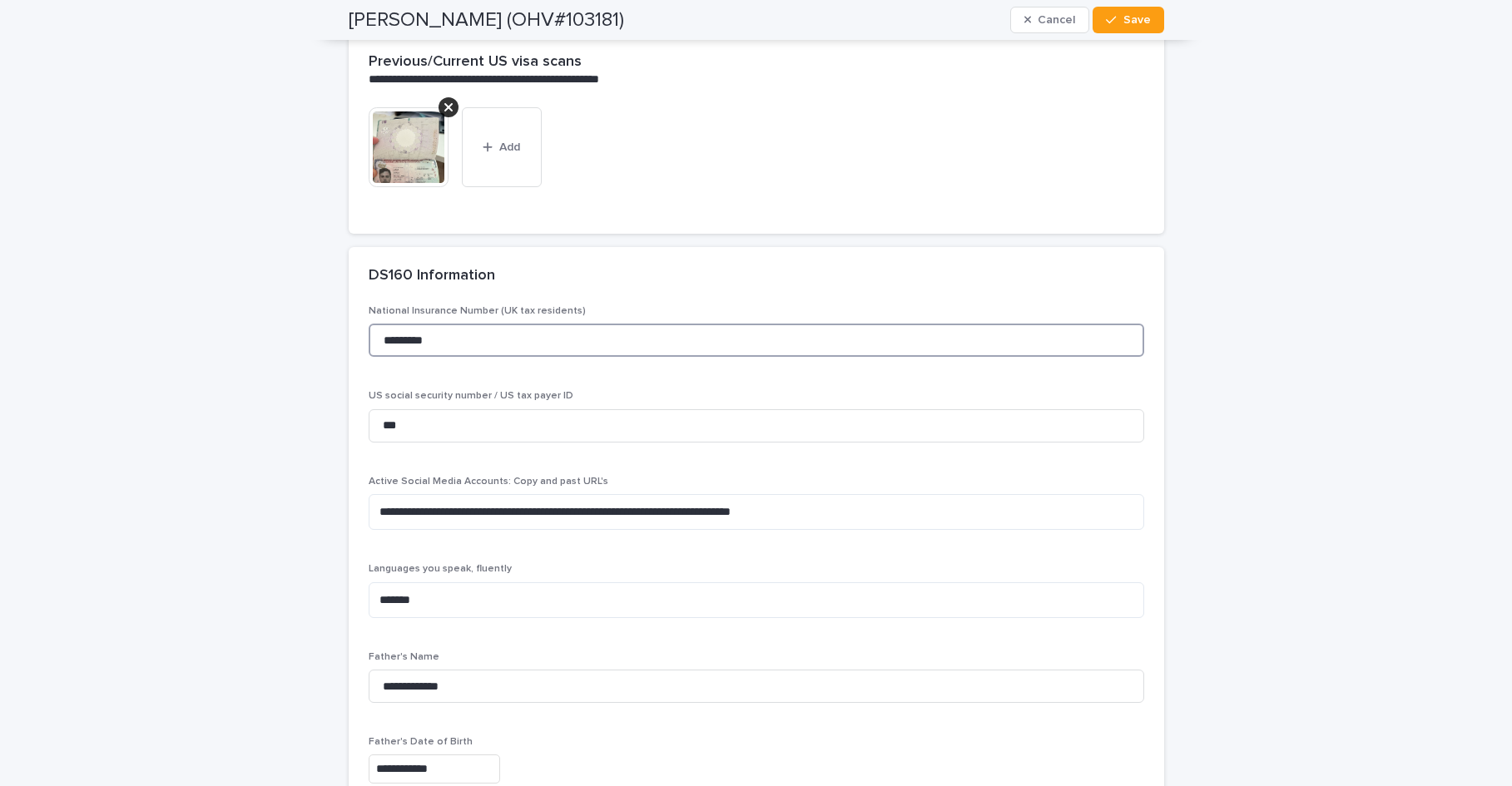
scroll to position [3431, 0]
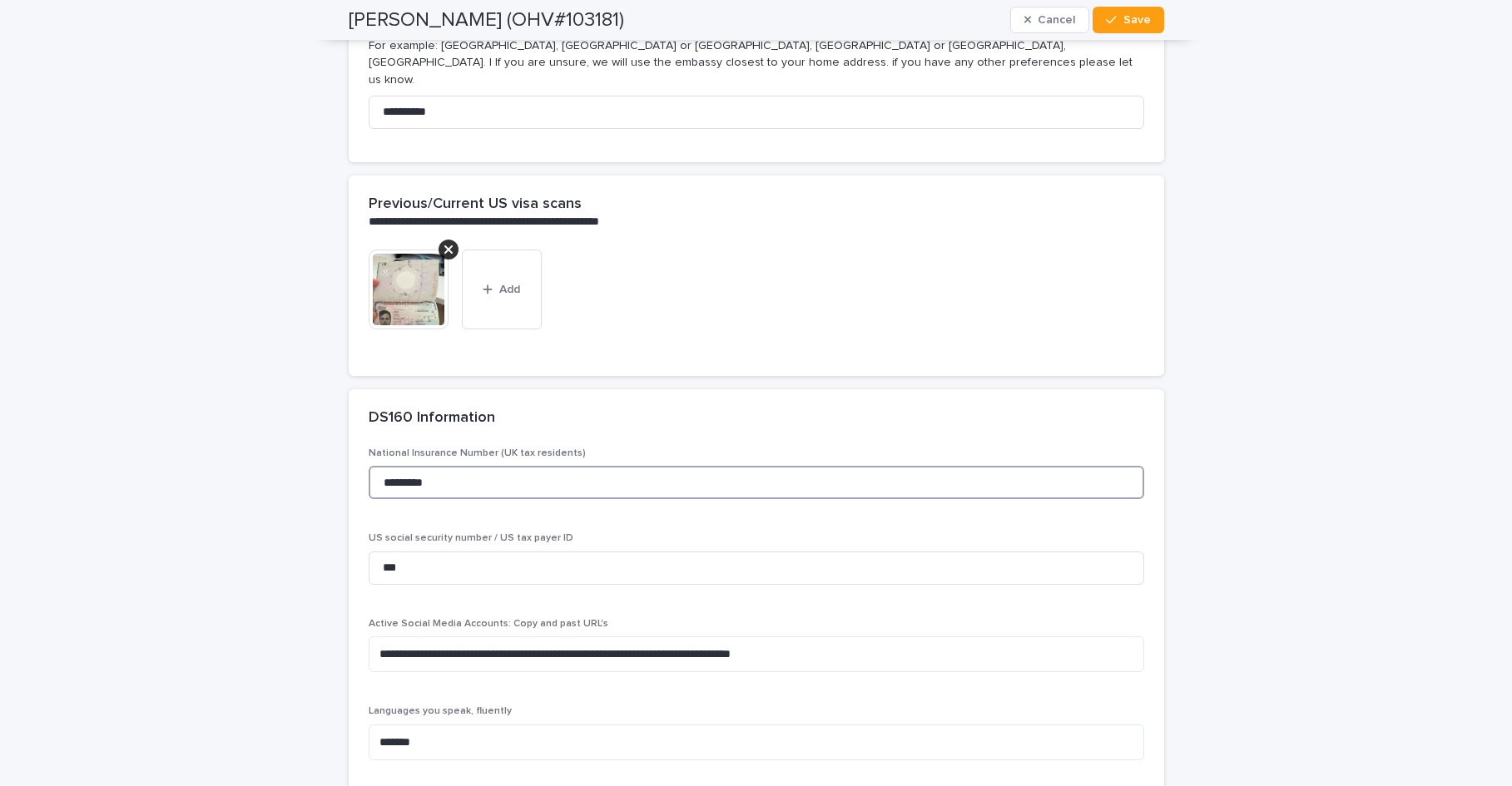
drag, startPoint x: 469, startPoint y: 471, endPoint x: 368, endPoint y: 468, distance: 101.0
click at [368, 468] on input "*********" at bounding box center [756, 482] width 776 height 33
click at [1111, 15] on icon "button" at bounding box center [1110, 20] width 10 height 11
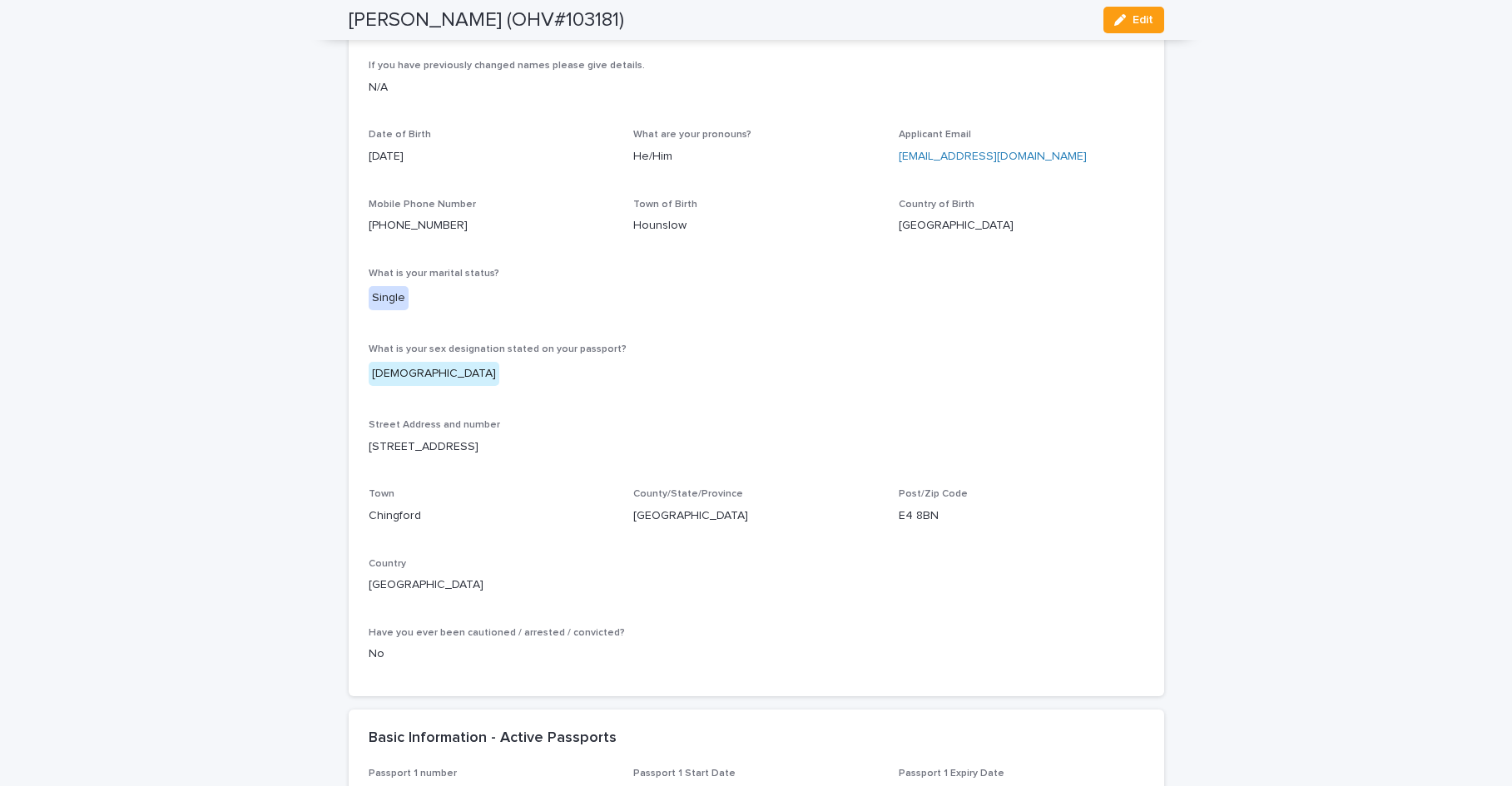
scroll to position [589, 0]
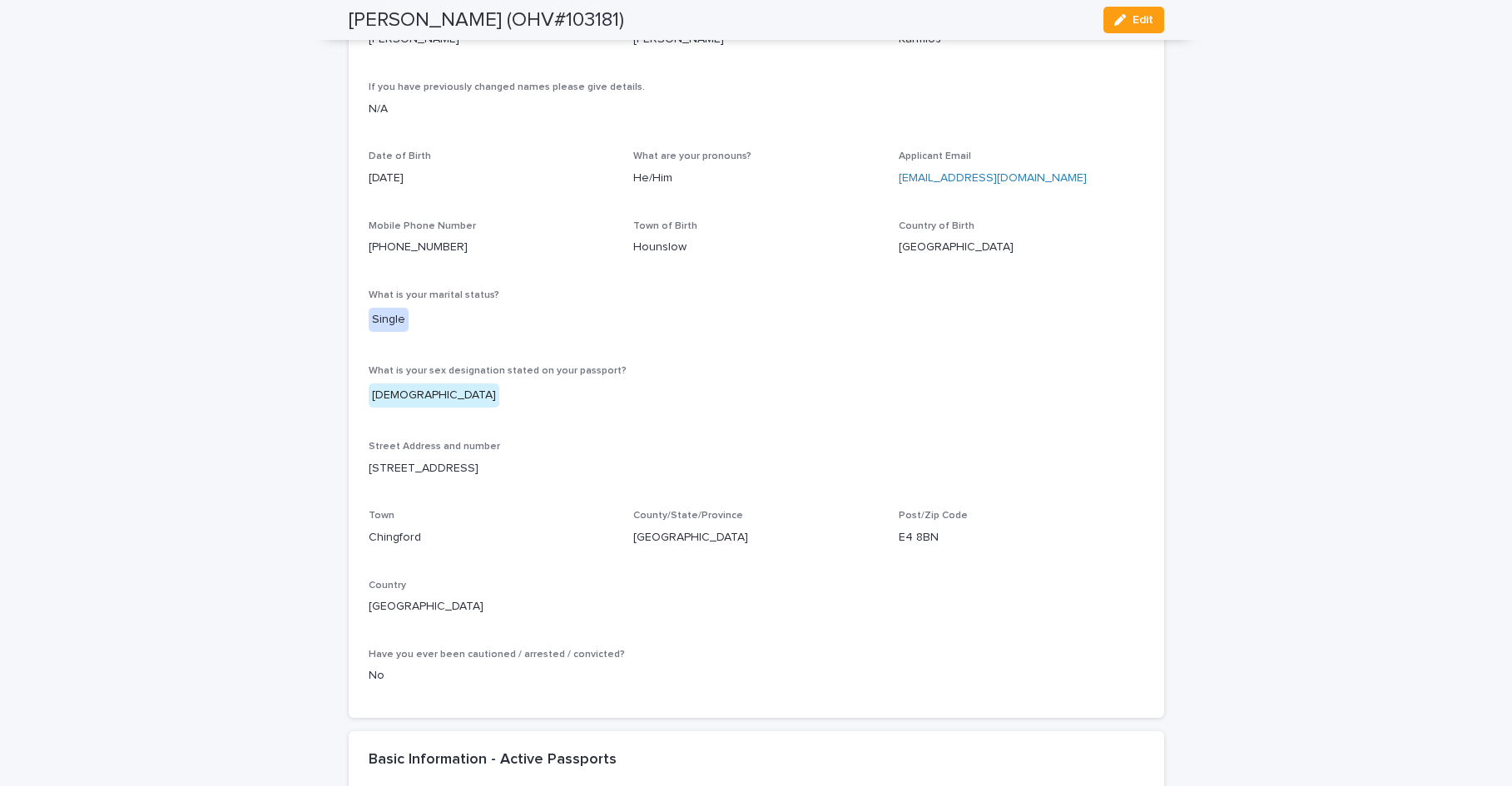
drag, startPoint x: 478, startPoint y: 469, endPoint x: 362, endPoint y: 475, distance: 116.2
click at [368, 475] on p "[STREET_ADDRESS]" at bounding box center [756, 469] width 776 height 18
drag, startPoint x: 934, startPoint y: 533, endPoint x: 883, endPoint y: 540, distance: 51.5
click at [883, 540] on div "First name [PERSON_NAME] Middle Name (s) [PERSON_NAME] [PERSON_NAME] If you hav…" at bounding box center [756, 355] width 776 height 685
drag, startPoint x: 446, startPoint y: 246, endPoint x: 370, endPoint y: 250, distance: 76.1
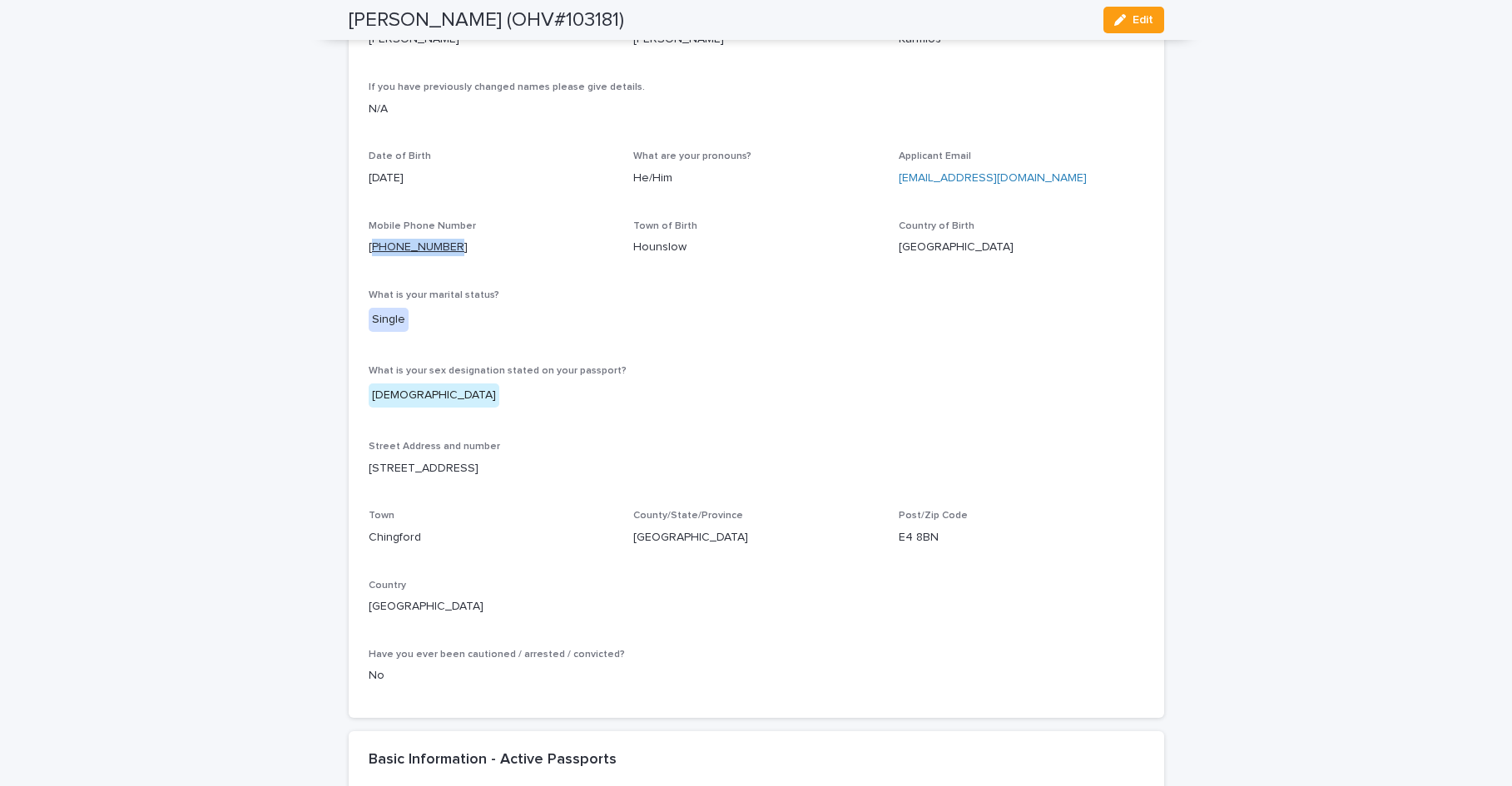
click at [370, 250] on p "[PHONE_NUMBER]" at bounding box center [491, 248] width 246 height 18
drag, startPoint x: 1079, startPoint y: 178, endPoint x: 890, endPoint y: 184, distance: 189.1
click at [890, 184] on div "First name [PERSON_NAME] Middle Name (s) [PERSON_NAME] [PERSON_NAME] If you hav…" at bounding box center [756, 355] width 776 height 685
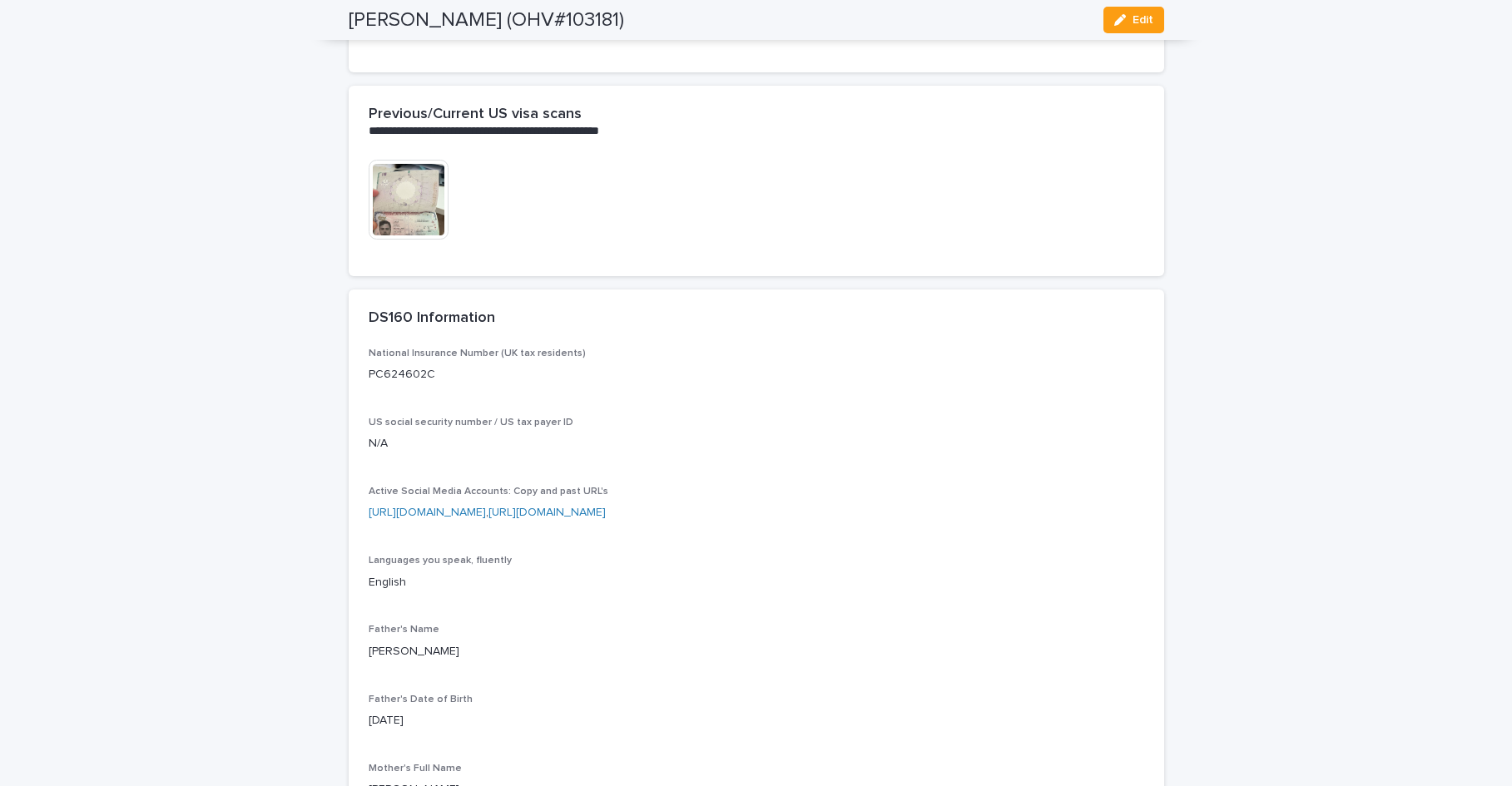
scroll to position [3918, 0]
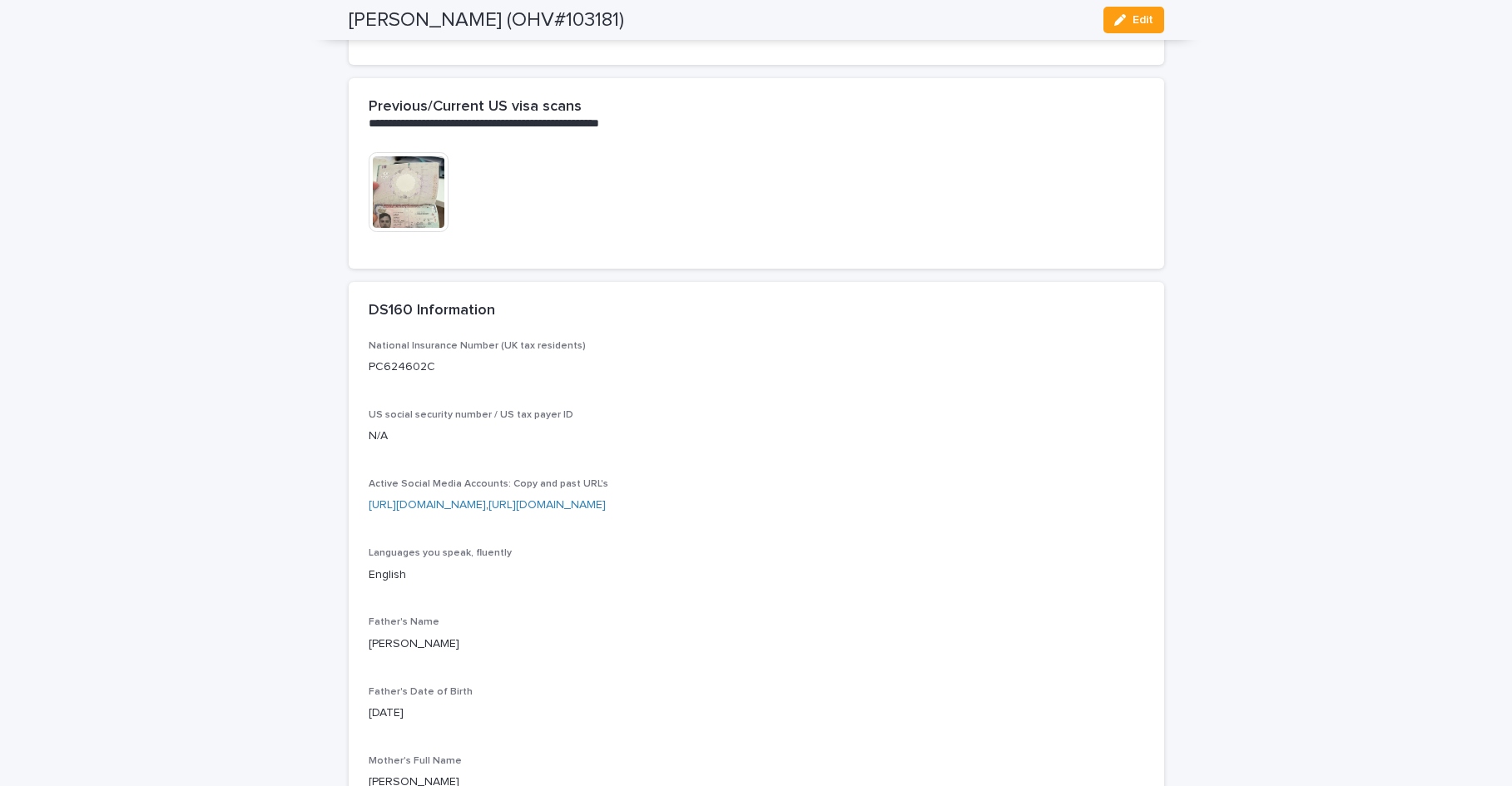
drag, startPoint x: 822, startPoint y: 536, endPoint x: 609, endPoint y: 542, distance: 213.1
click at [609, 514] on p "[URL][DOMAIN_NAME] , [URL][DOMAIN_NAME]" at bounding box center [756, 505] width 776 height 18
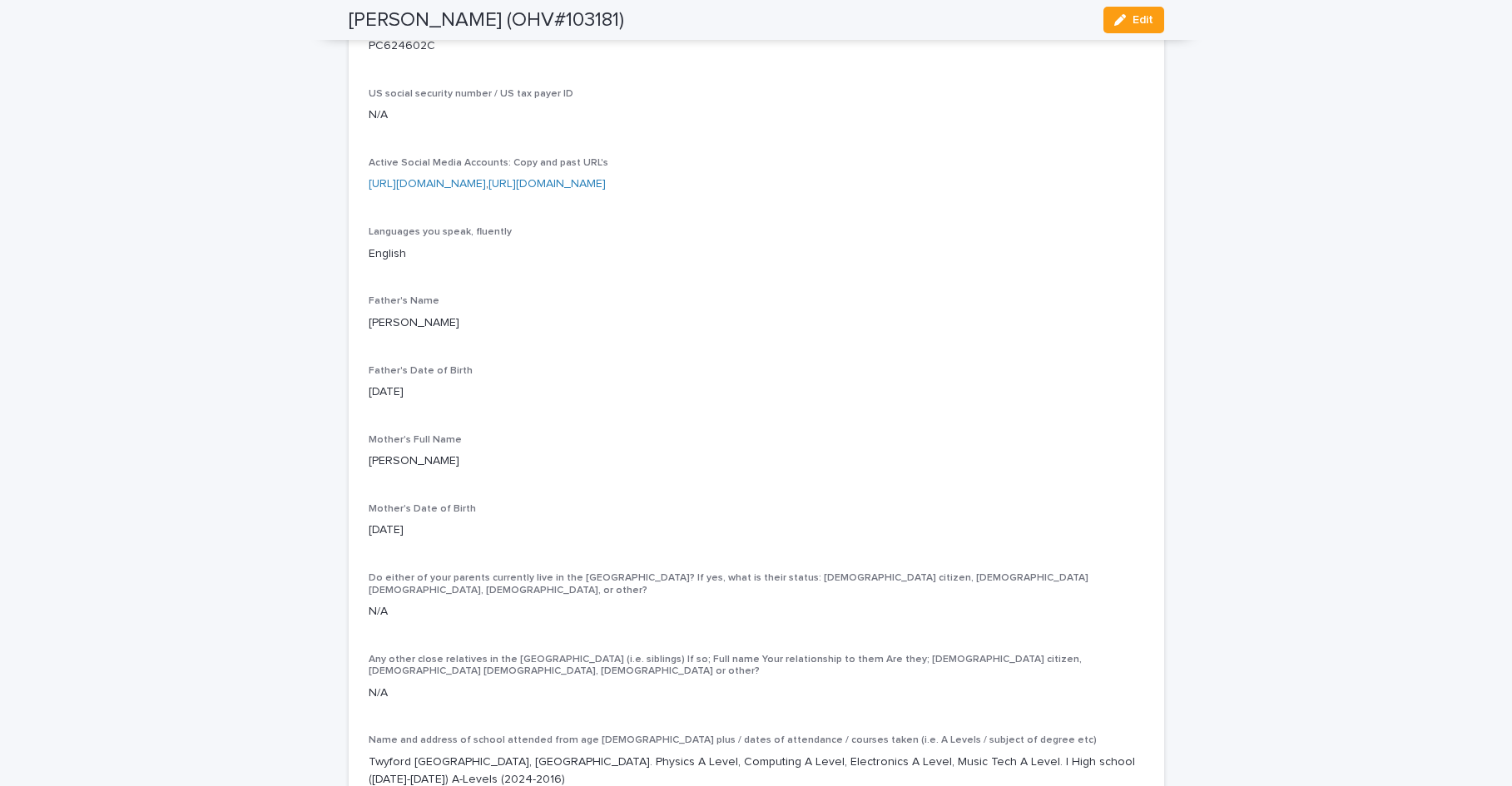
scroll to position [4245, 0]
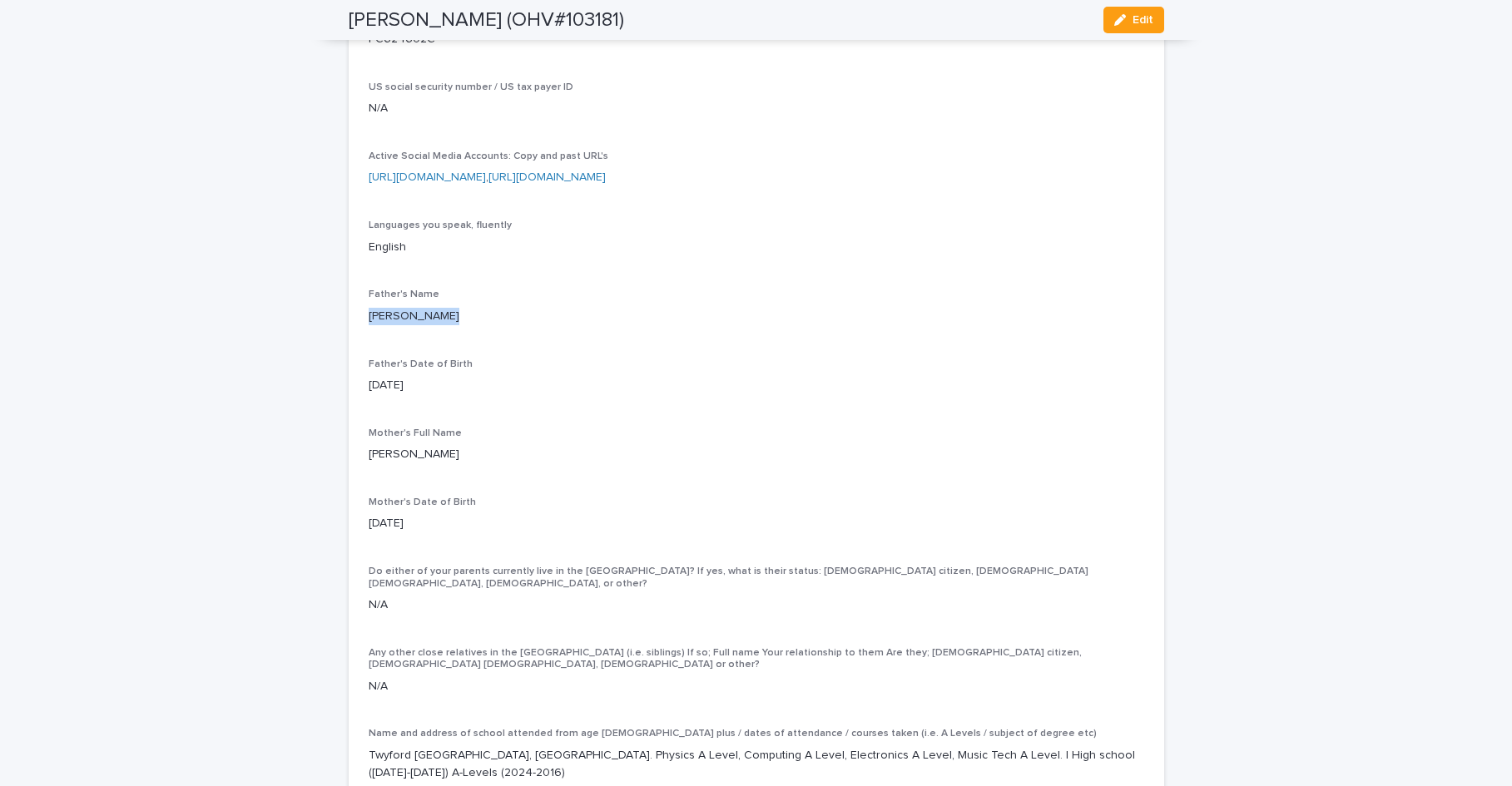
drag, startPoint x: 439, startPoint y: 348, endPoint x: 362, endPoint y: 350, distance: 77.0
click at [368, 326] on p "[PERSON_NAME]" at bounding box center [756, 316] width 776 height 18
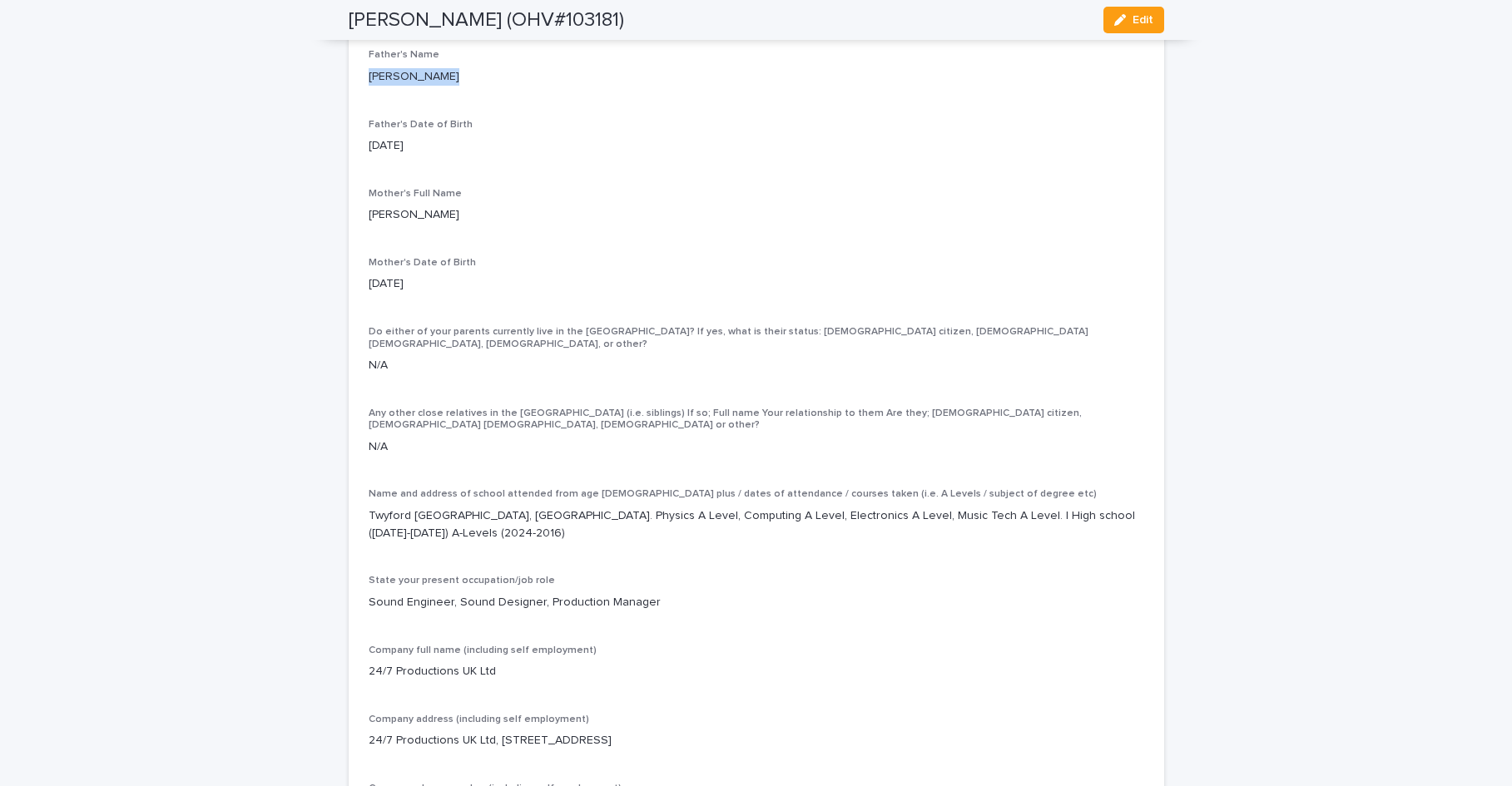
scroll to position [4537, 0]
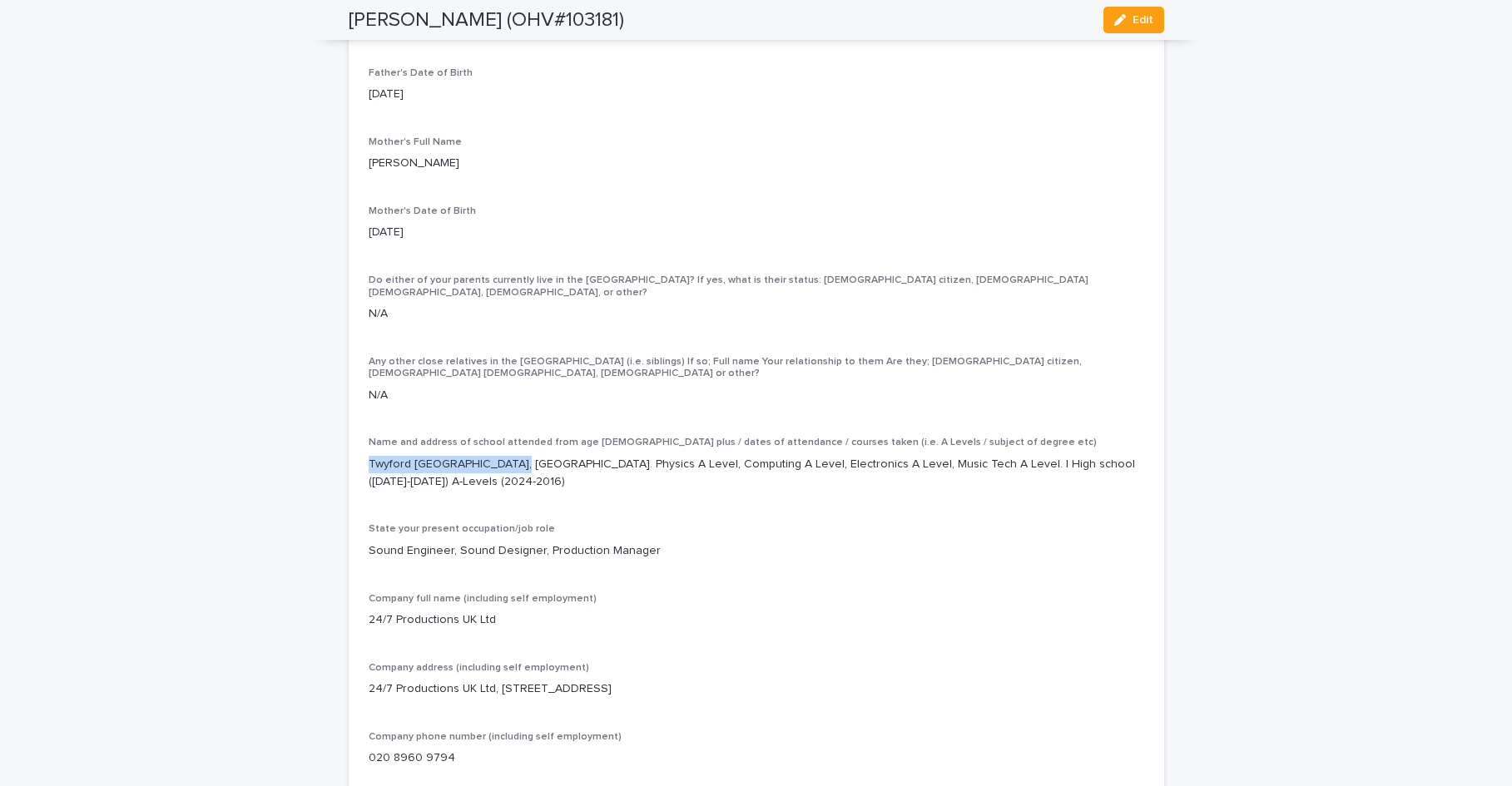
drag, startPoint x: 501, startPoint y: 476, endPoint x: 362, endPoint y: 480, distance: 139.1
click at [368, 480] on p "Twyford [GEOGRAPHIC_DATA], [GEOGRAPHIC_DATA]. Physics A Level, Computing A Leve…" at bounding box center [756, 473] width 776 height 35
drag, startPoint x: 574, startPoint y: 476, endPoint x: 509, endPoint y: 475, distance: 65.0
click at [509, 475] on p "Twyford [GEOGRAPHIC_DATA], [GEOGRAPHIC_DATA]. Physics A Level, Computing A Leve…" at bounding box center [756, 473] width 776 height 35
drag, startPoint x: 662, startPoint y: 474, endPoint x: 622, endPoint y: 475, distance: 40.0
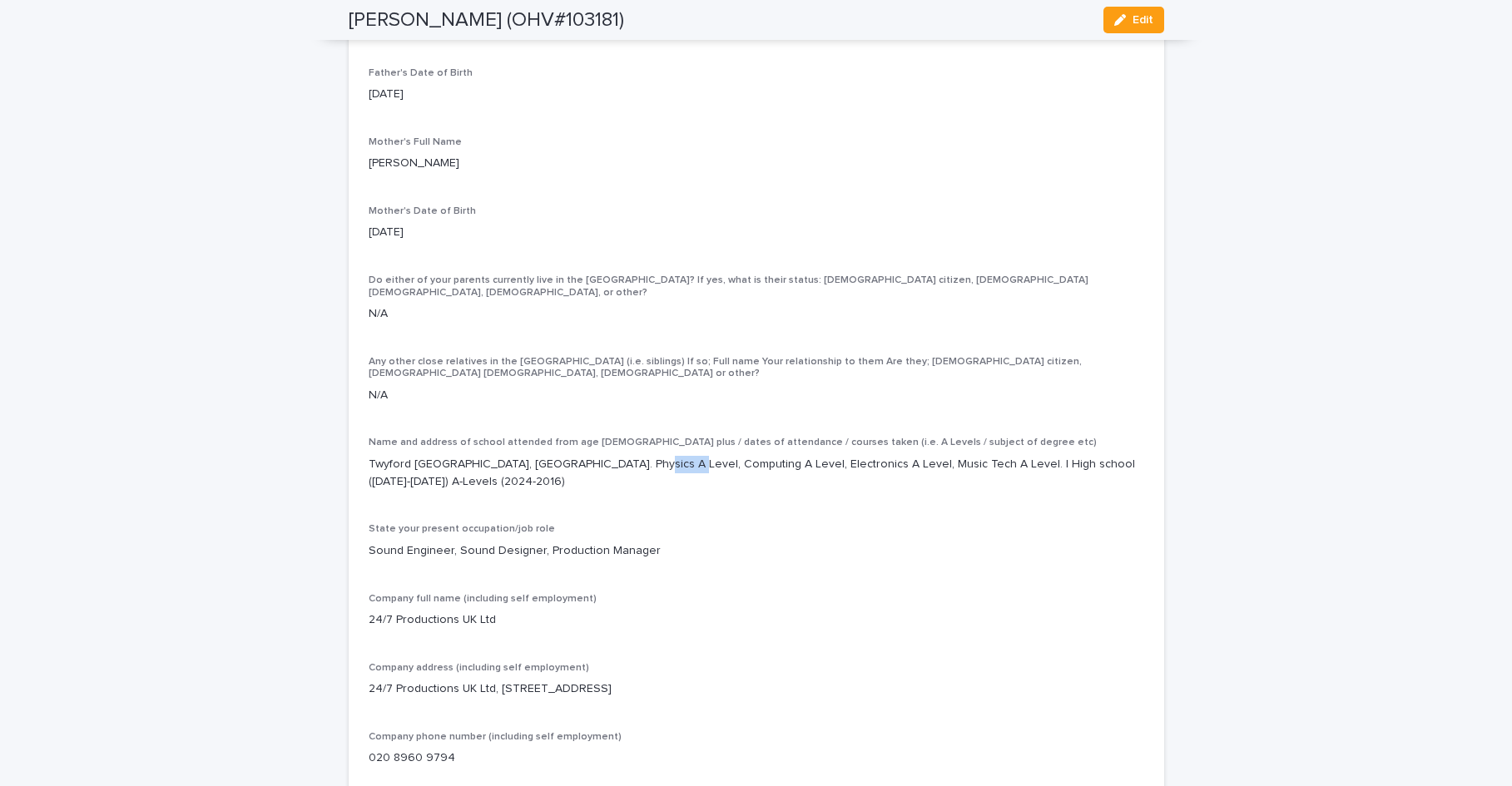
click at [622, 475] on p "Twyford [GEOGRAPHIC_DATA], [GEOGRAPHIC_DATA]. Physics A Level, Computing A Leve…" at bounding box center [756, 473] width 776 height 35
drag, startPoint x: 501, startPoint y: 475, endPoint x: 360, endPoint y: 478, distance: 141.0
click at [360, 478] on div "National Insurance Number (UK tax residents) PC624602C US social security numbe…" at bounding box center [756, 786] width 815 height 2129
click at [1133, 17] on span "Edit" at bounding box center [1143, 20] width 21 height 11
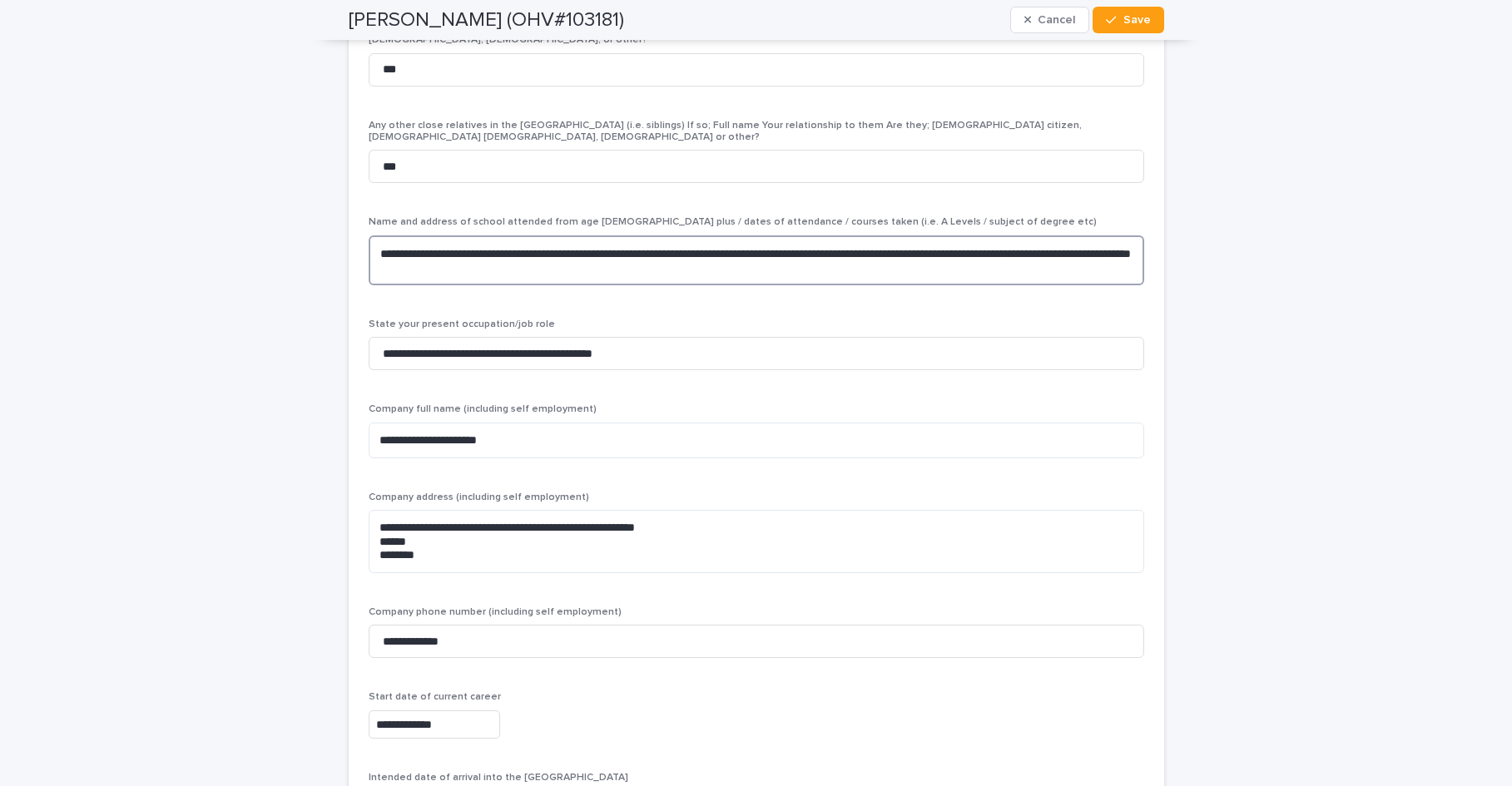
click at [544, 235] on textarea "**********" at bounding box center [756, 260] width 776 height 50
type textarea "**********"
click at [1131, 17] on span "Save" at bounding box center [1136, 20] width 27 height 11
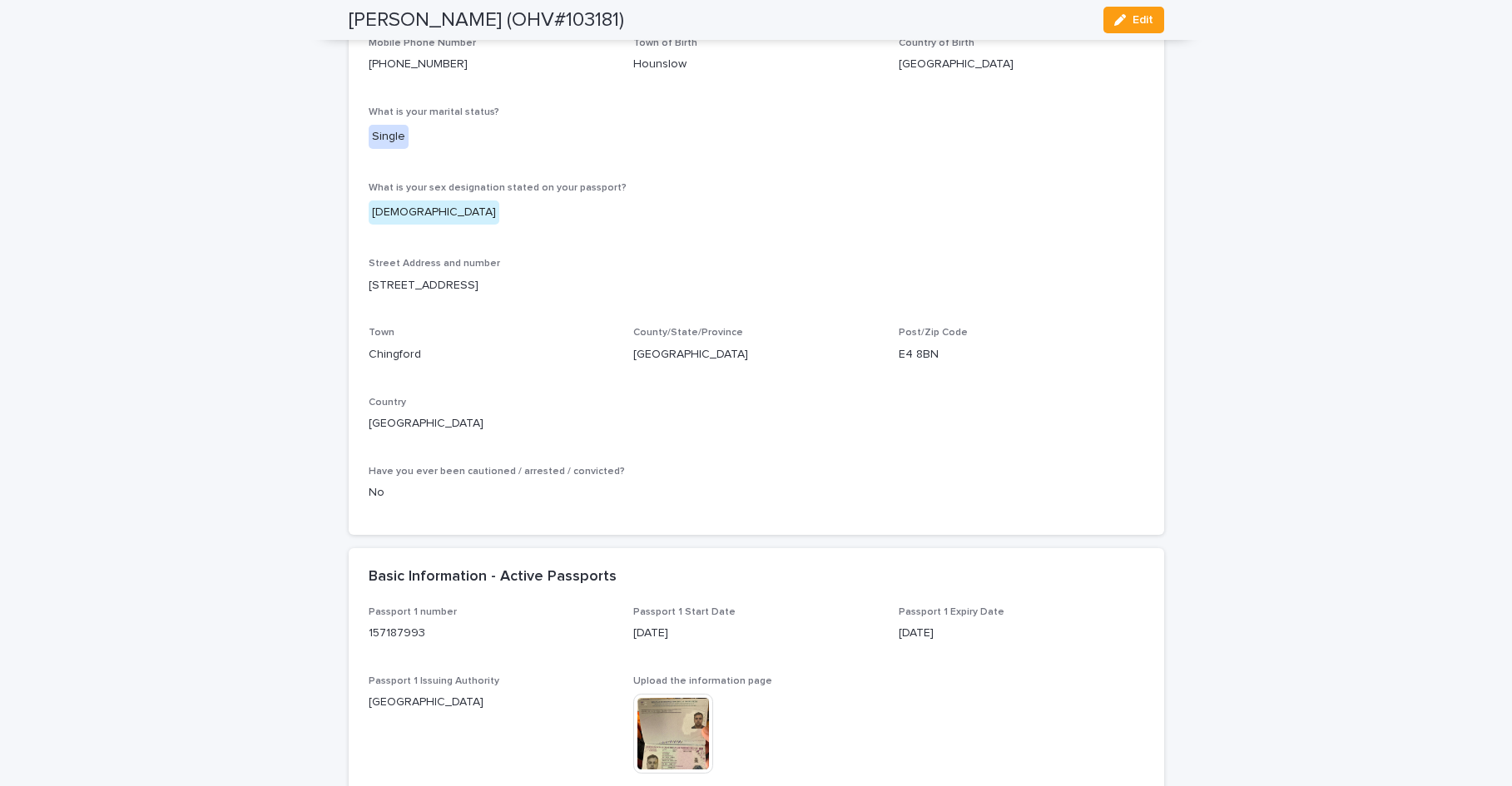
scroll to position [0, 0]
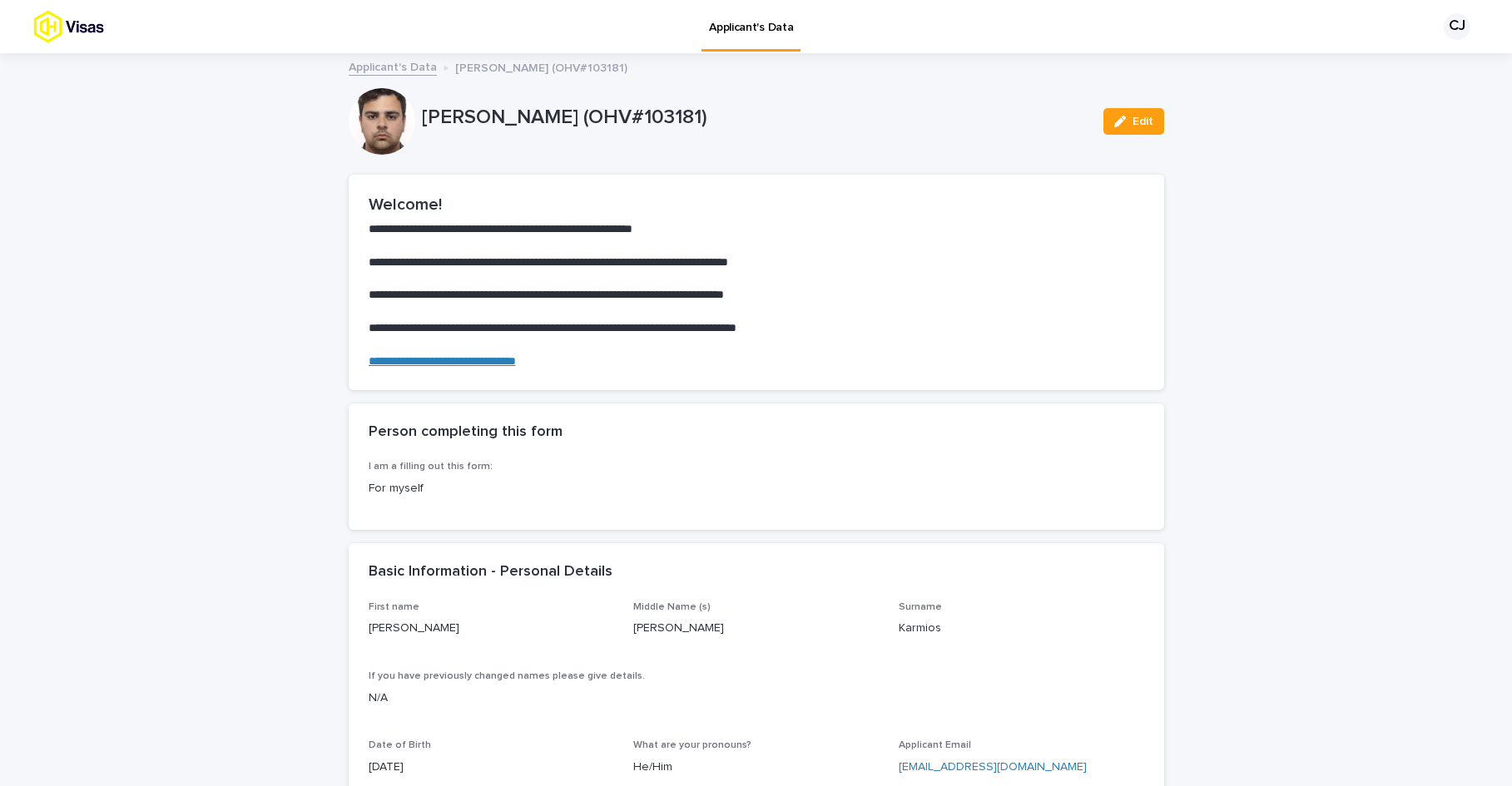
click at [769, 25] on p "Applicant's Data" at bounding box center [750, 17] width 84 height 35
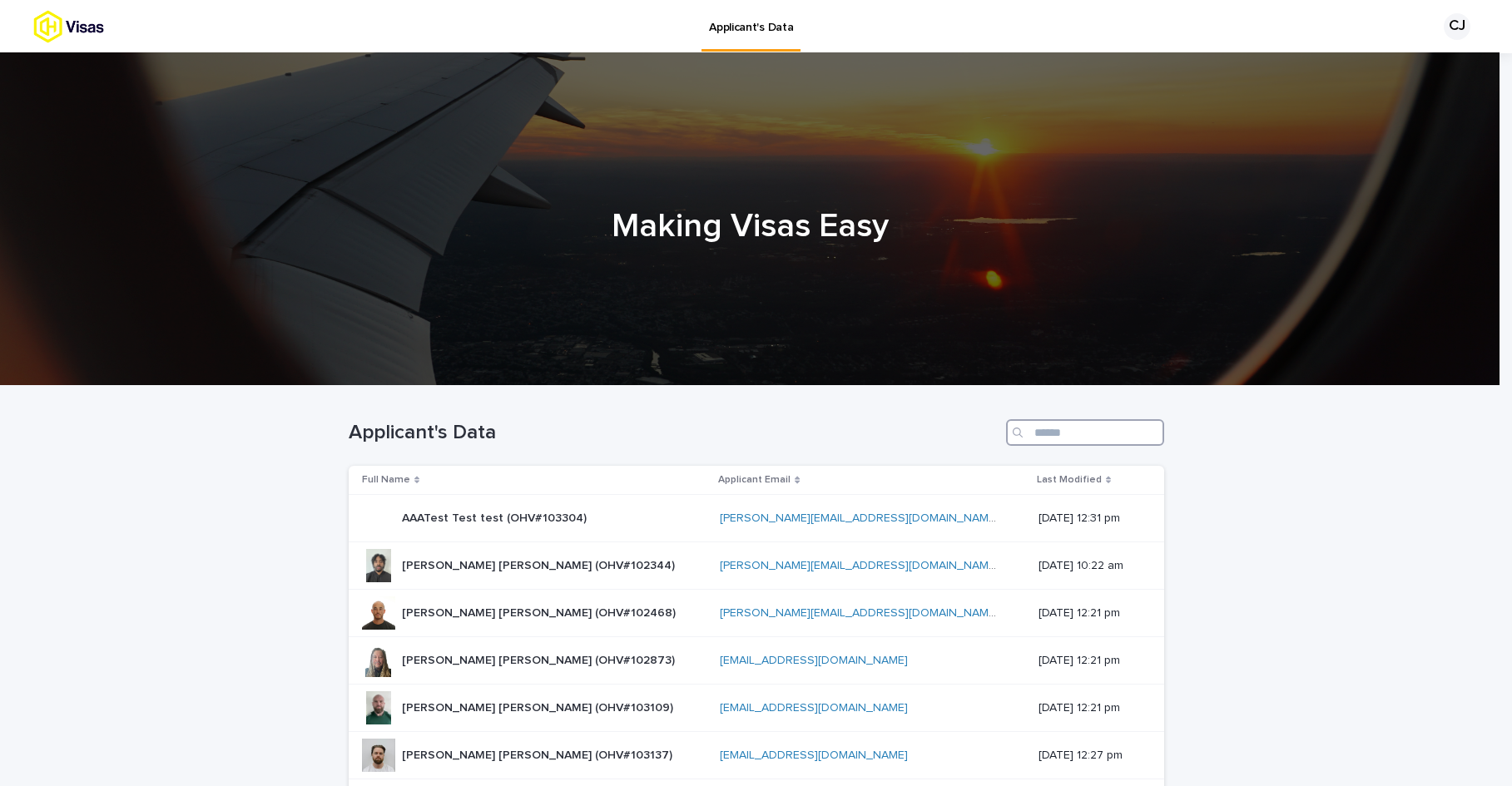
click at [1040, 429] on input "Search" at bounding box center [1085, 432] width 158 height 26
paste input "******"
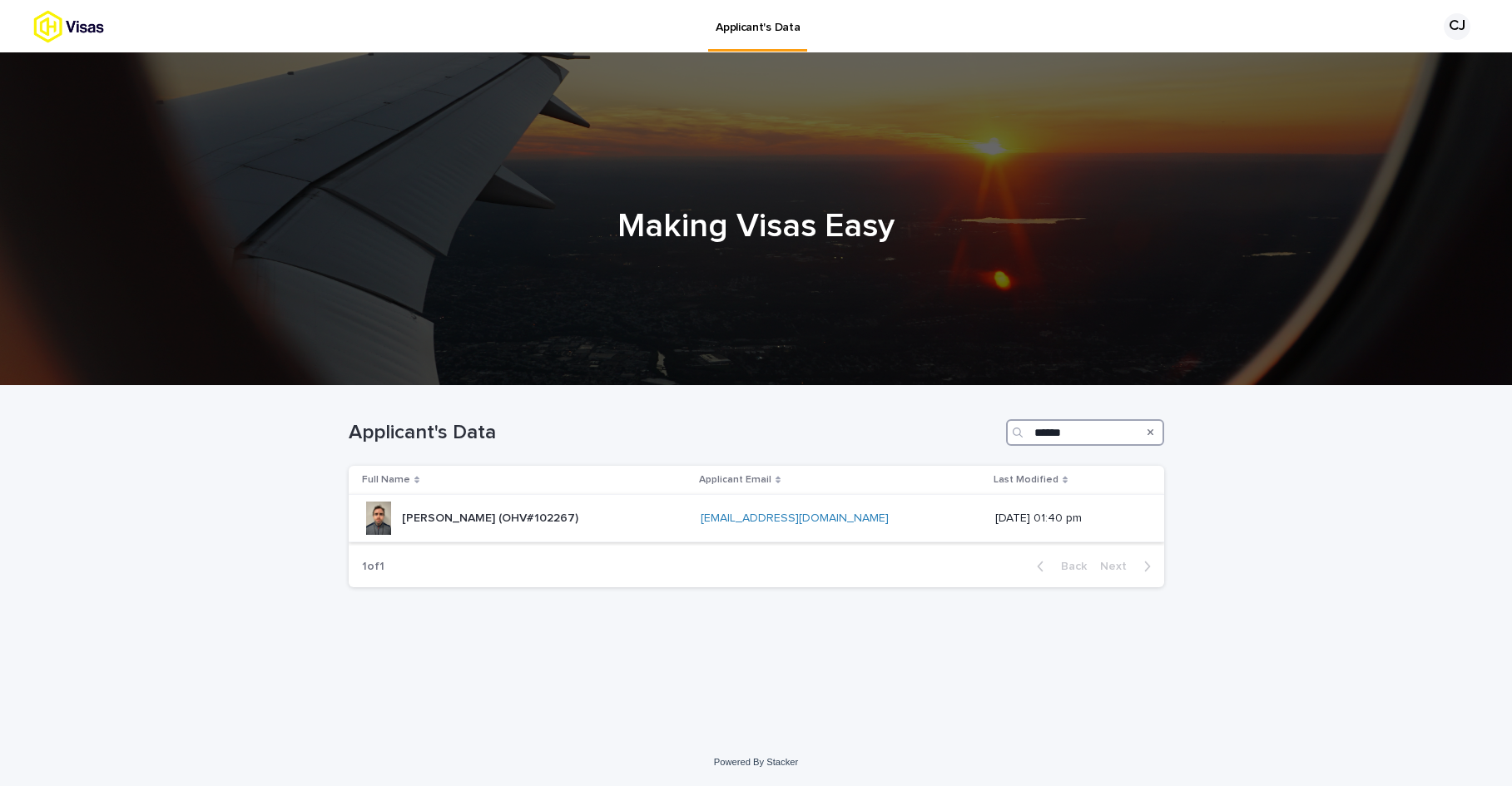
type input "******"
click at [503, 517] on p "[PERSON_NAME] (OHV#102267)" at bounding box center [491, 517] width 180 height 18
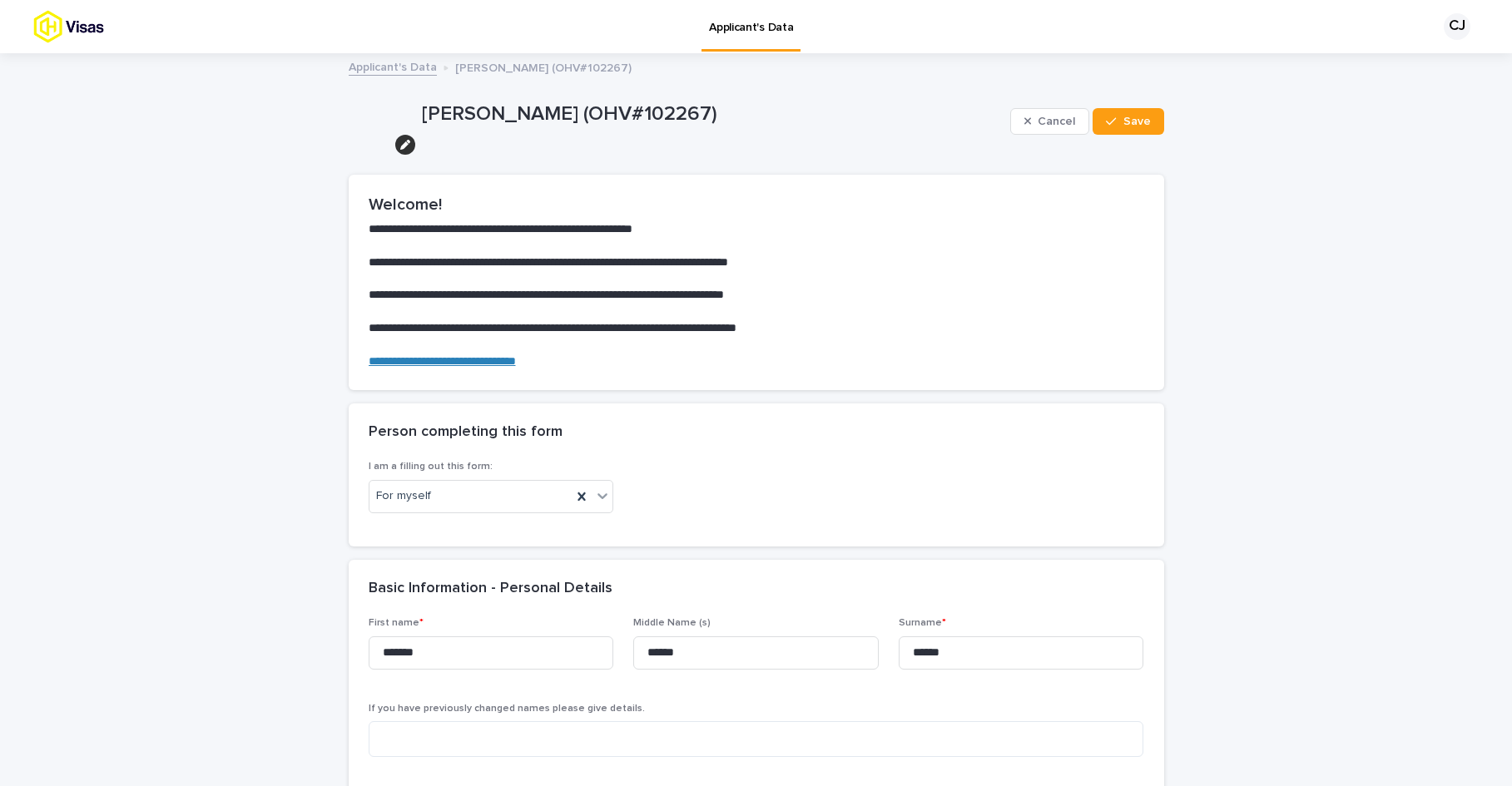
click at [783, 24] on p "Applicant's Data" at bounding box center [750, 17] width 84 height 35
